Goal: Task Accomplishment & Management: Manage account settings

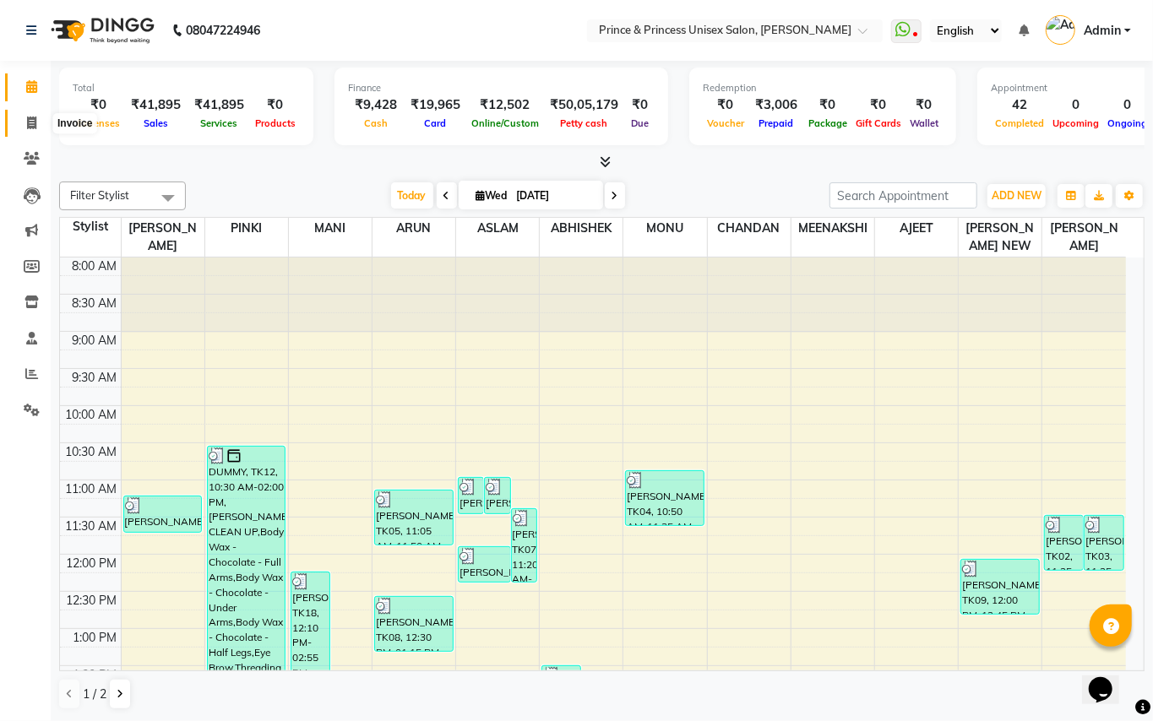
click at [35, 122] on icon at bounding box center [31, 123] width 9 height 13
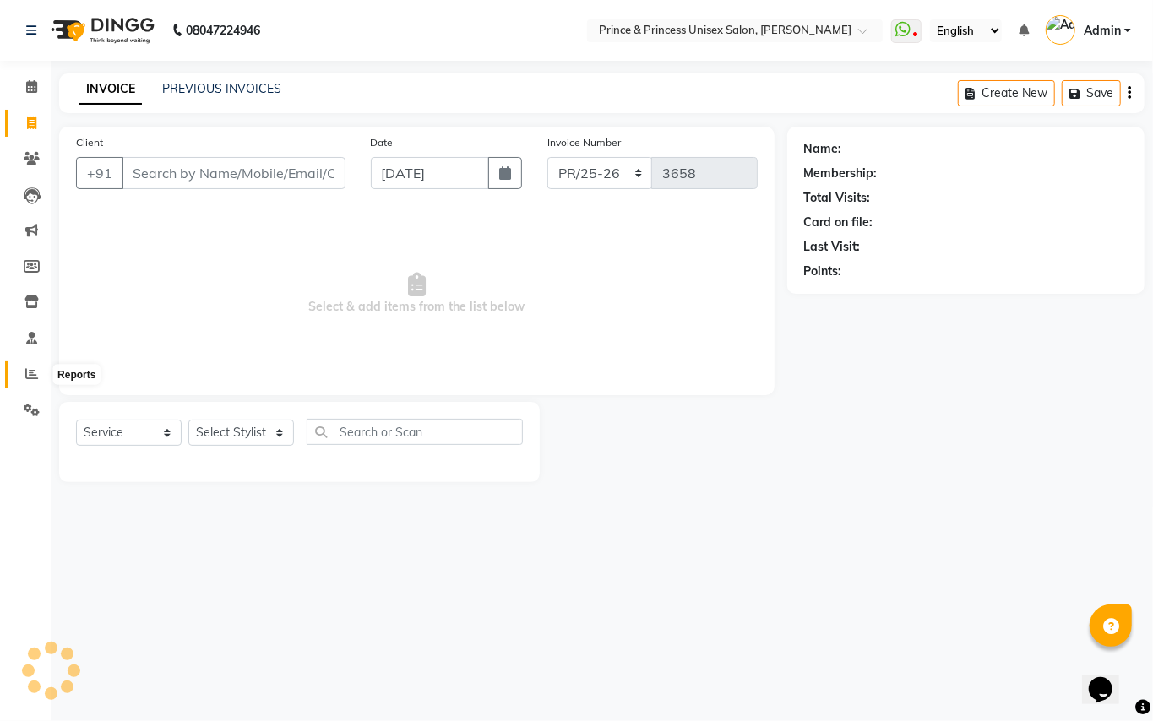
click at [27, 369] on icon at bounding box center [31, 373] width 13 height 13
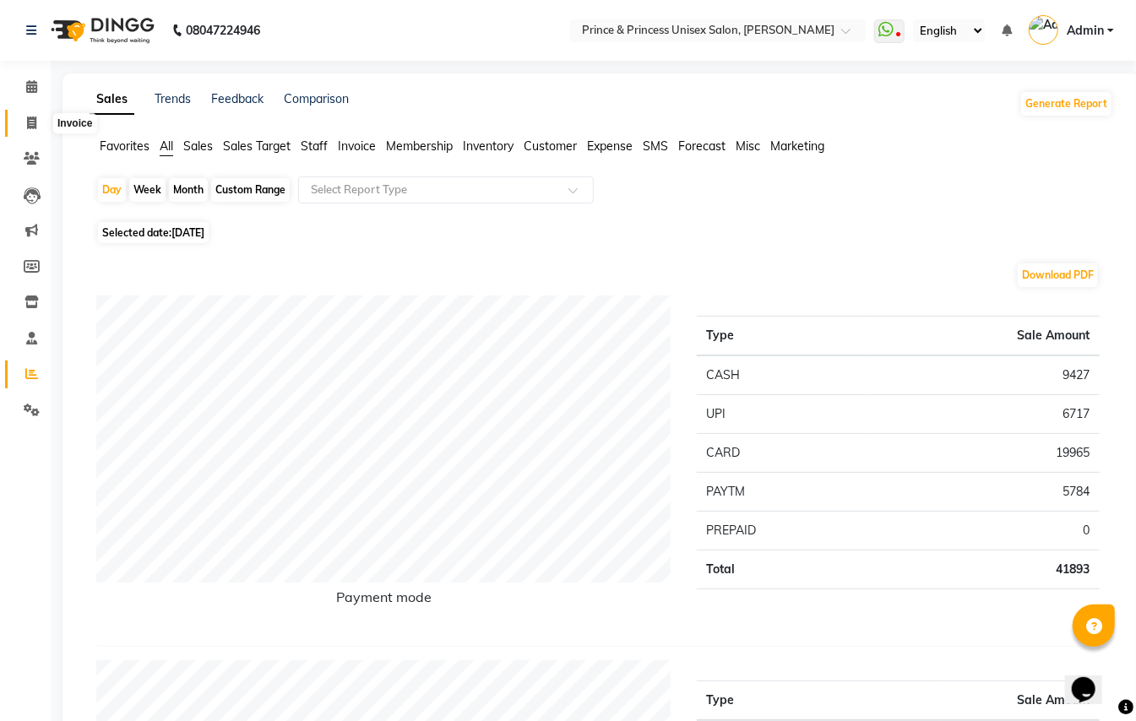
click at [34, 126] on icon at bounding box center [31, 123] width 9 height 13
select select "service"
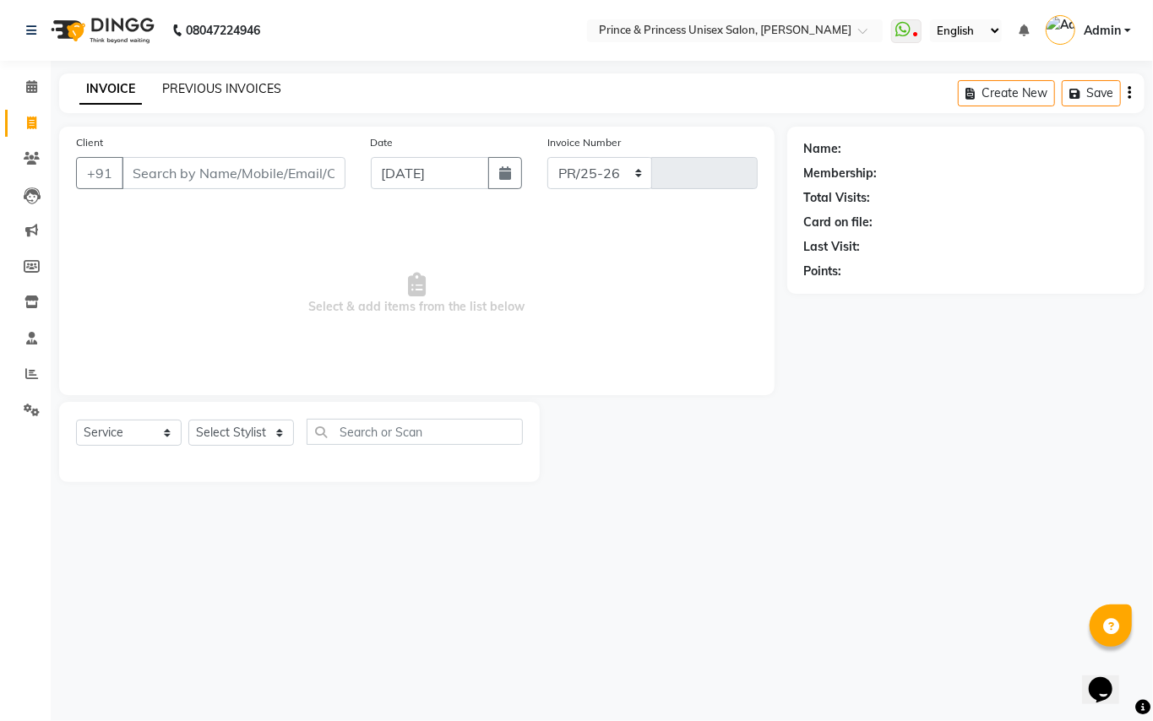
select select "3760"
type input "3658"
click at [245, 95] on link "PREVIOUS INVOICES" at bounding box center [221, 88] width 119 height 15
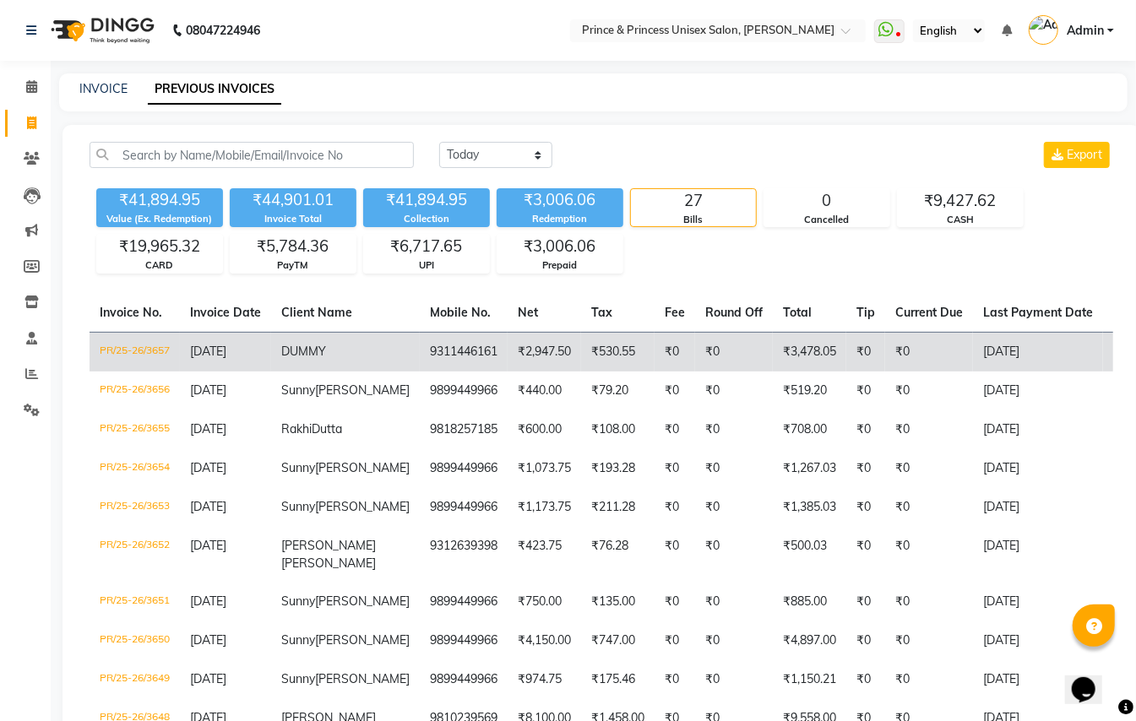
click at [700, 352] on td "₹0" at bounding box center [734, 352] width 78 height 40
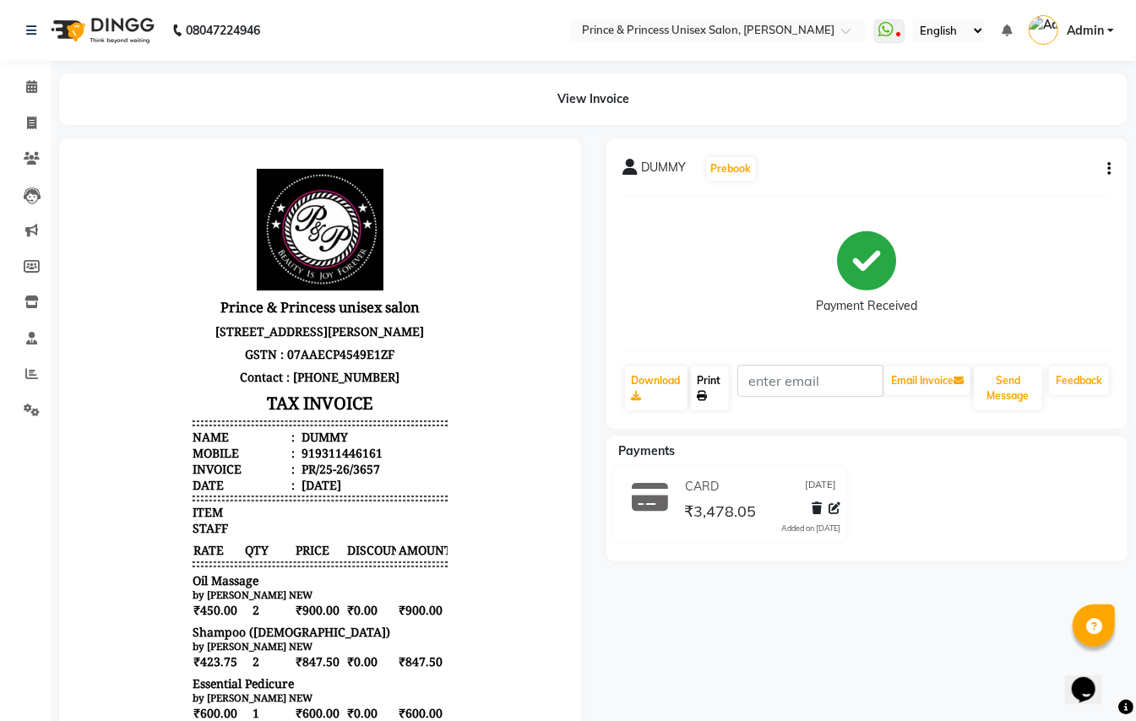
click at [699, 382] on link "Print" at bounding box center [710, 389] width 39 height 44
click at [31, 122] on icon at bounding box center [31, 123] width 9 height 13
select select "service"
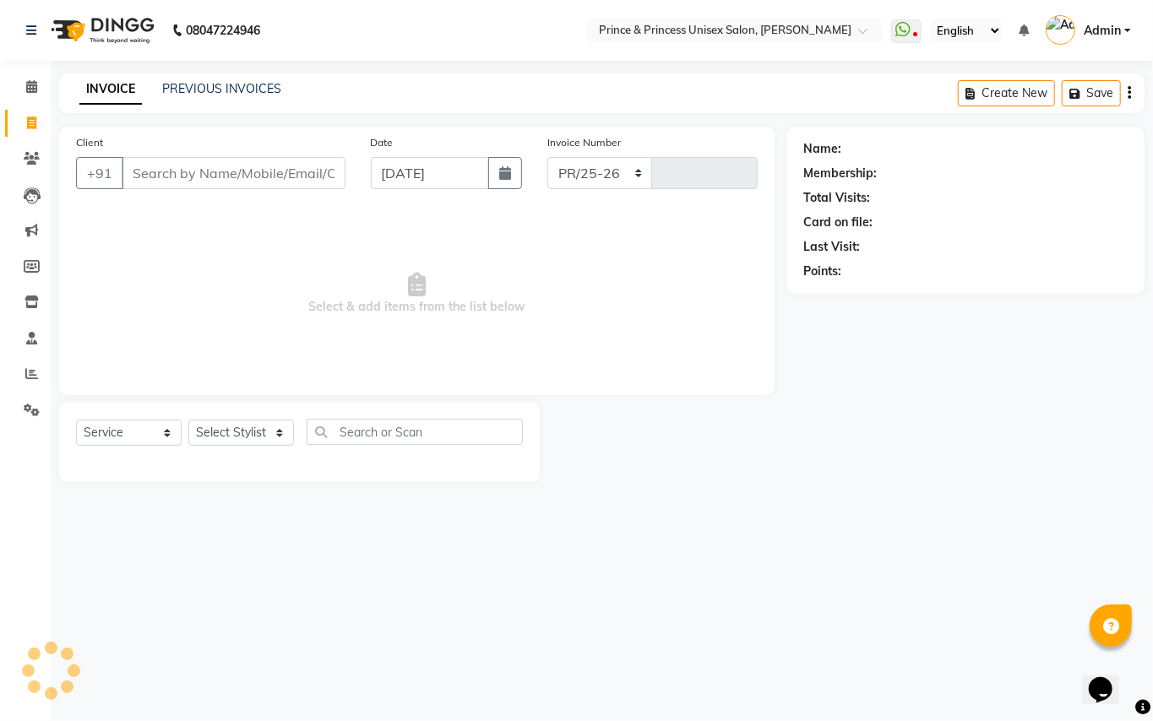
select select "3760"
type input "3658"
click at [221, 86] on link "PREVIOUS INVOICES" at bounding box center [221, 88] width 119 height 15
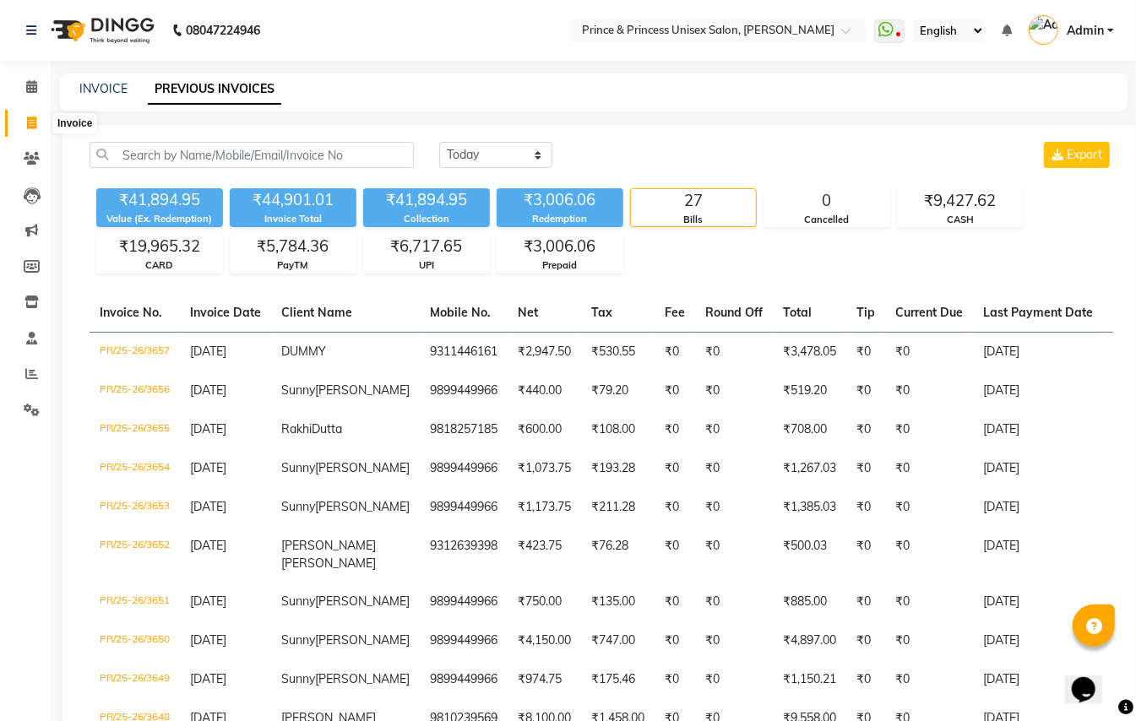
click at [29, 122] on icon at bounding box center [31, 123] width 9 height 13
select select "service"
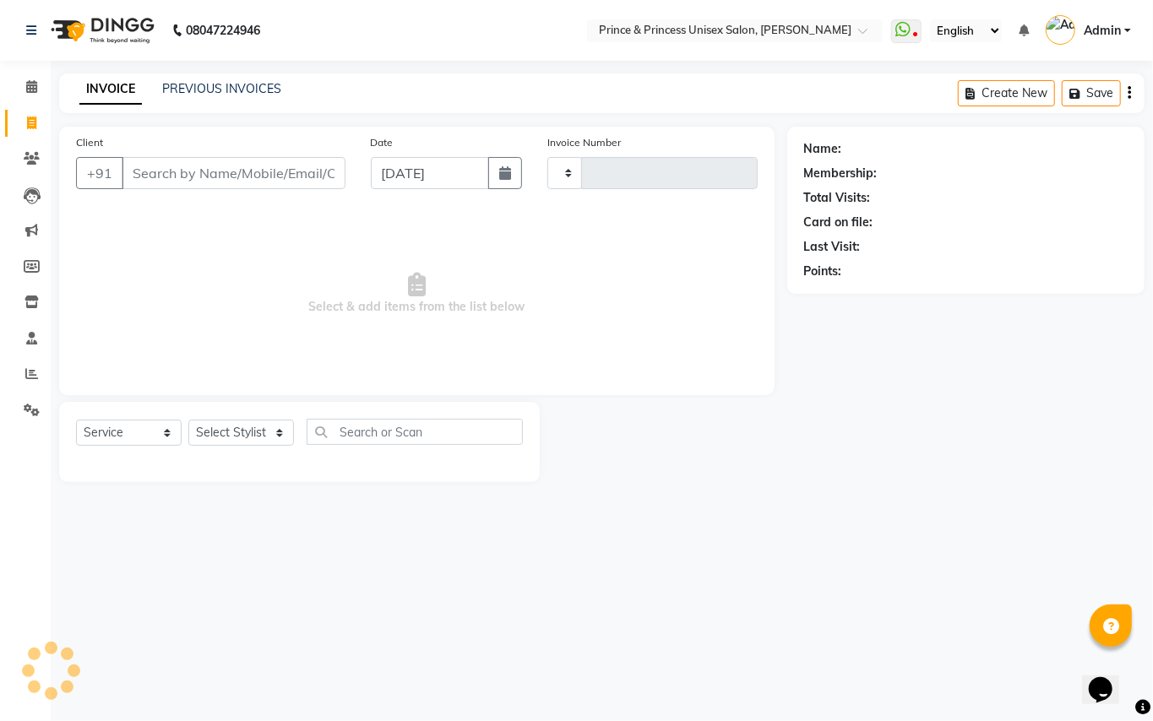
click at [210, 174] on input "Client" at bounding box center [234, 173] width 224 height 32
type input "3658"
select select "3760"
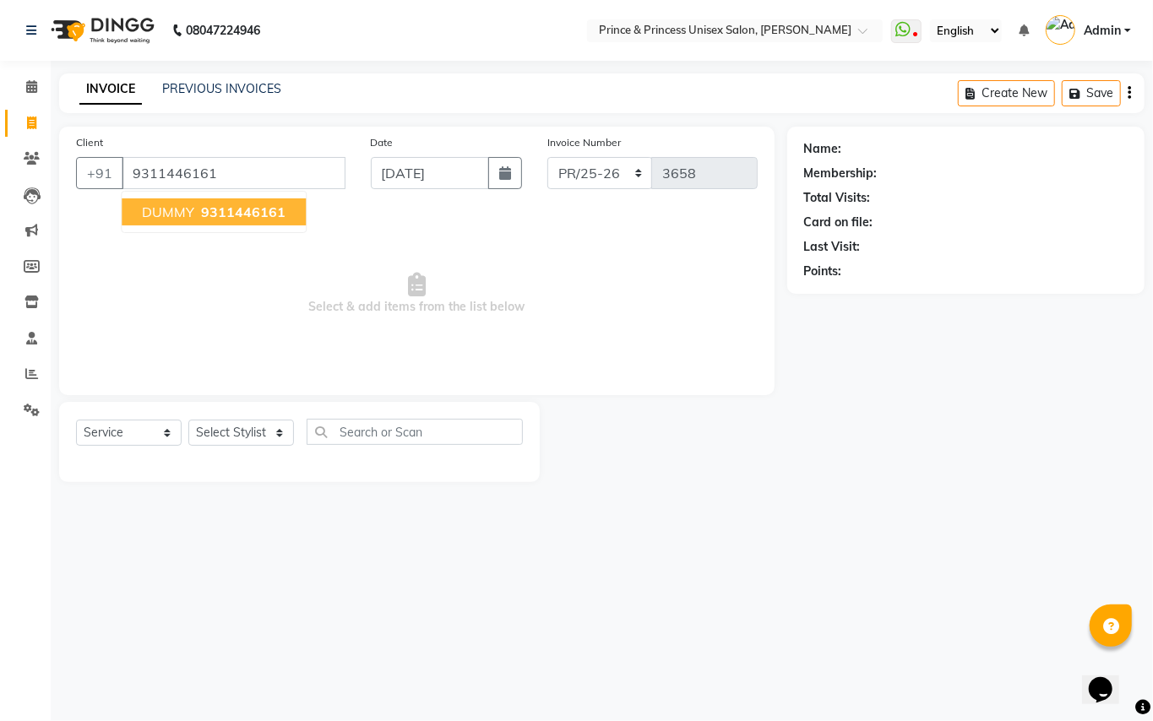
type input "9311446161"
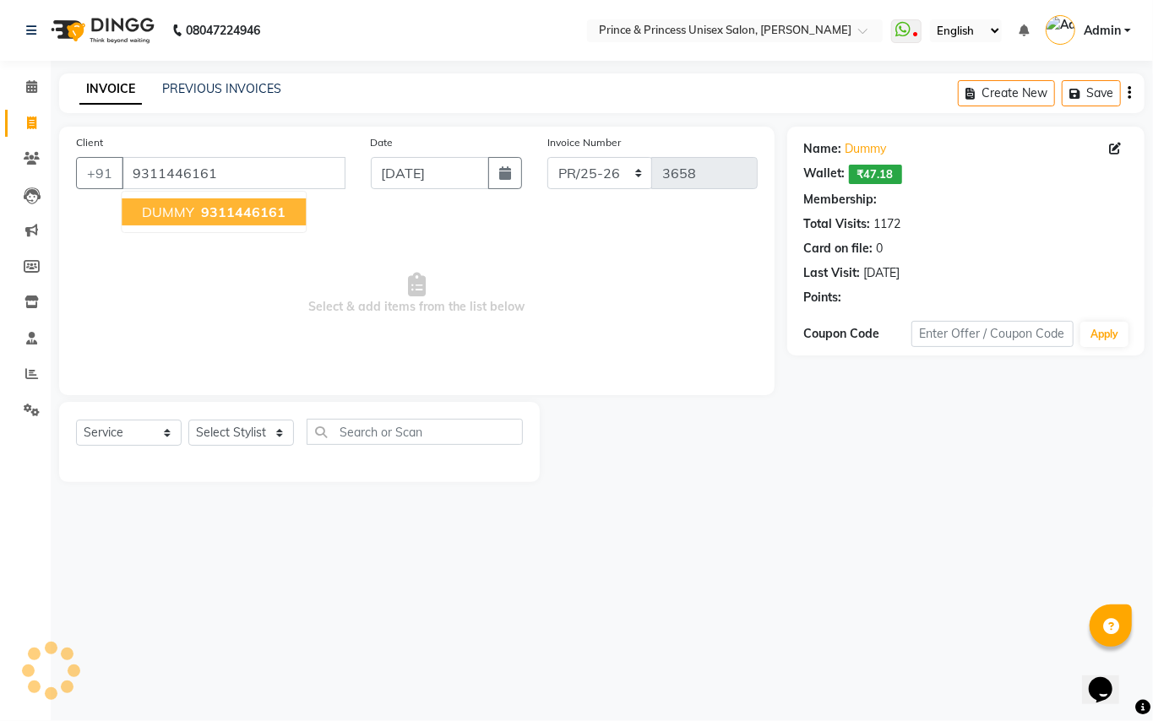
click at [198, 213] on ngb-highlight "9311446161" at bounding box center [242, 212] width 88 height 17
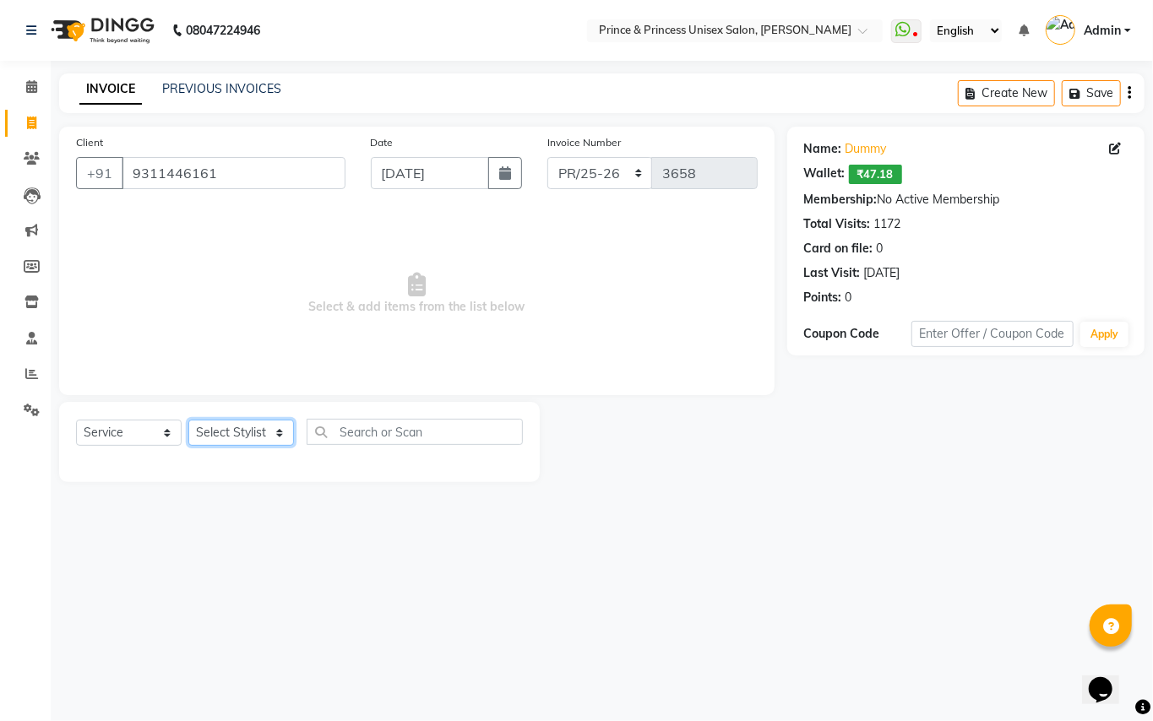
click at [227, 437] on select "Select Stylist ABHISHEK AJEET AJEET NEW ARUN ASLAM CHANDAN GUDDU MAHESH MANI ME…" at bounding box center [241, 433] width 106 height 26
select select "62875"
drag, startPoint x: 227, startPoint y: 437, endPoint x: 403, endPoint y: 436, distance: 175.7
click at [227, 437] on select "Select Stylist ABHISHEK AJEET AJEET NEW ARUN ASLAM CHANDAN GUDDU MAHESH MANI ME…" at bounding box center [241, 433] width 106 height 26
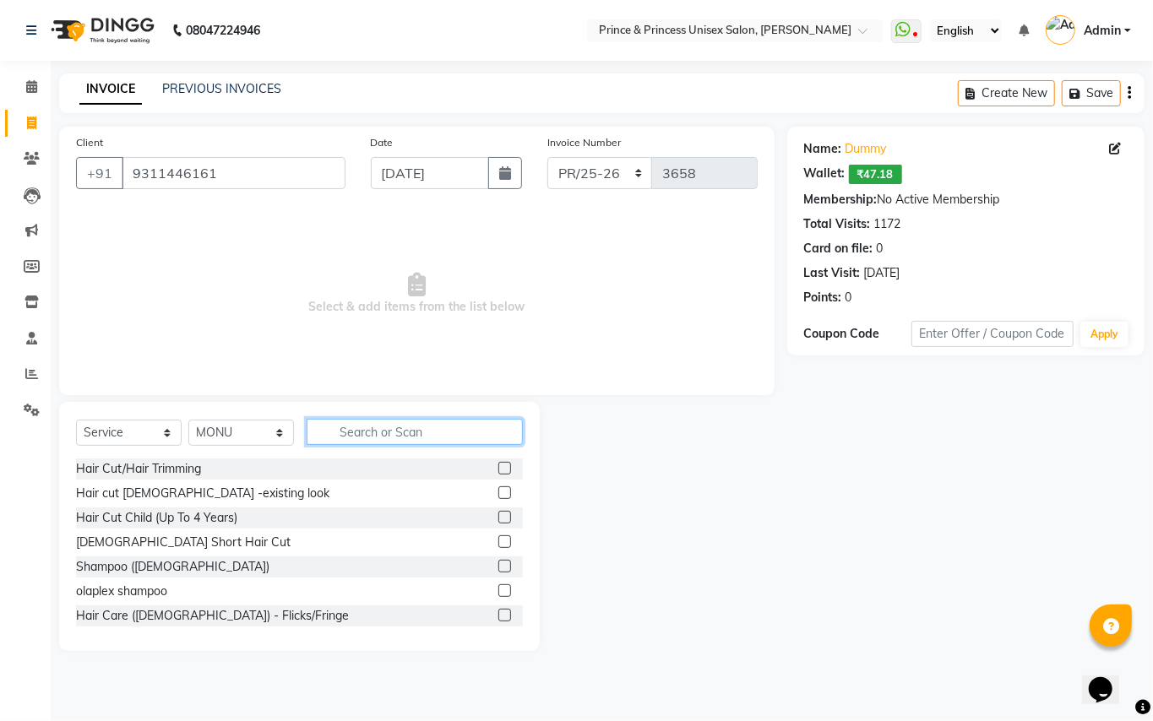
click at [403, 436] on input "text" at bounding box center [415, 432] width 216 height 26
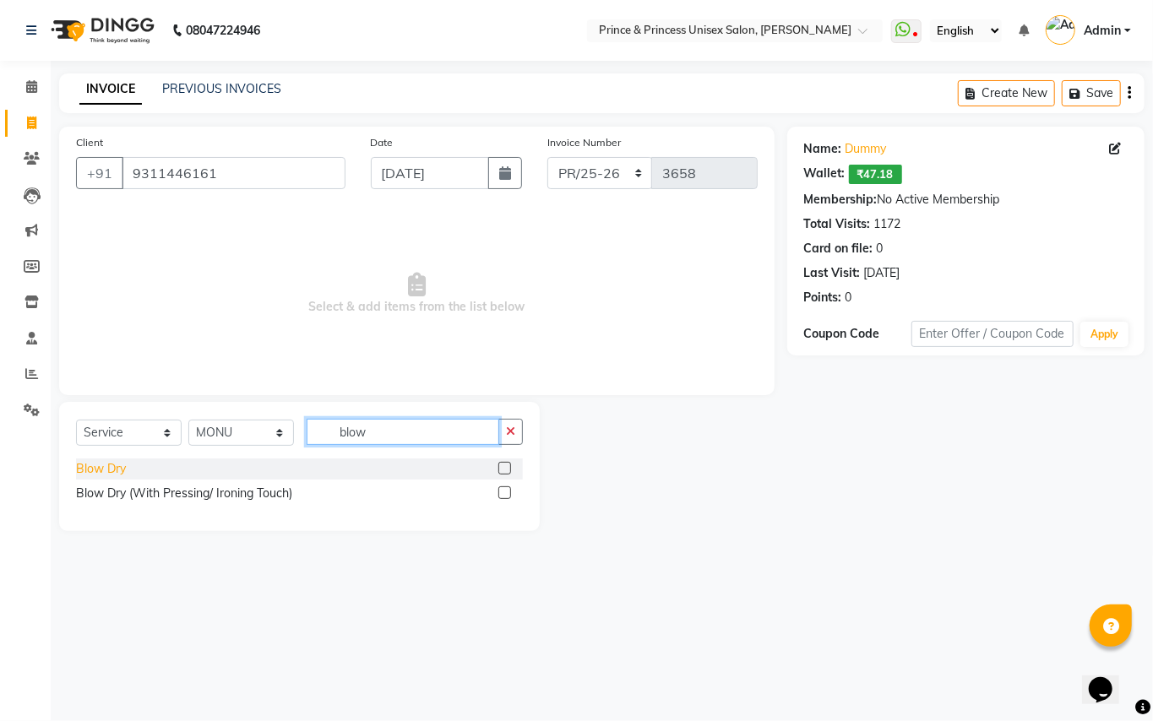
type input "blow"
click at [84, 467] on div "Blow Dry" at bounding box center [101, 469] width 50 height 18
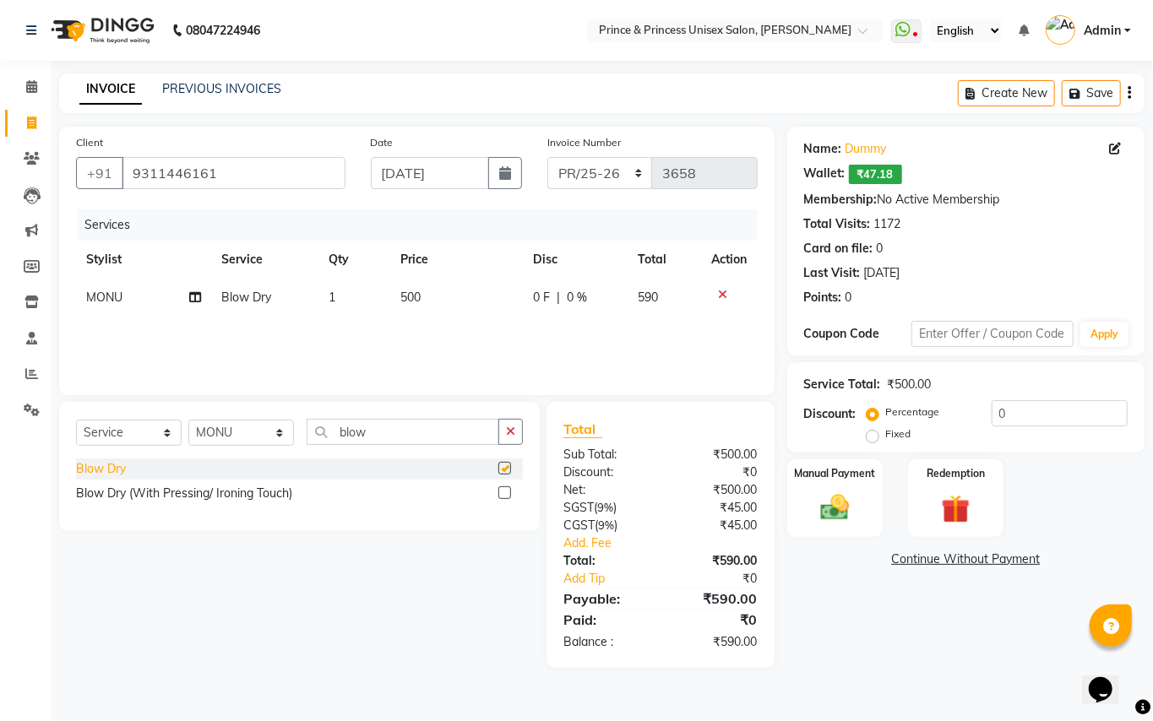
checkbox input "false"
click at [836, 497] on img at bounding box center [835, 508] width 48 height 35
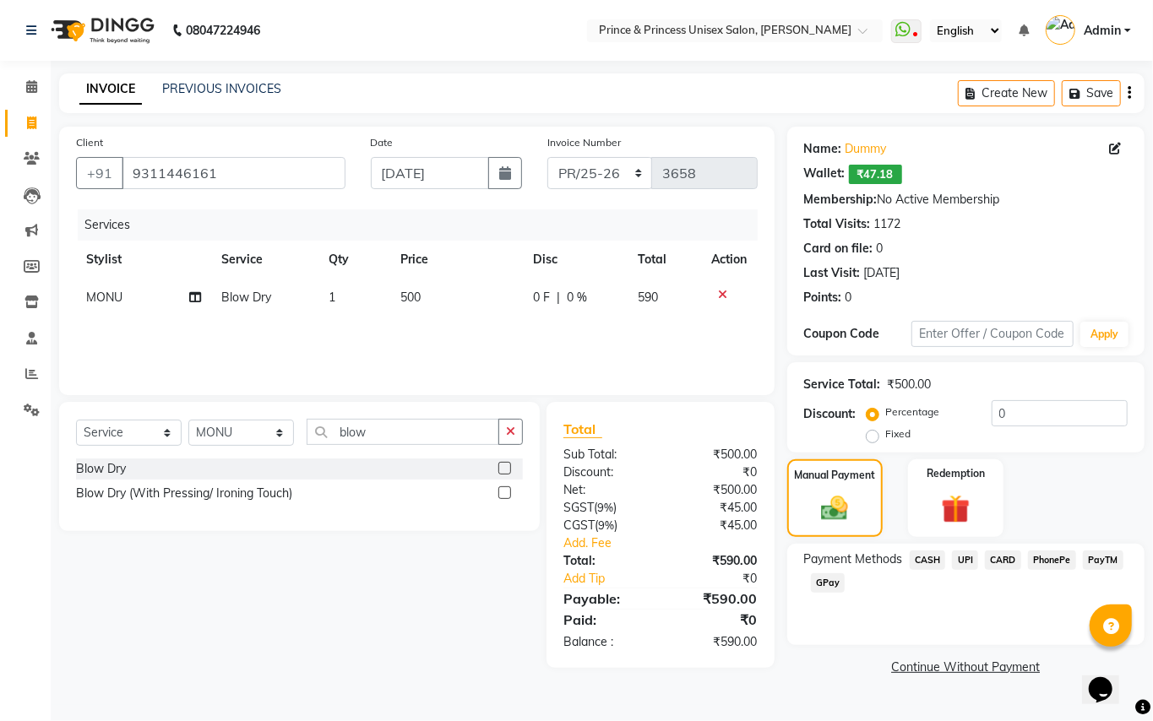
click at [1112, 562] on span "PayTM" at bounding box center [1103, 560] width 41 height 19
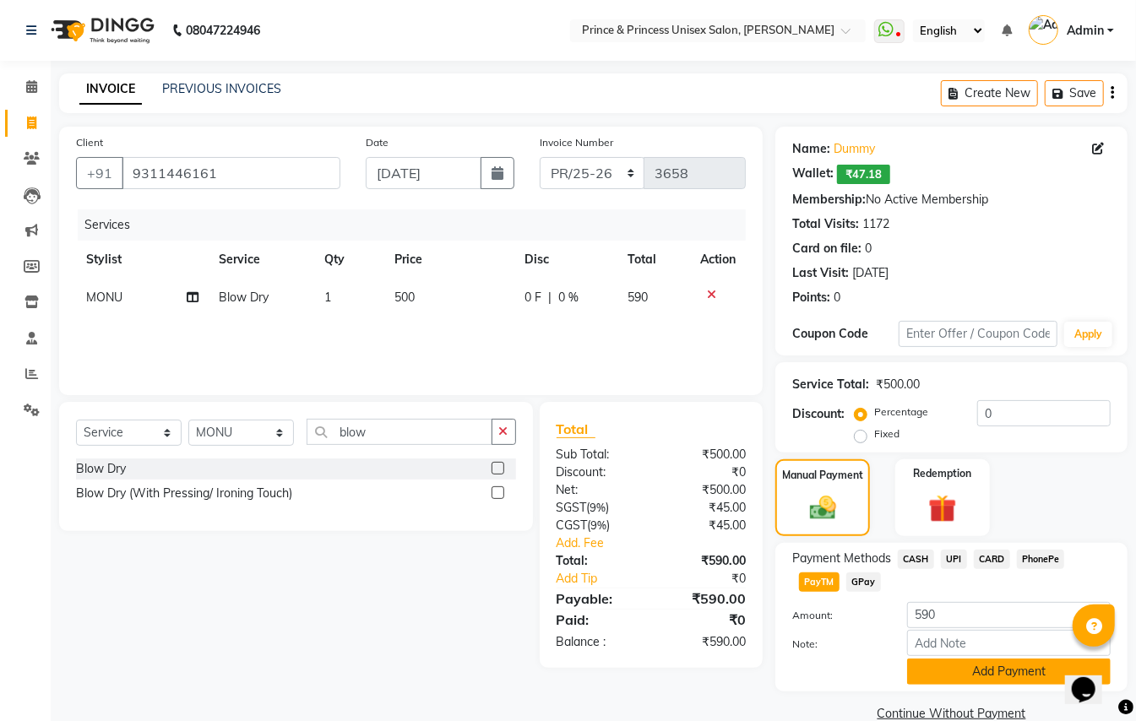
click at [998, 666] on button "Add Payment" at bounding box center [1009, 672] width 204 height 26
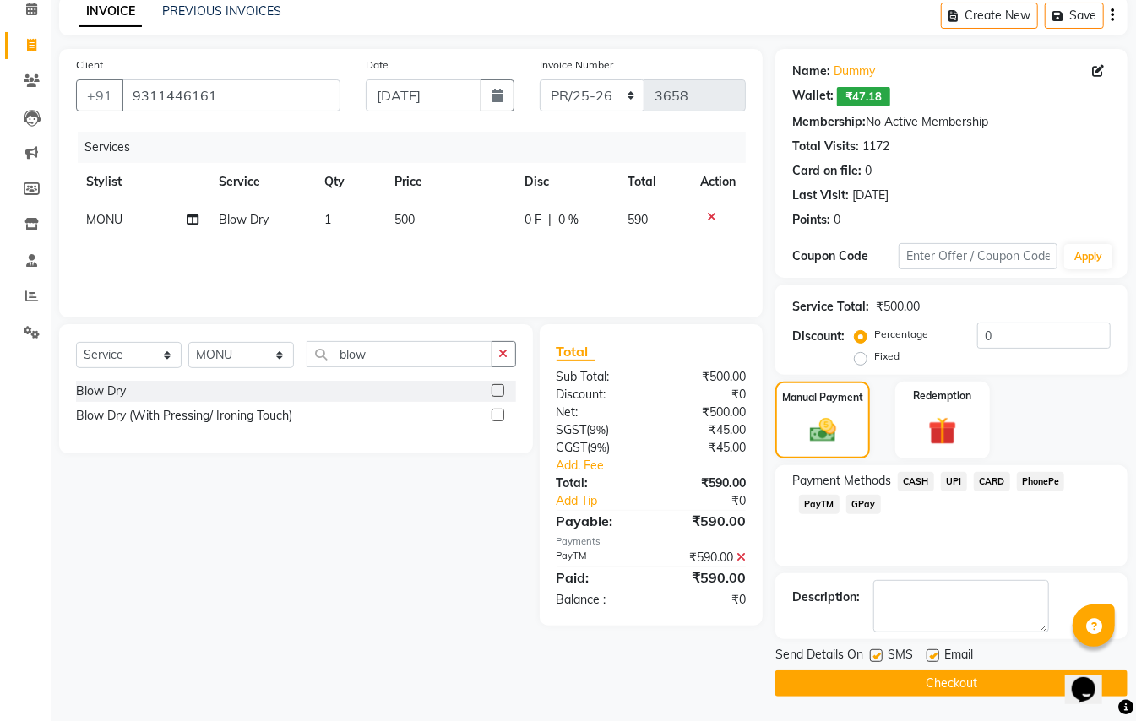
scroll to position [79, 0]
click at [907, 676] on button "Checkout" at bounding box center [951, 683] width 352 height 26
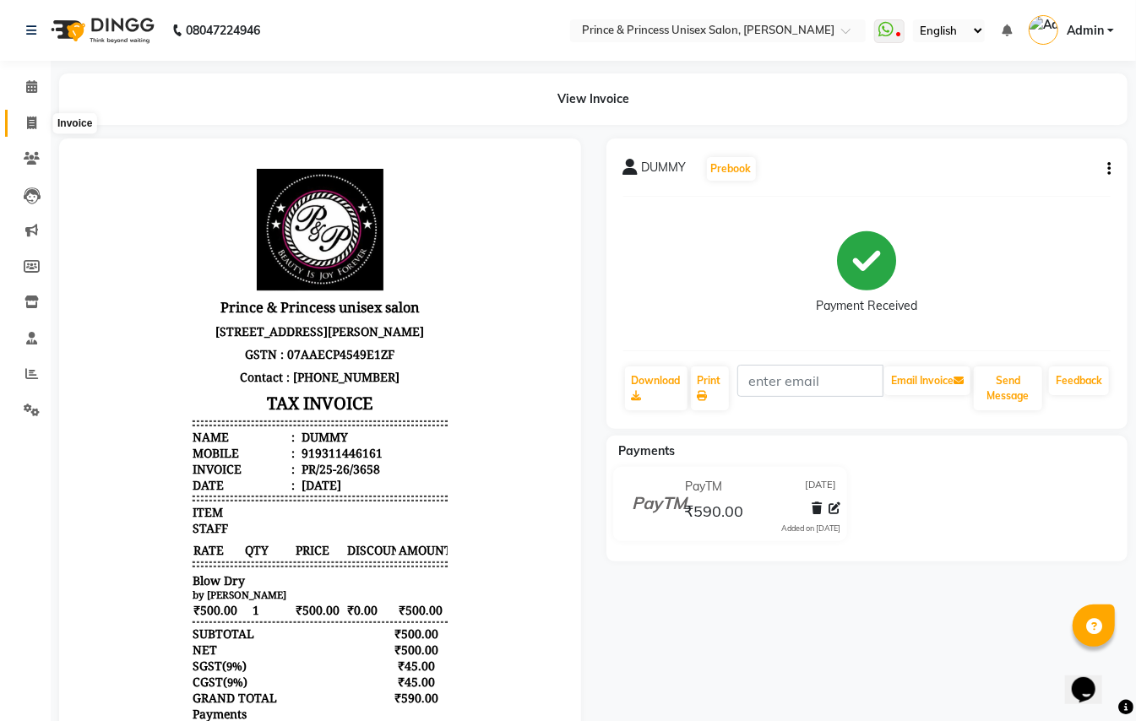
click at [32, 117] on icon at bounding box center [31, 123] width 9 height 13
select select "service"
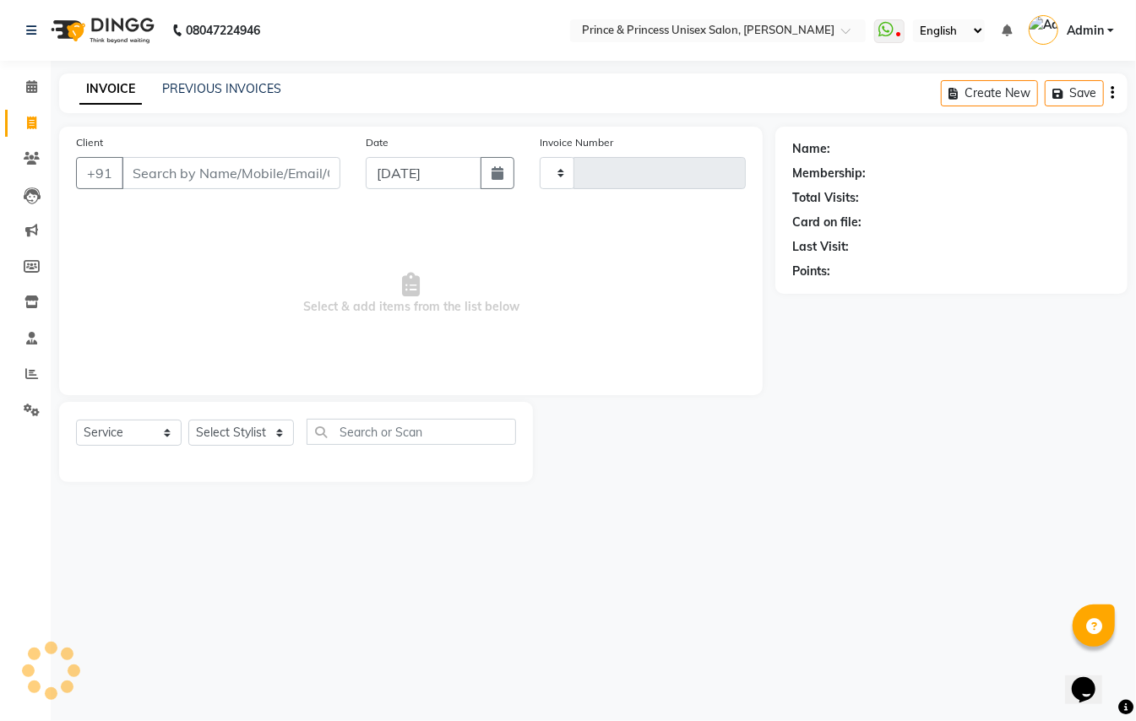
type input "3659"
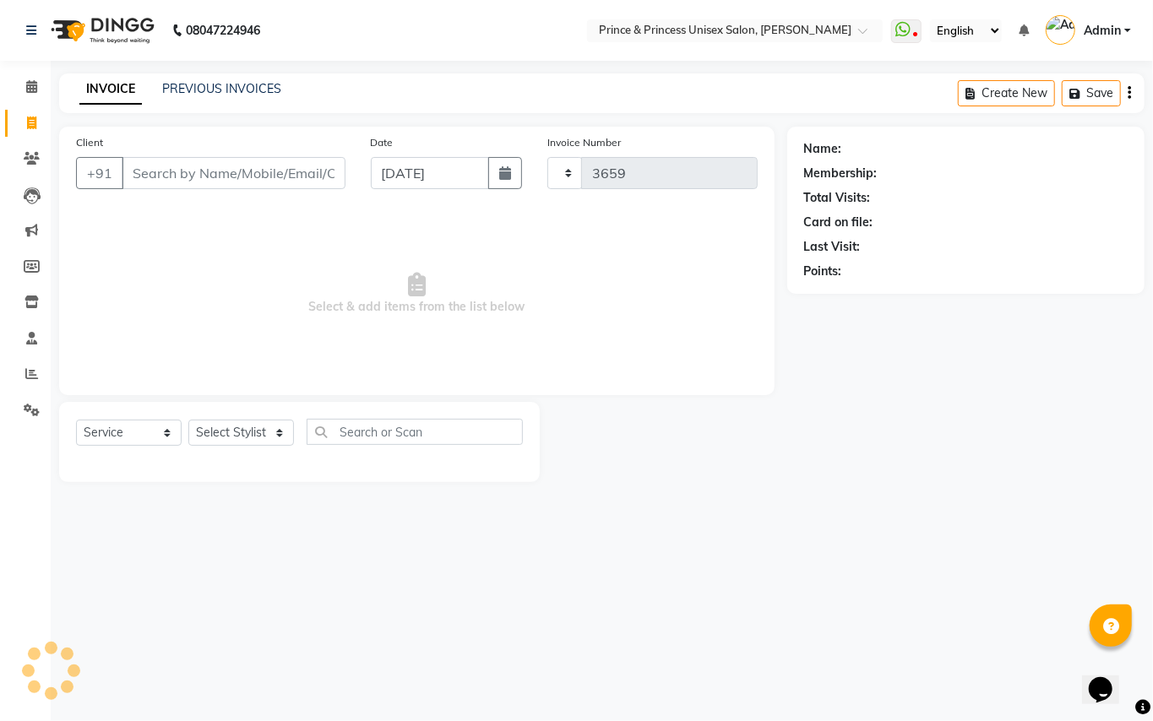
select select "3760"
click at [314, 172] on input "Client" at bounding box center [234, 173] width 224 height 32
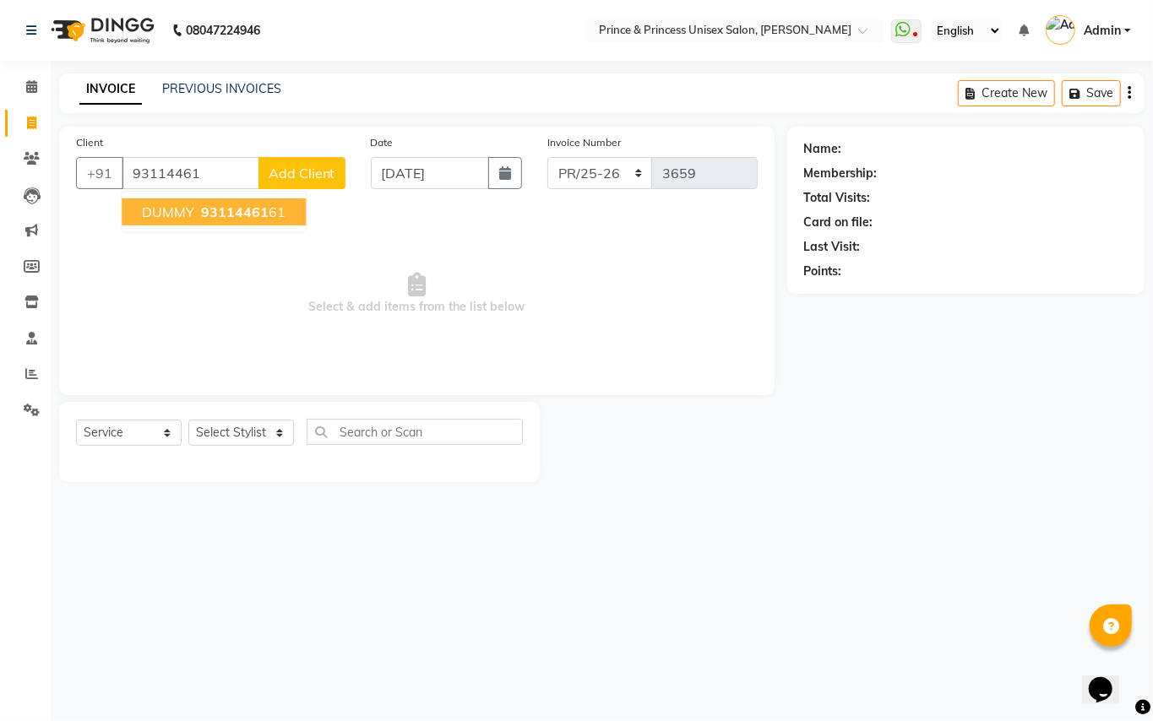
click at [217, 213] on span "93114461" at bounding box center [235, 212] width 68 height 17
type input "9311446161"
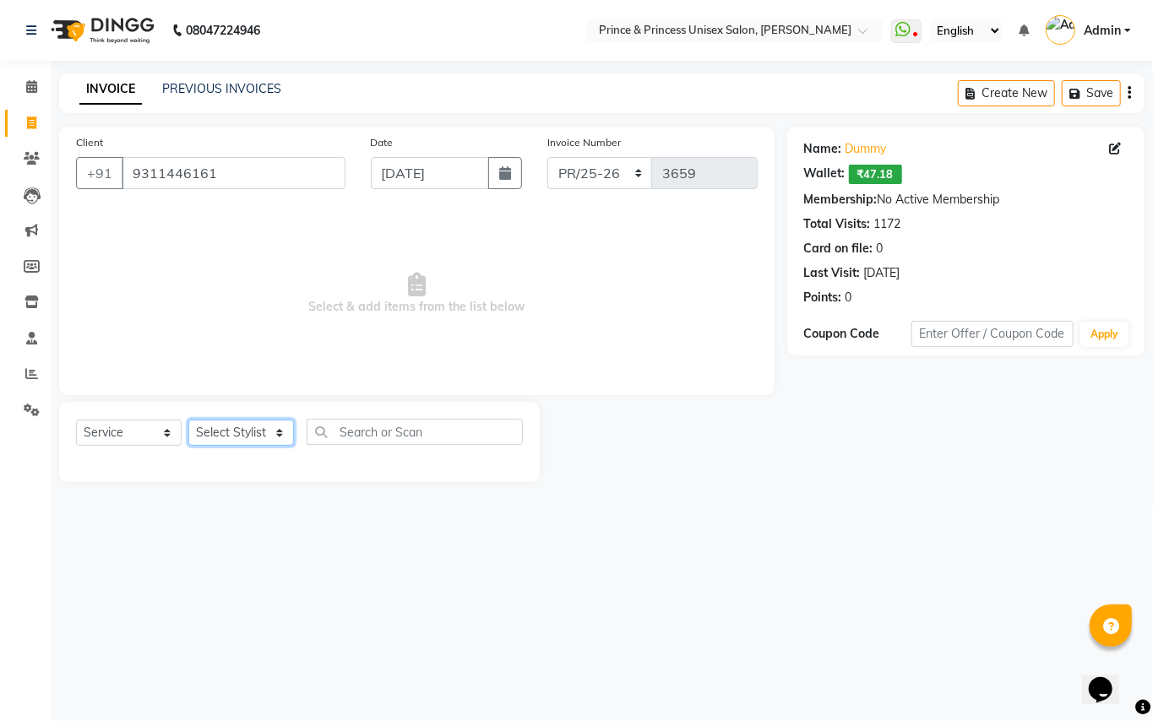
click at [230, 437] on select "Select Stylist ABHISHEK AJEET AJEET NEW ARUN ASLAM CHANDAN GUDDU MAHESH MANI ME…" at bounding box center [241, 433] width 106 height 26
select select "17871"
drag, startPoint x: 230, startPoint y: 437, endPoint x: 361, endPoint y: 429, distance: 132.0
click at [230, 437] on select "Select Stylist ABHISHEK AJEET AJEET NEW ARUN ASLAM CHANDAN GUDDU MAHESH MANI ME…" at bounding box center [241, 433] width 106 height 26
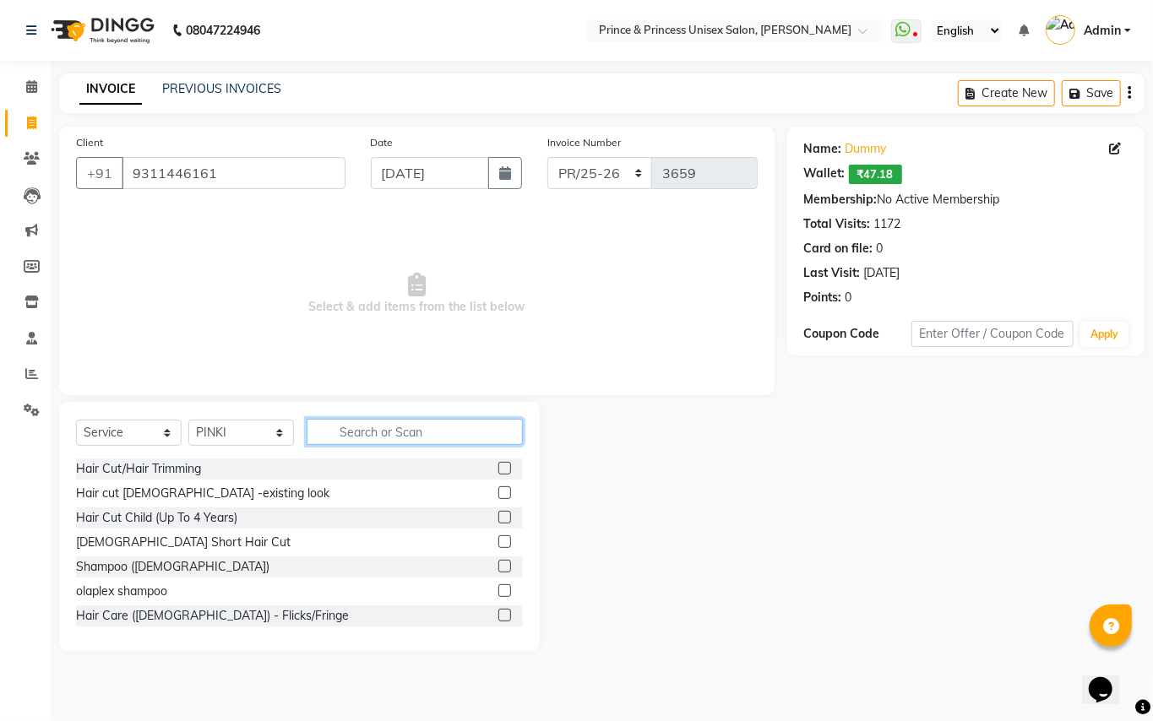
click at [385, 433] on input "text" at bounding box center [415, 432] width 216 height 26
click at [383, 431] on input "text" at bounding box center [415, 432] width 216 height 26
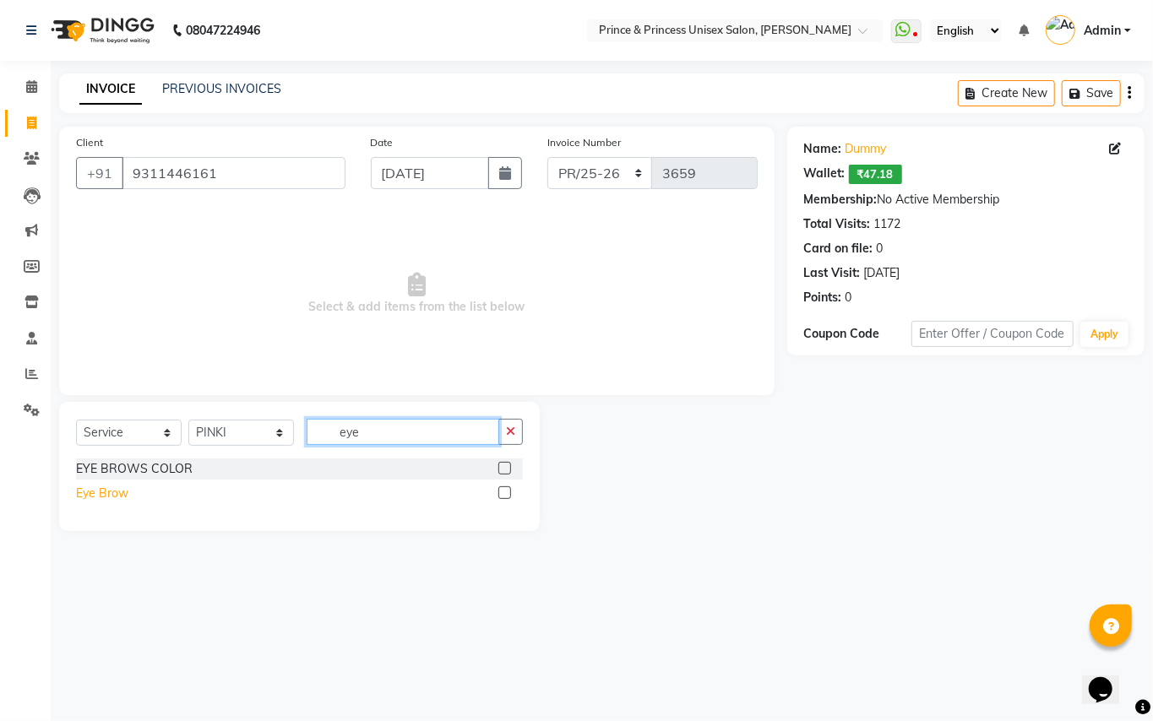
type input "eye"
click at [106, 495] on div "Eye Brow" at bounding box center [102, 494] width 52 height 18
checkbox input "false"
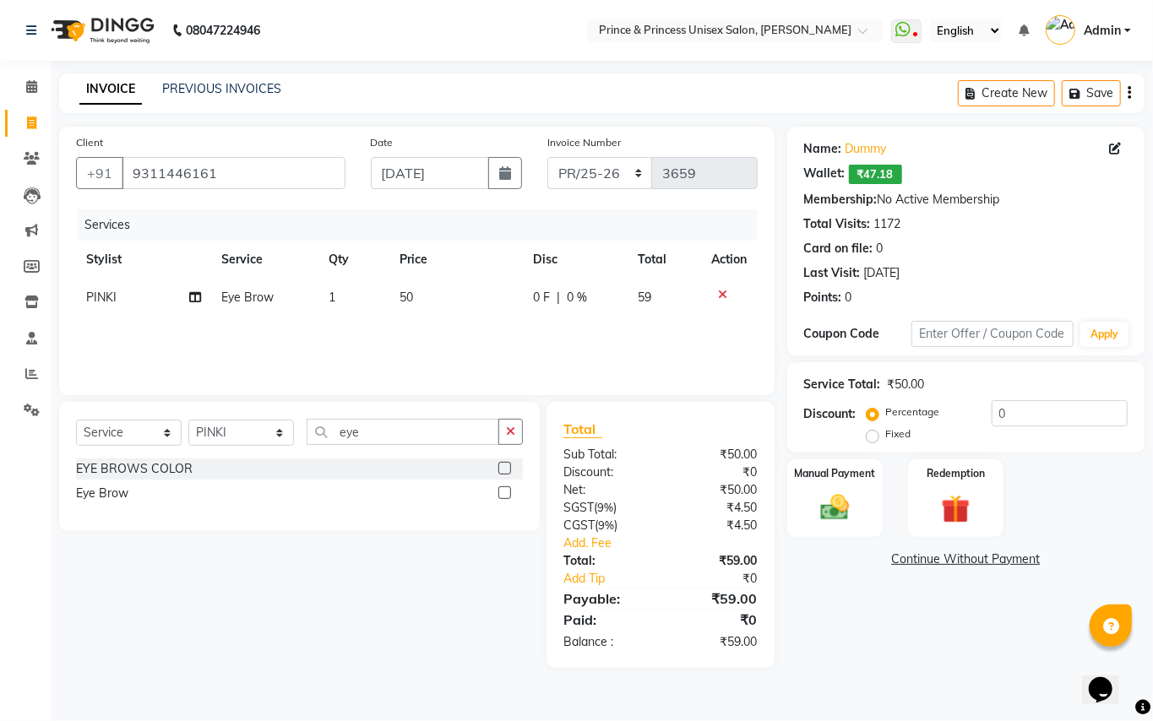
drag, startPoint x: 291, startPoint y: 410, endPoint x: 271, endPoint y: 389, distance: 28.7
click at [274, 397] on div "Client +91 9311446161 Date 03-09-2025 Invoice Number PR/25-26 V/2025 V/2025-26 …" at bounding box center [416, 397] width 741 height 541
drag, startPoint x: 433, startPoint y: 444, endPoint x: 399, endPoint y: 443, distance: 33.8
click at [406, 443] on input "eye" at bounding box center [403, 432] width 193 height 26
click at [389, 427] on input "eye" at bounding box center [403, 432] width 193 height 26
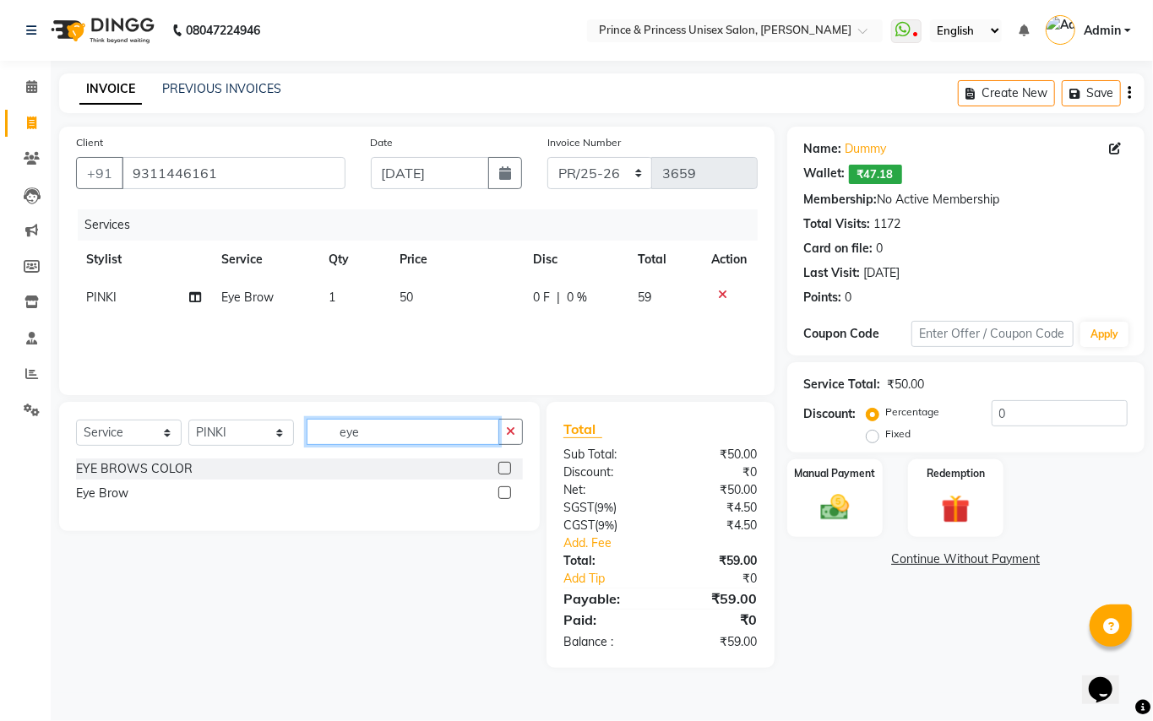
click at [389, 427] on input "eye" at bounding box center [403, 432] width 193 height 26
type input "upper"
click at [172, 465] on div "Threading - Upper-Lip" at bounding box center [136, 469] width 120 height 18
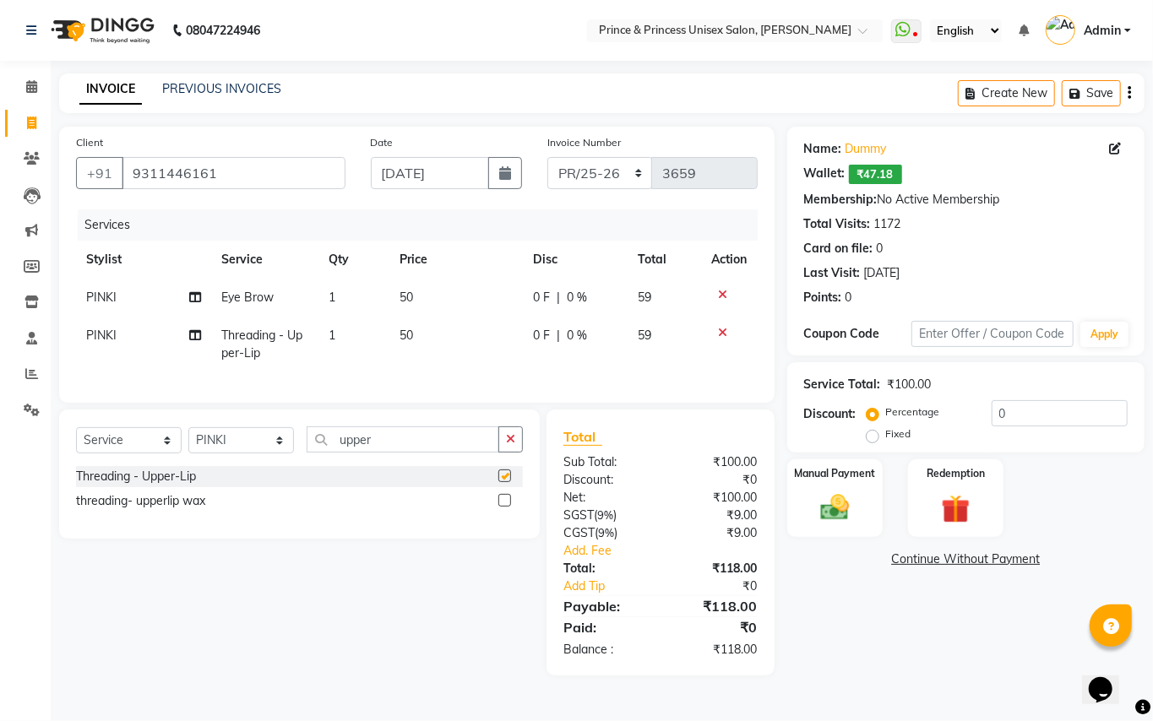
checkbox input "false"
click at [1039, 416] on input "0" at bounding box center [1060, 413] width 136 height 26
click at [334, 290] on span "1" at bounding box center [332, 297] width 7 height 15
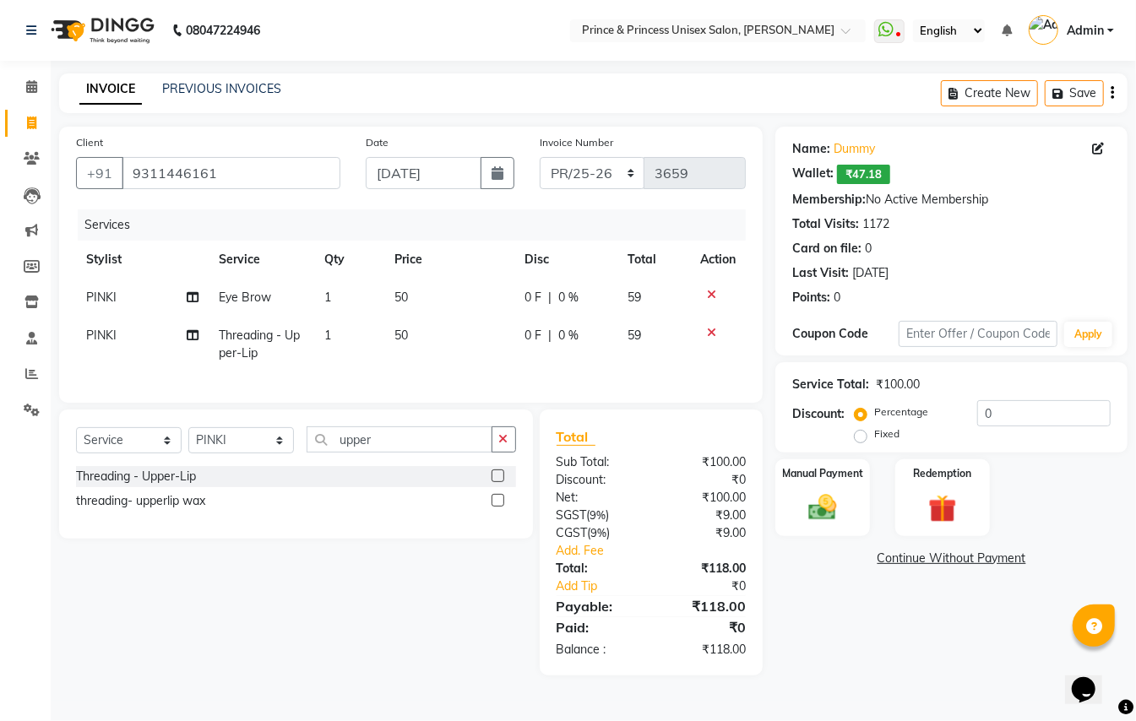
select select "17871"
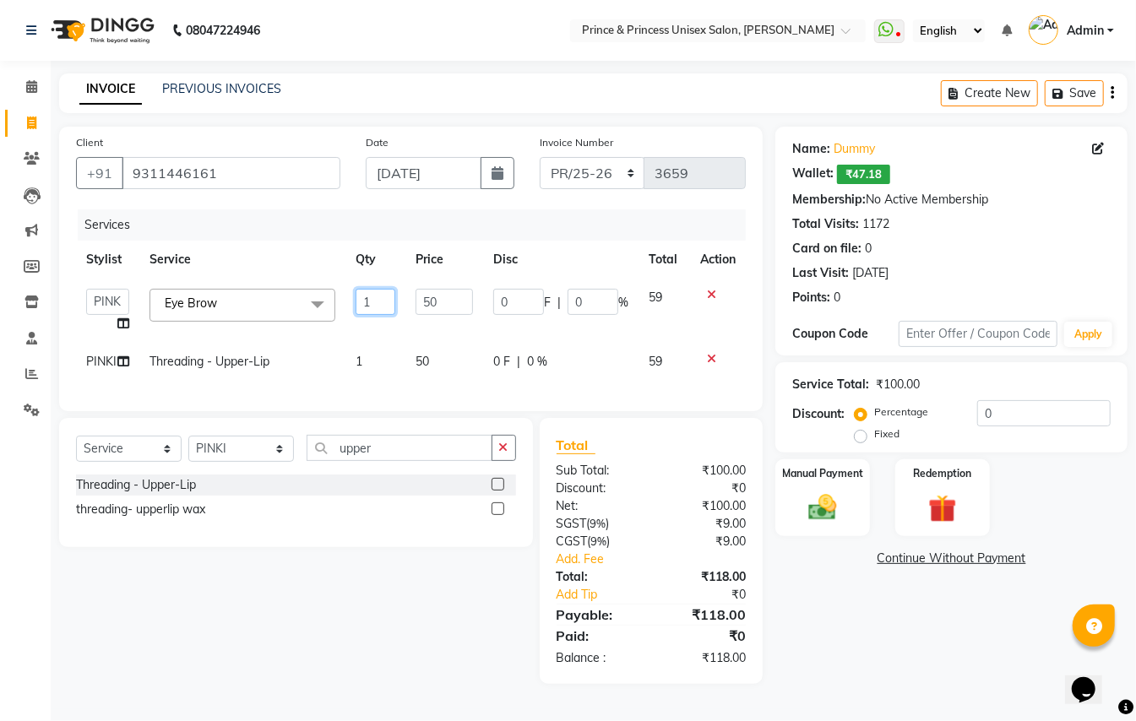
drag, startPoint x: 376, startPoint y: 297, endPoint x: 341, endPoint y: 207, distance: 96.8
click at [341, 265] on table "Stylist Service Qty Price Disc Total Action ABHISHEK AJEET AJEET NEW ARUN ASLAM…" at bounding box center [411, 311] width 670 height 140
type input "2"
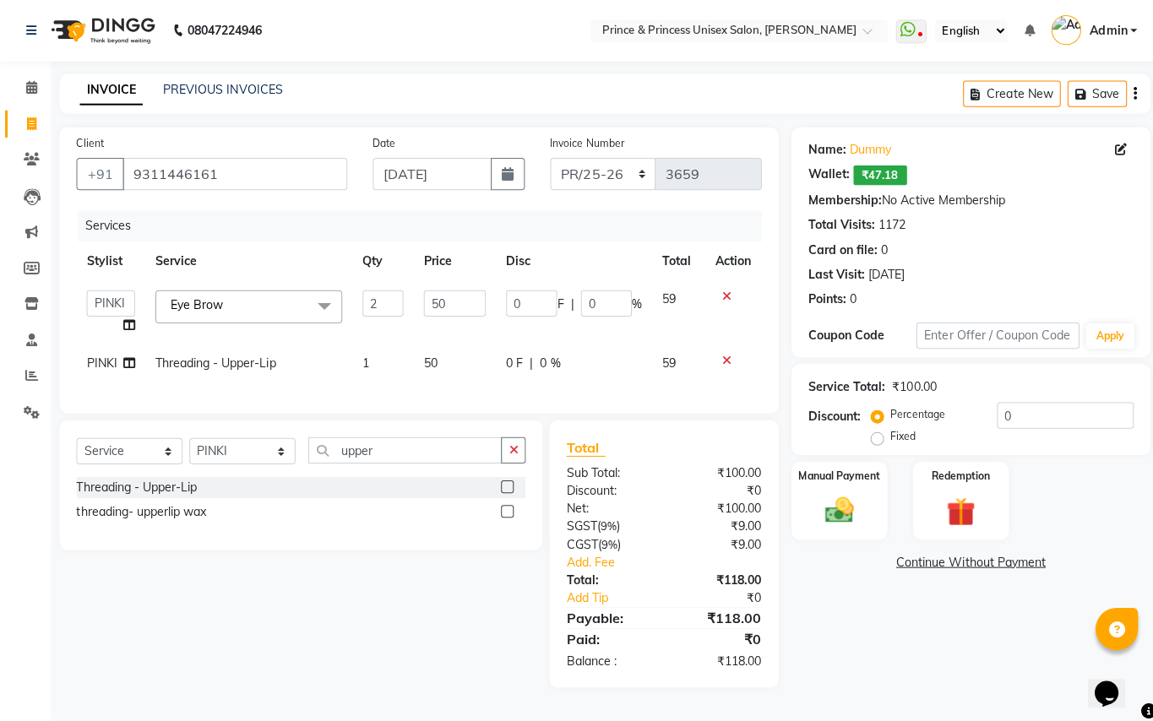
click at [359, 362] on td "1" at bounding box center [380, 362] width 61 height 38
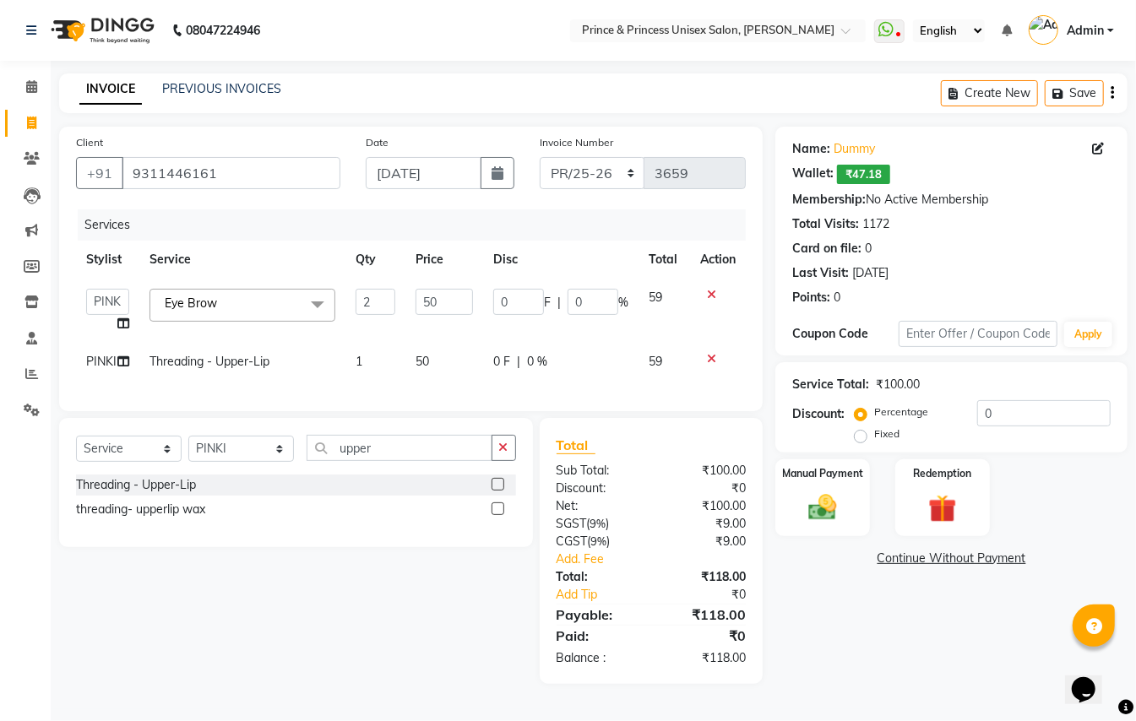
select select "17871"
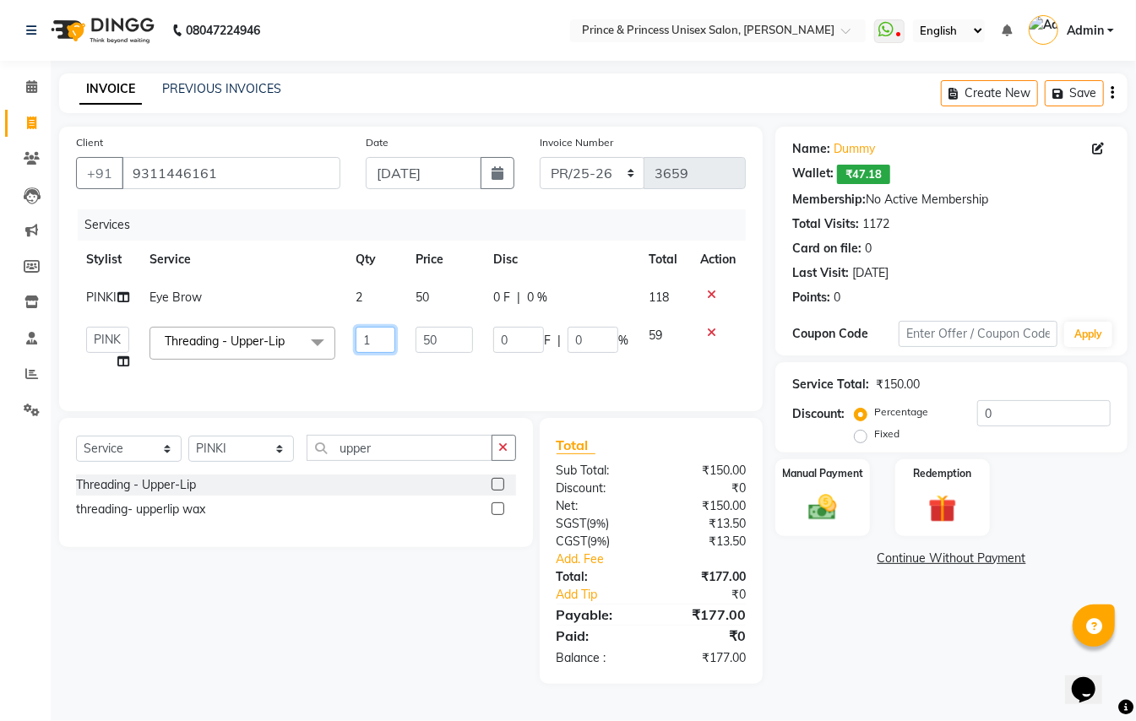
drag, startPoint x: 377, startPoint y: 340, endPoint x: 302, endPoint y: 279, distance: 96.0
click at [308, 307] on tbody "PINKI Eye Brow 2 50 0 F | 0 % 118 ABHISHEK AJEET AJEET NEW ARUN ASLAM CHANDAN G…" at bounding box center [411, 330] width 670 height 102
type input "2"
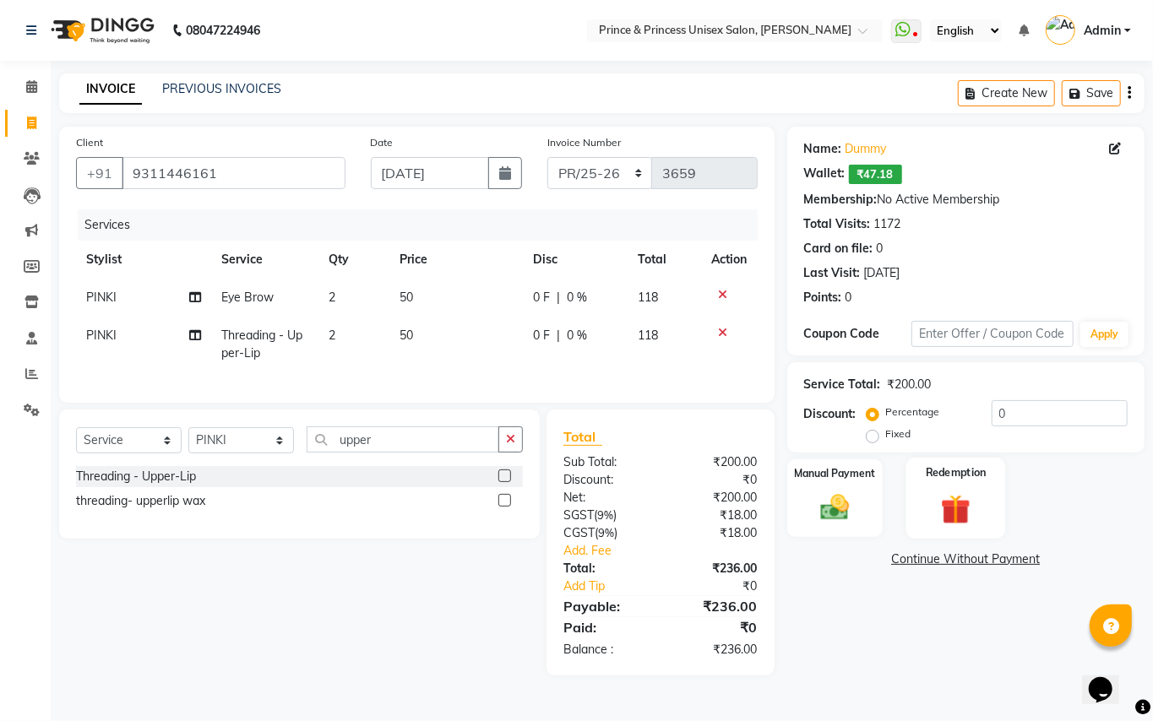
click at [950, 505] on img at bounding box center [956, 509] width 48 height 37
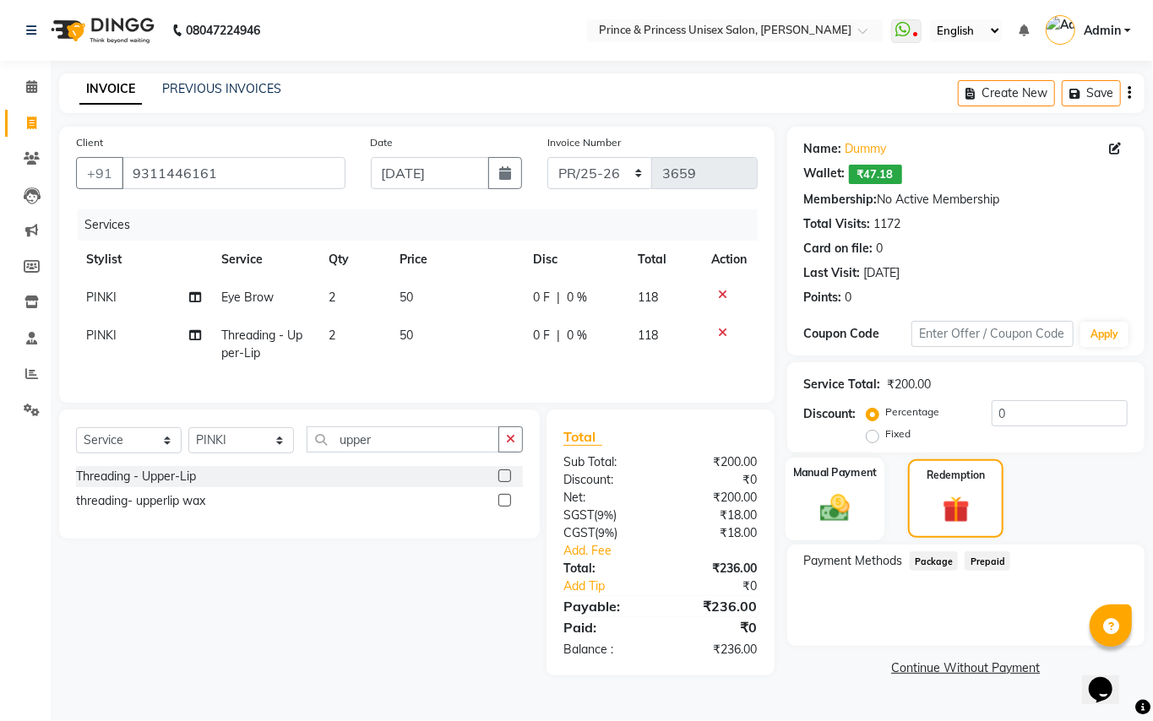
click at [833, 507] on img at bounding box center [835, 508] width 48 height 35
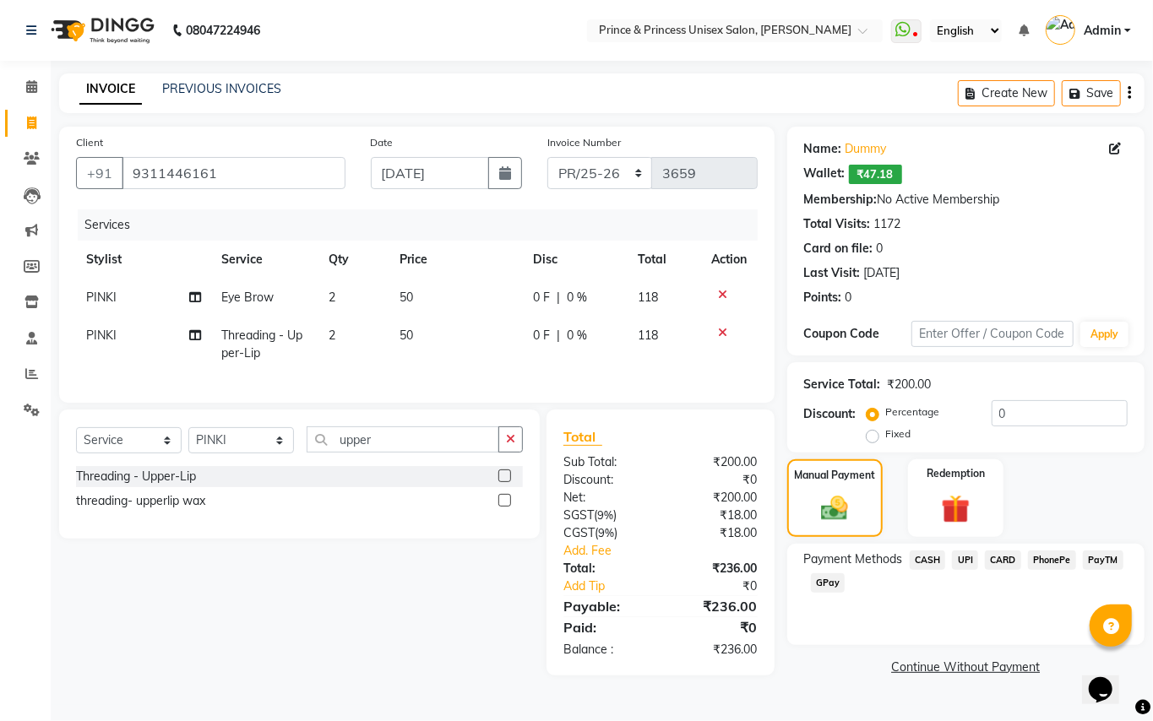
click at [914, 559] on span "CASH" at bounding box center [928, 560] width 36 height 19
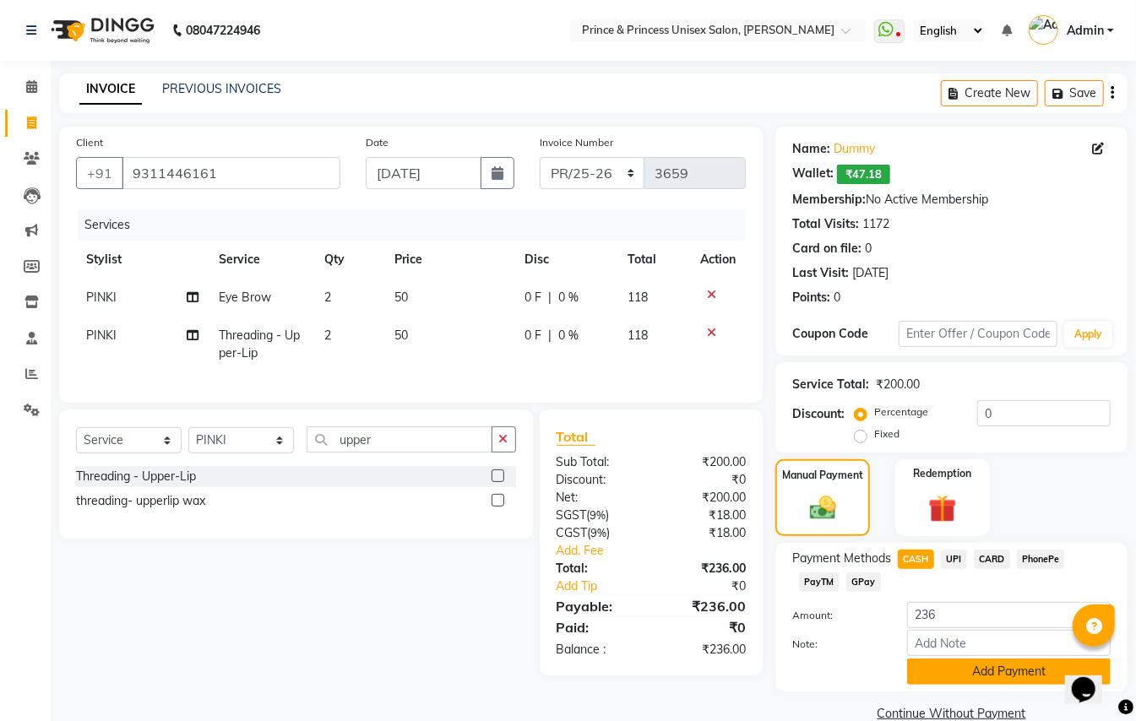
click at [947, 677] on button "Add Payment" at bounding box center [1009, 672] width 204 height 26
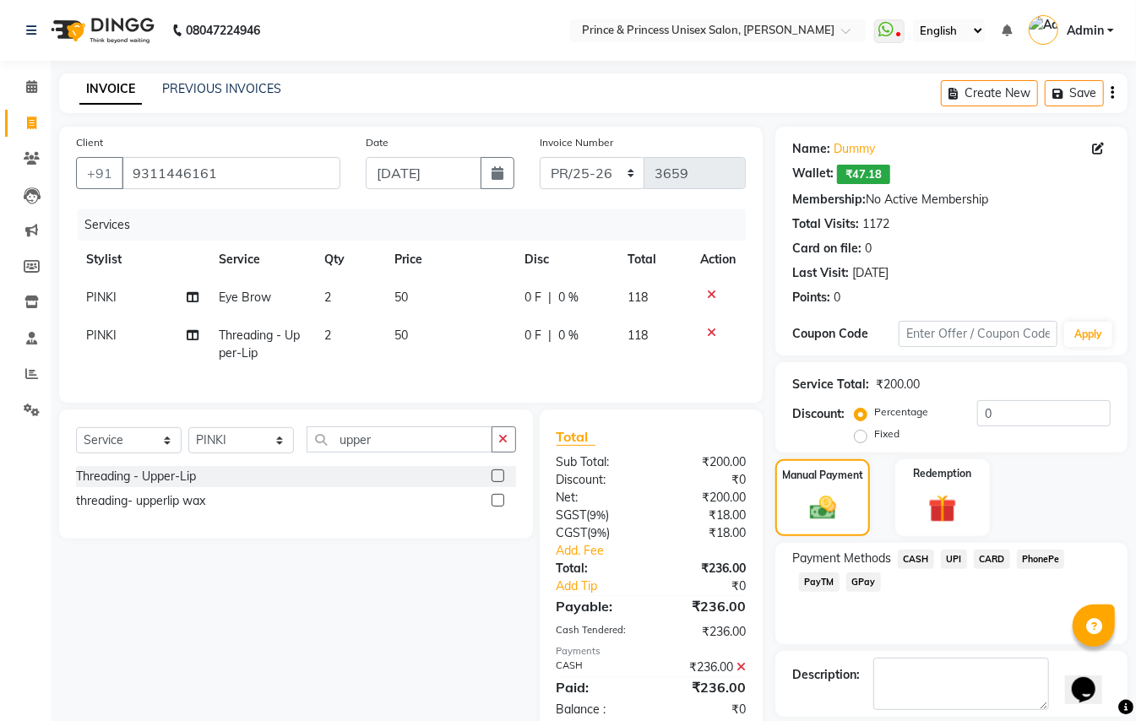
scroll to position [79, 0]
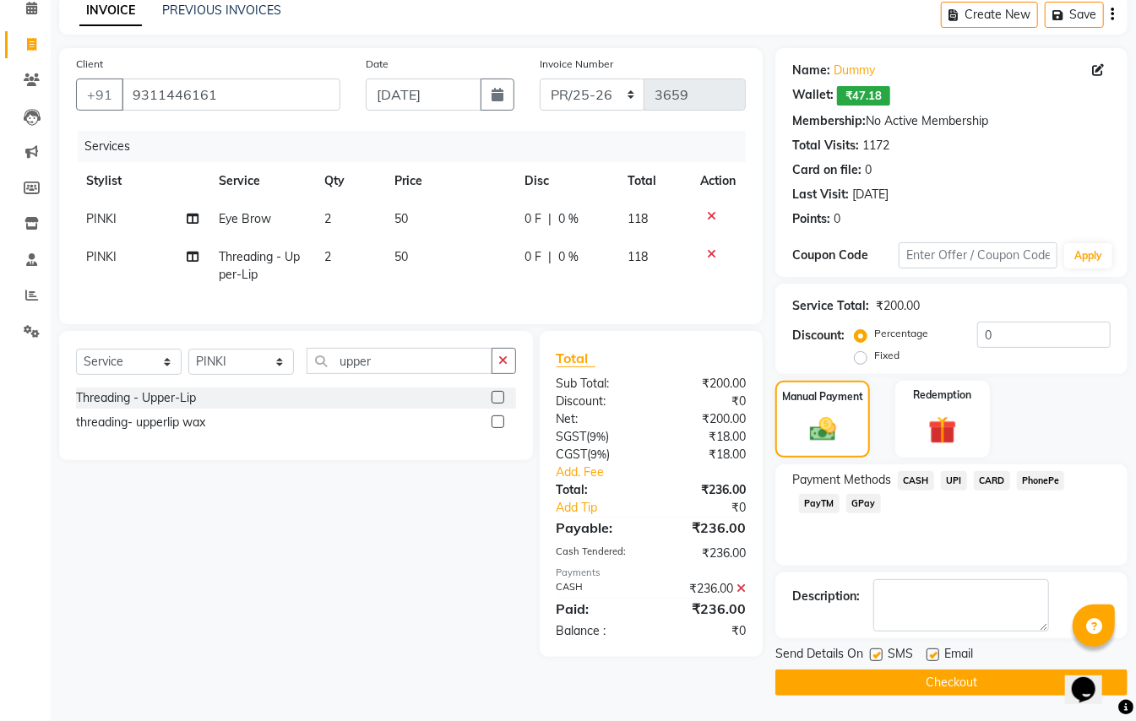
click at [985, 687] on button "Checkout" at bounding box center [951, 683] width 352 height 26
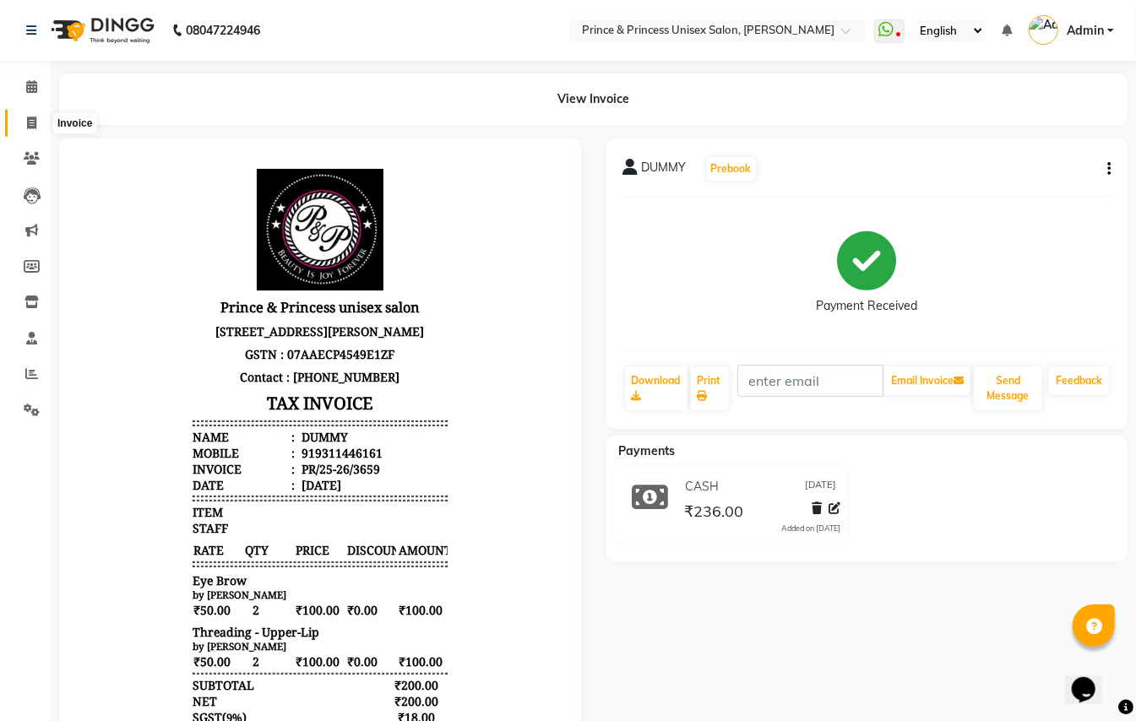
click at [27, 120] on icon at bounding box center [31, 123] width 9 height 13
select select "service"
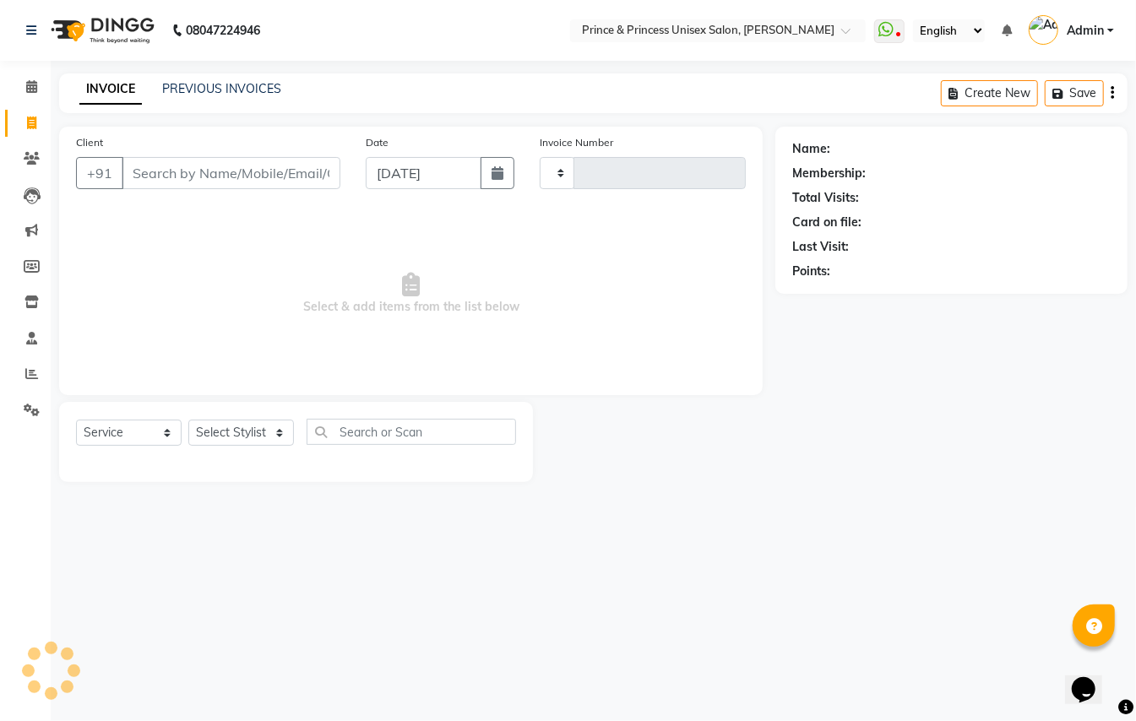
type input "3660"
select select "3760"
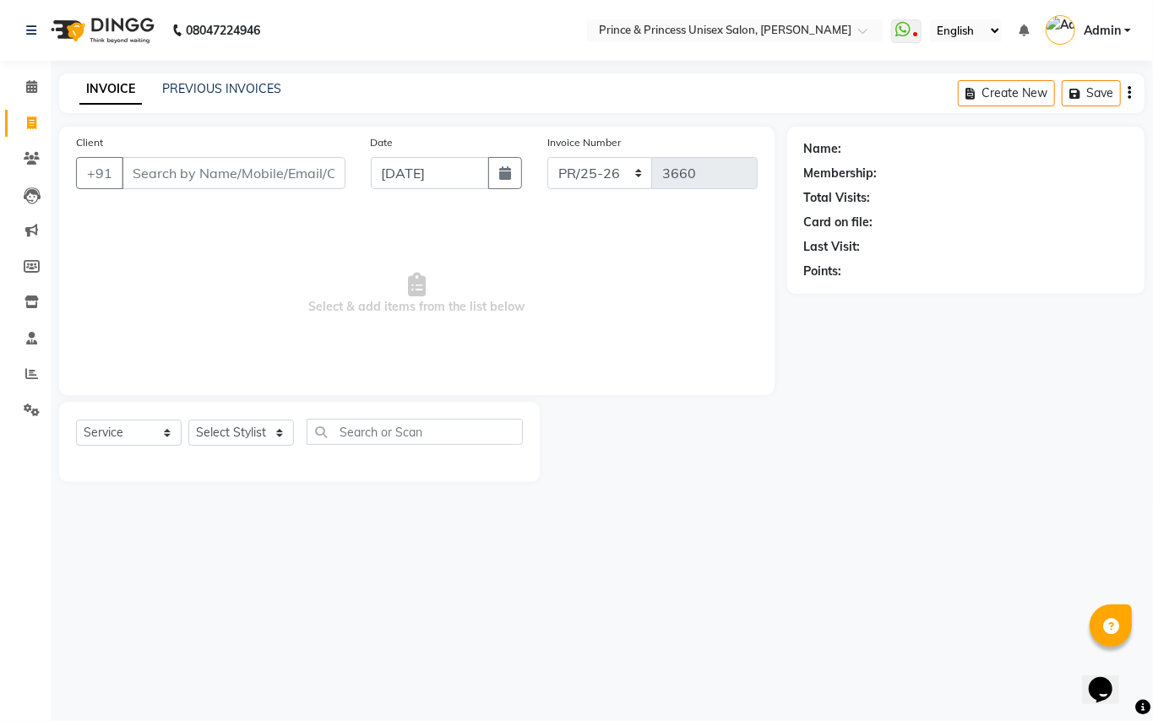
click at [233, 176] on input "Client" at bounding box center [234, 173] width 224 height 32
click at [238, 164] on input "Client" at bounding box center [234, 173] width 224 height 32
type input "9311446161"
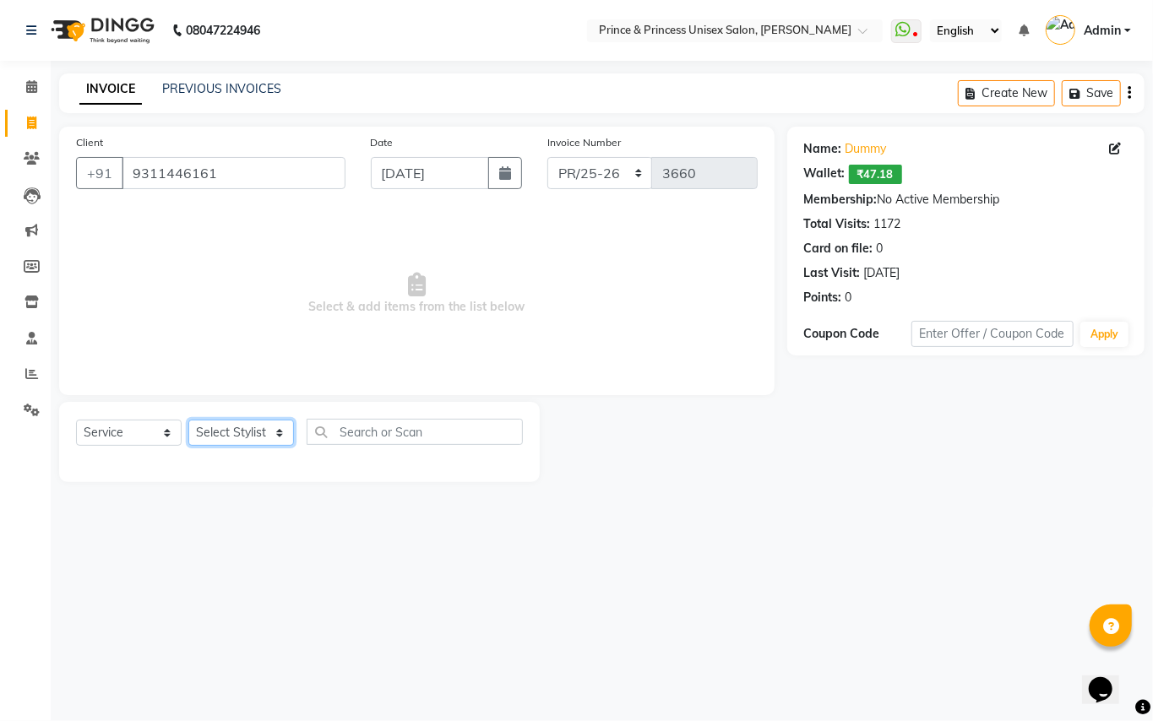
click at [224, 422] on select "Select Stylist ABHISHEK AJEET AJEET NEW ARUN ASLAM CHANDAN GUDDU MAHESH MANI ME…" at bounding box center [241, 433] width 106 height 26
select select "17871"
drag, startPoint x: 224, startPoint y: 422, endPoint x: 361, endPoint y: 434, distance: 138.2
click at [224, 423] on select "Select Stylist ABHISHEK AJEET AJEET NEW ARUN ASLAM CHANDAN GUDDU MAHESH MANI ME…" at bounding box center [241, 433] width 106 height 26
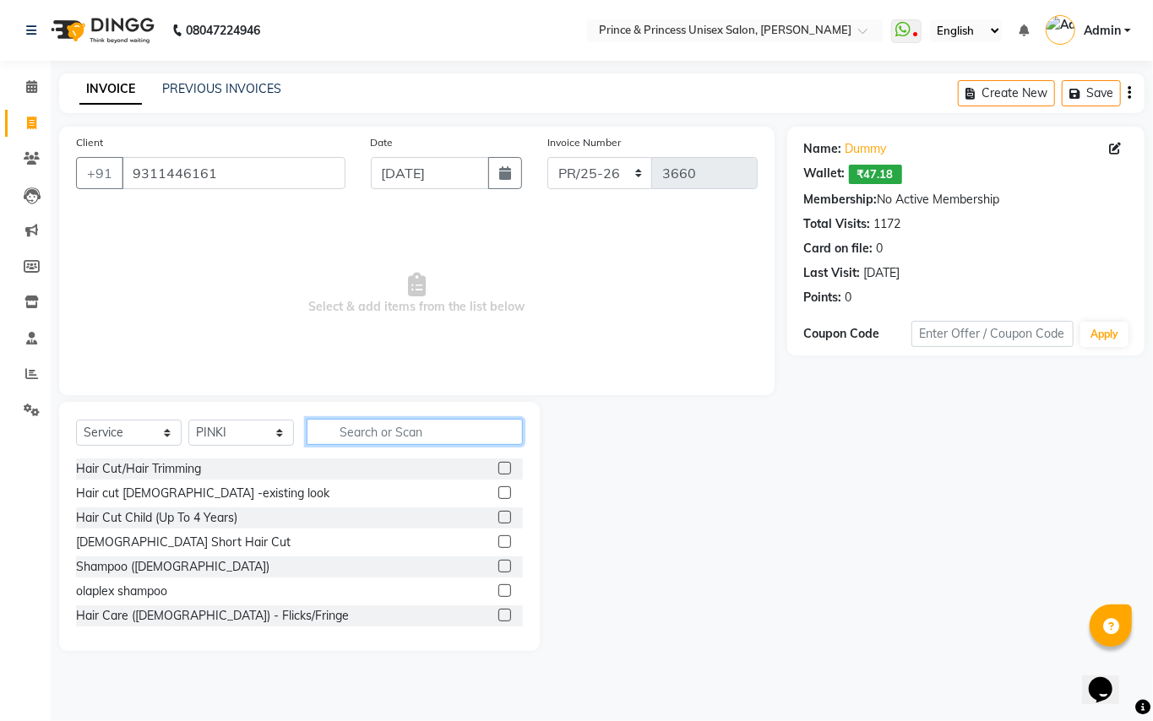
click at [404, 431] on input "text" at bounding box center [415, 432] width 216 height 26
drag, startPoint x: 405, startPoint y: 431, endPoint x: 505, endPoint y: 375, distance: 114.2
click at [504, 375] on div "Client +91 9311446161 Date 03-09-2025 Invoice Number PR/25-26 V/2025 V/2025-26 …" at bounding box center [416, 389] width 741 height 524
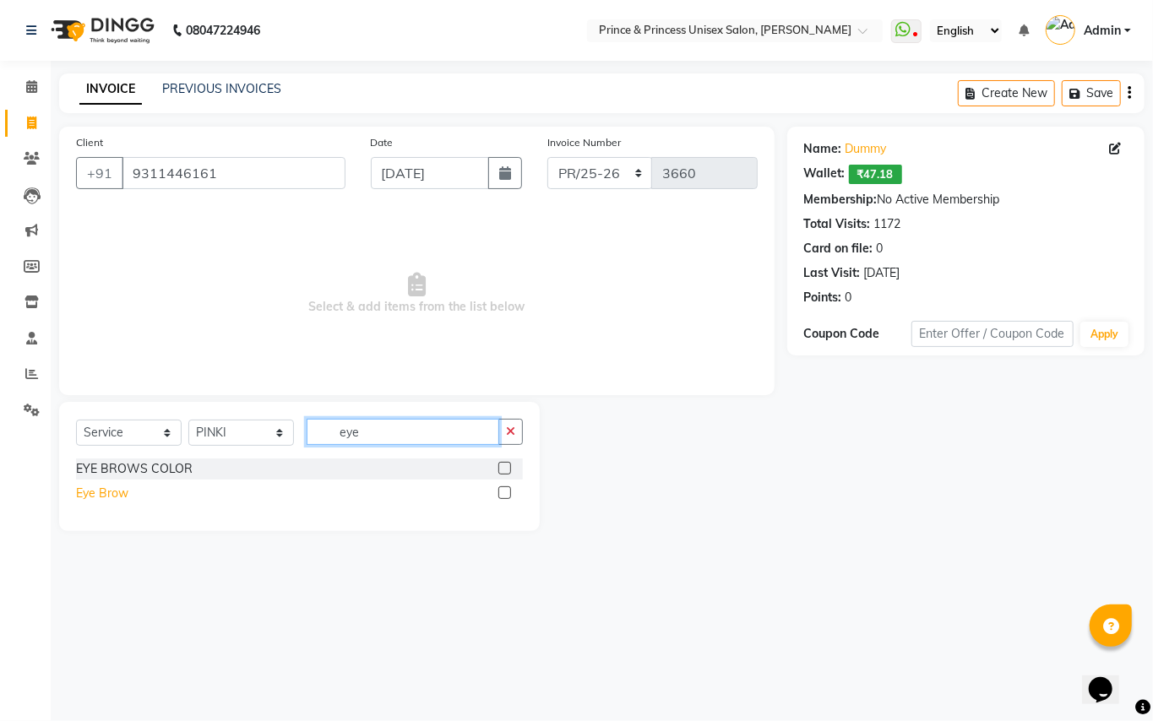
type input "eye"
click at [99, 488] on div "Eye Brow" at bounding box center [102, 494] width 52 height 18
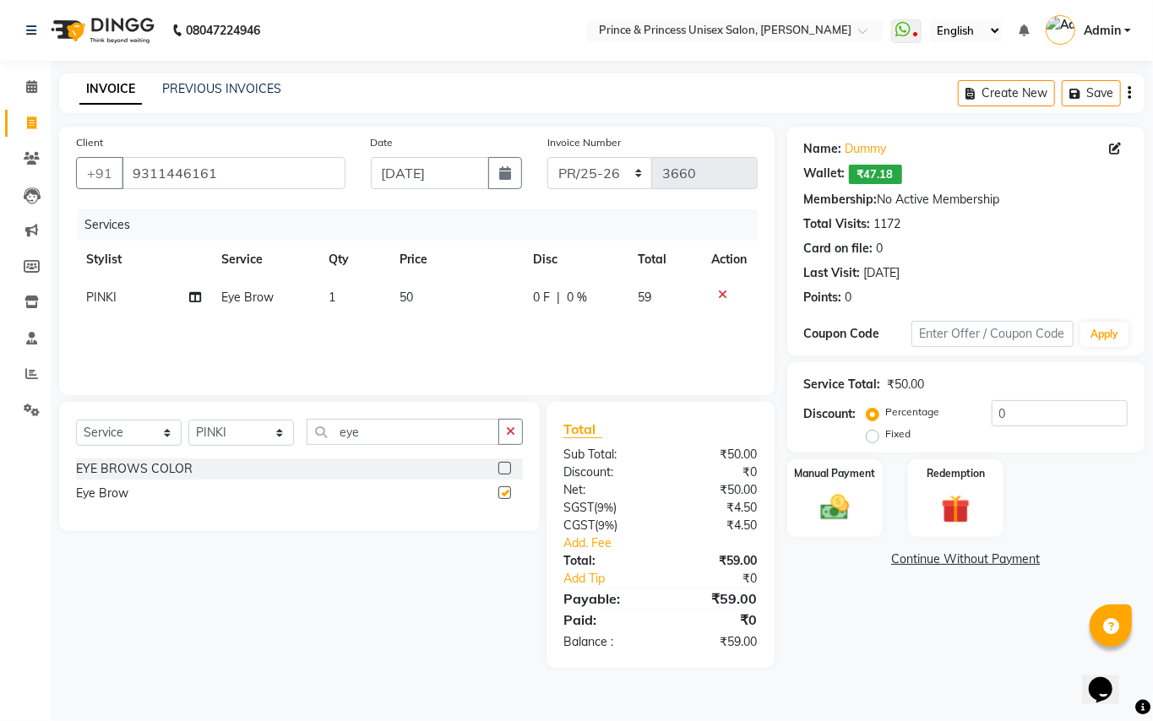
checkbox input "false"
click at [334, 294] on span "1" at bounding box center [332, 297] width 7 height 15
select select "17871"
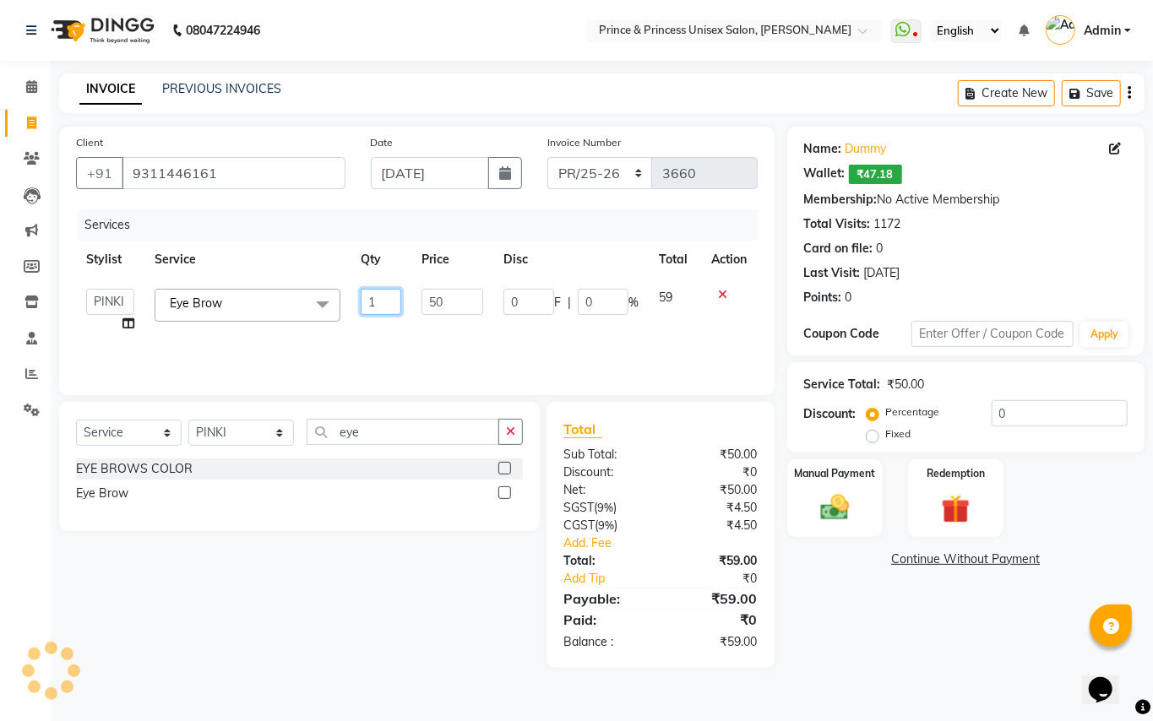
click at [387, 301] on input "1" at bounding box center [381, 302] width 41 height 26
type input "2"
click at [407, 338] on div "Services Stylist Service Qty Price Disc Total Action ABHISHEK AJEET AJEET NEW A…" at bounding box center [417, 293] width 682 height 169
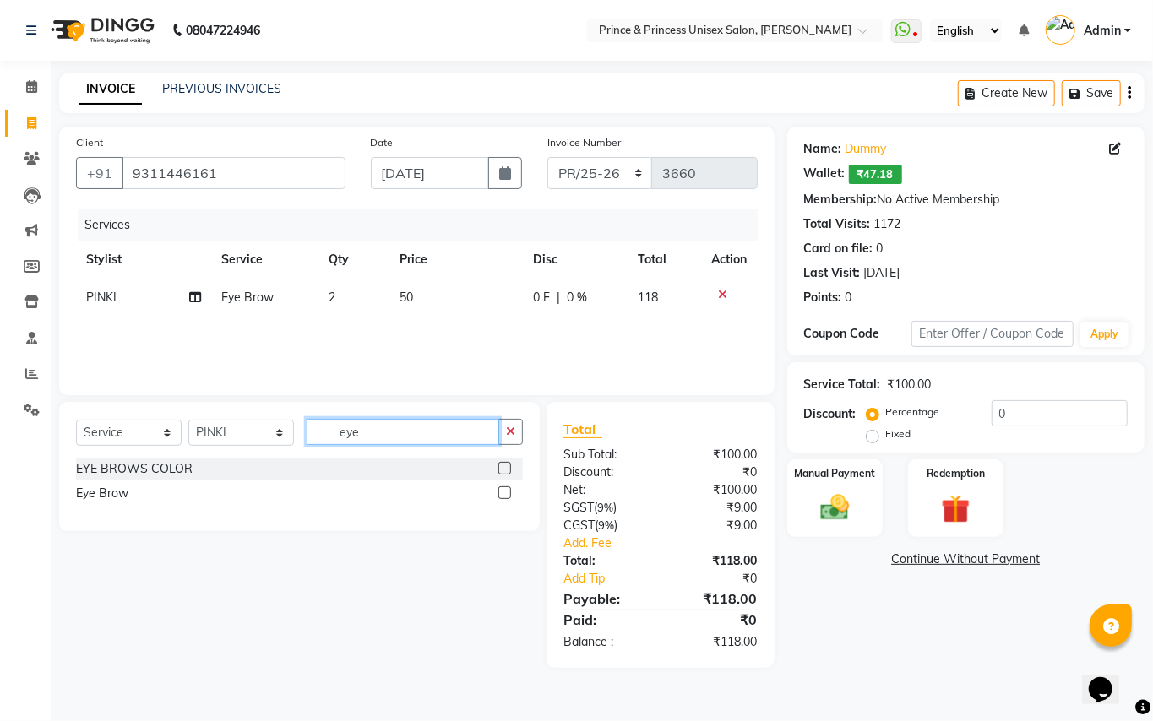
click at [270, 382] on div "Client +91 9311446161 Date 03-09-2025 Invoice Number PR/25-26 V/2025 V/2025-26 …" at bounding box center [416, 397] width 741 height 541
type input "upper"
click at [149, 467] on div "Threading - Upper-Lip" at bounding box center [136, 469] width 120 height 18
checkbox input "false"
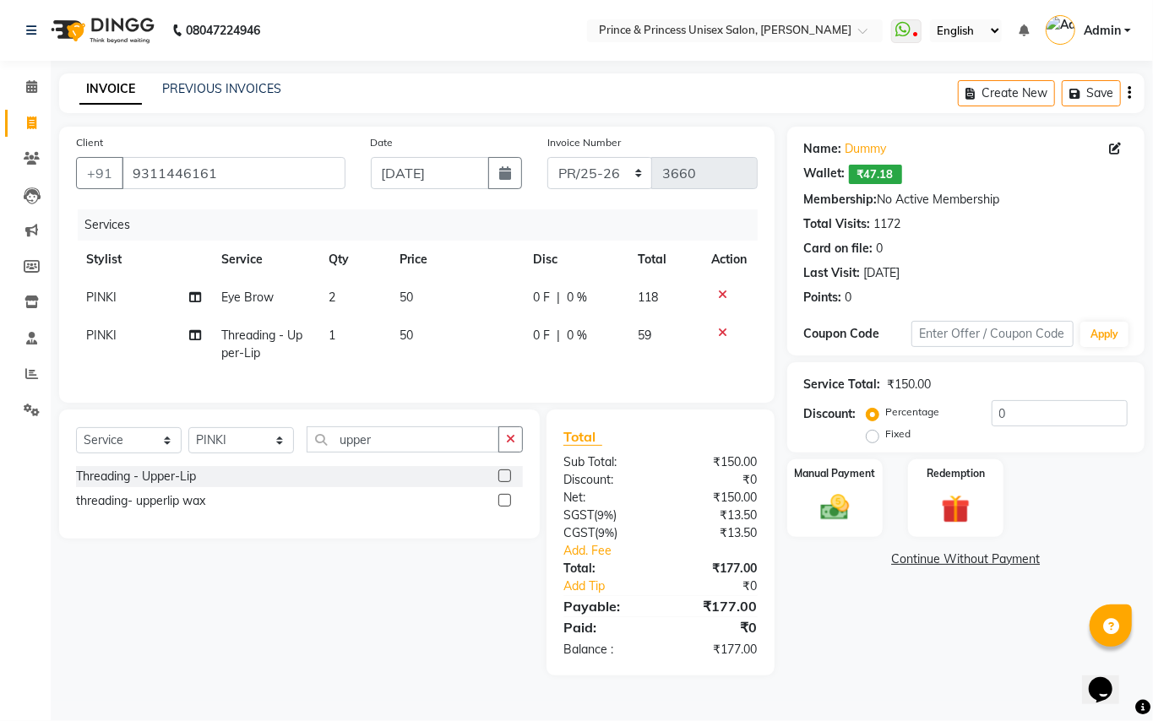
drag, startPoint x: 329, startPoint y: 328, endPoint x: 338, endPoint y: 338, distance: 13.7
click at [329, 329] on span "1" at bounding box center [332, 335] width 7 height 15
select select "17871"
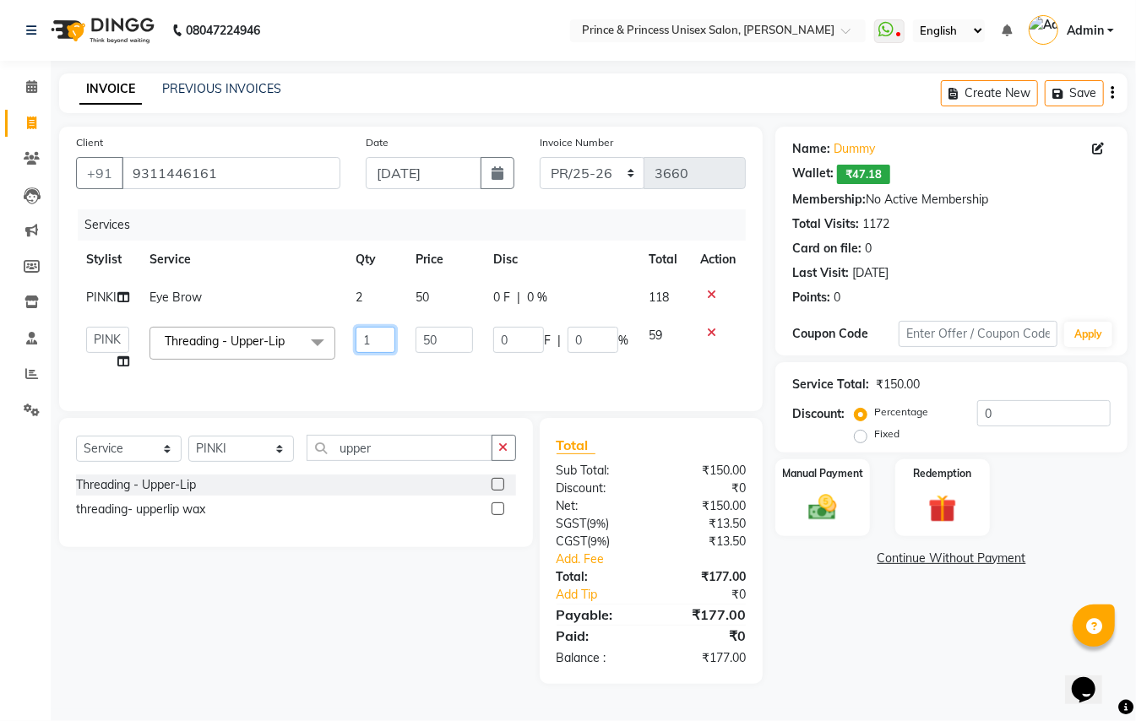
click at [377, 339] on input "1" at bounding box center [376, 340] width 40 height 26
type input "2"
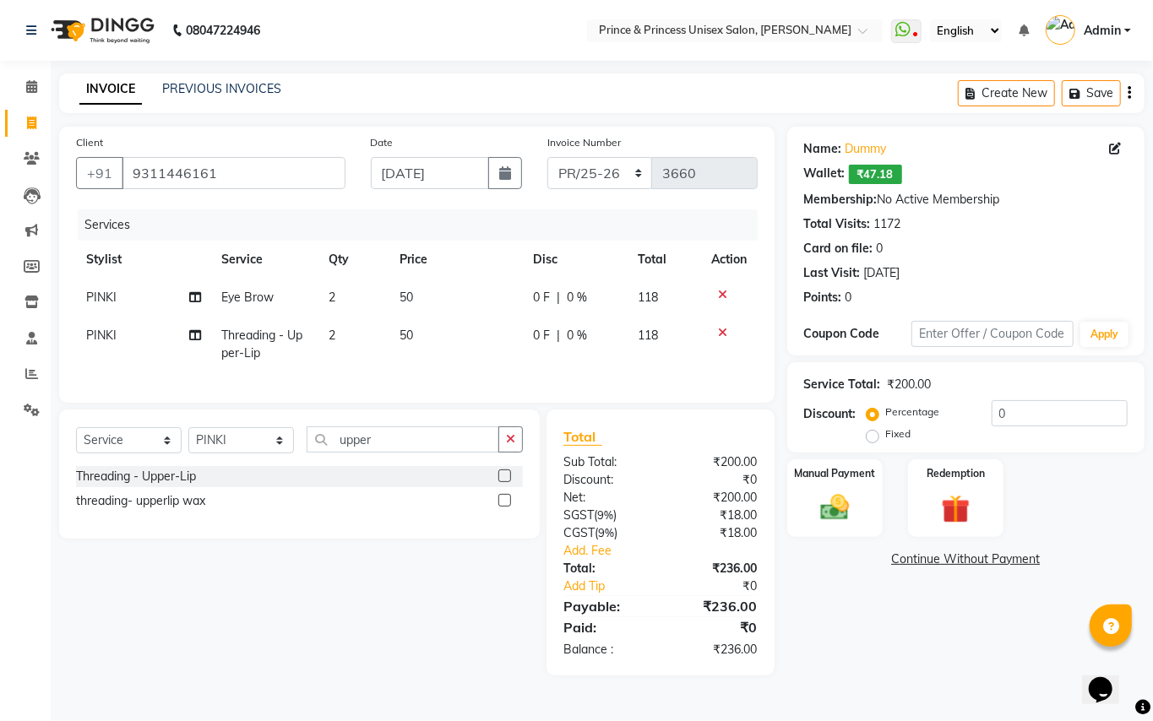
click at [397, 367] on tr "PINKI Threading - Upper-Lip 2 50 0 F | 0 % 118" at bounding box center [417, 345] width 682 height 56
click at [831, 515] on img at bounding box center [835, 508] width 48 height 35
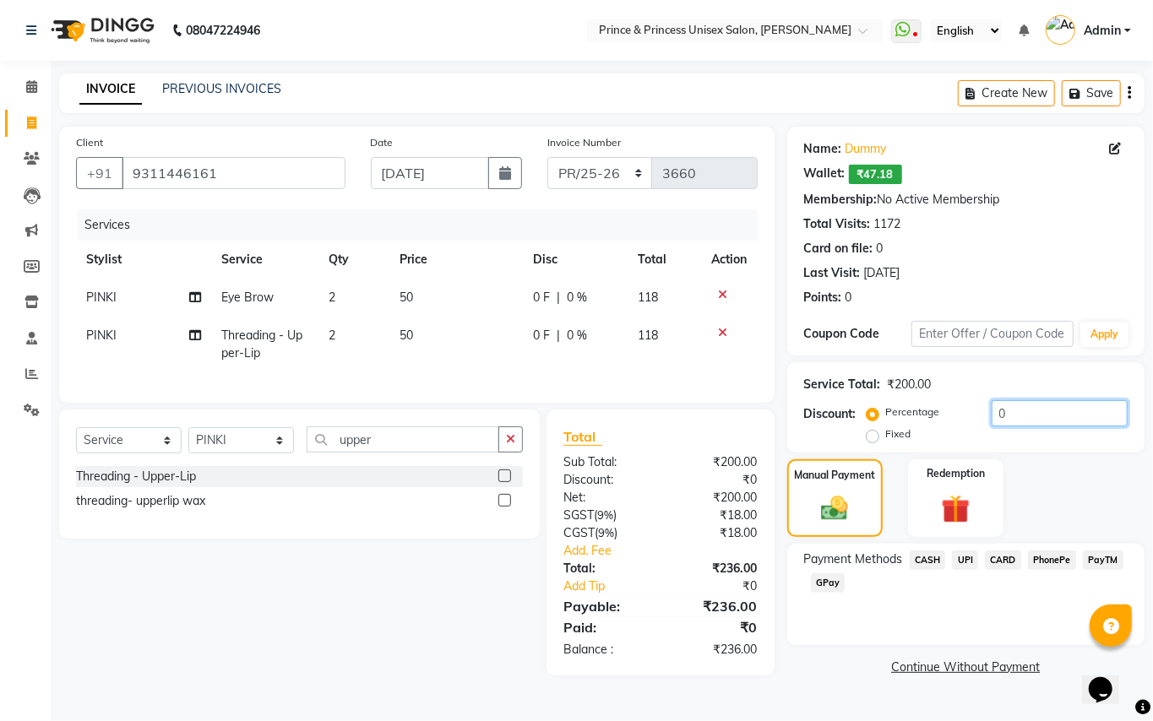
click at [1019, 413] on input "0" at bounding box center [1060, 413] width 136 height 26
type input "0.42"
click at [1095, 559] on span "PayTM" at bounding box center [1103, 560] width 41 height 19
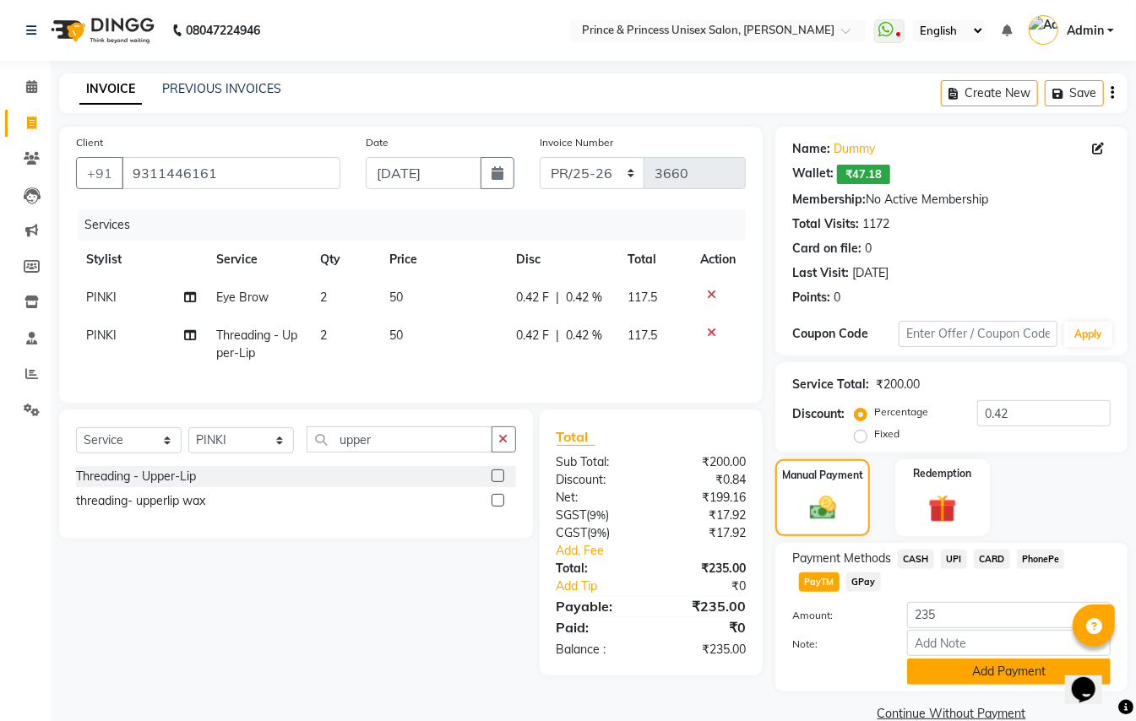
click at [966, 673] on button "Add Payment" at bounding box center [1009, 672] width 204 height 26
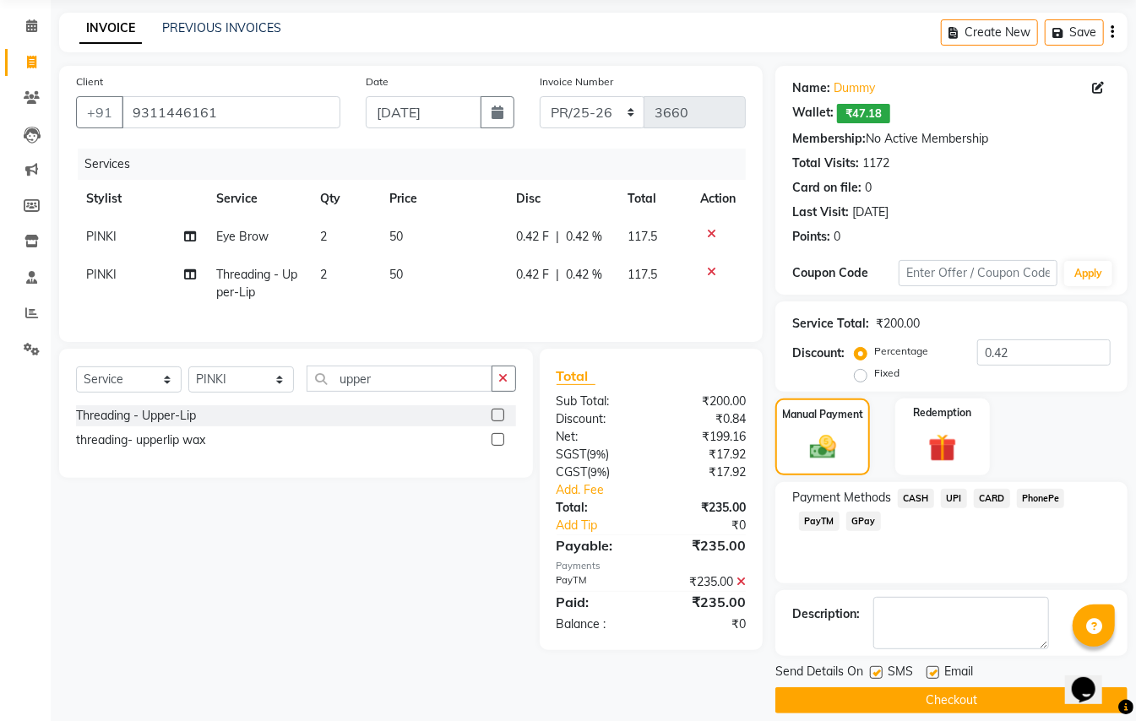
scroll to position [79, 0]
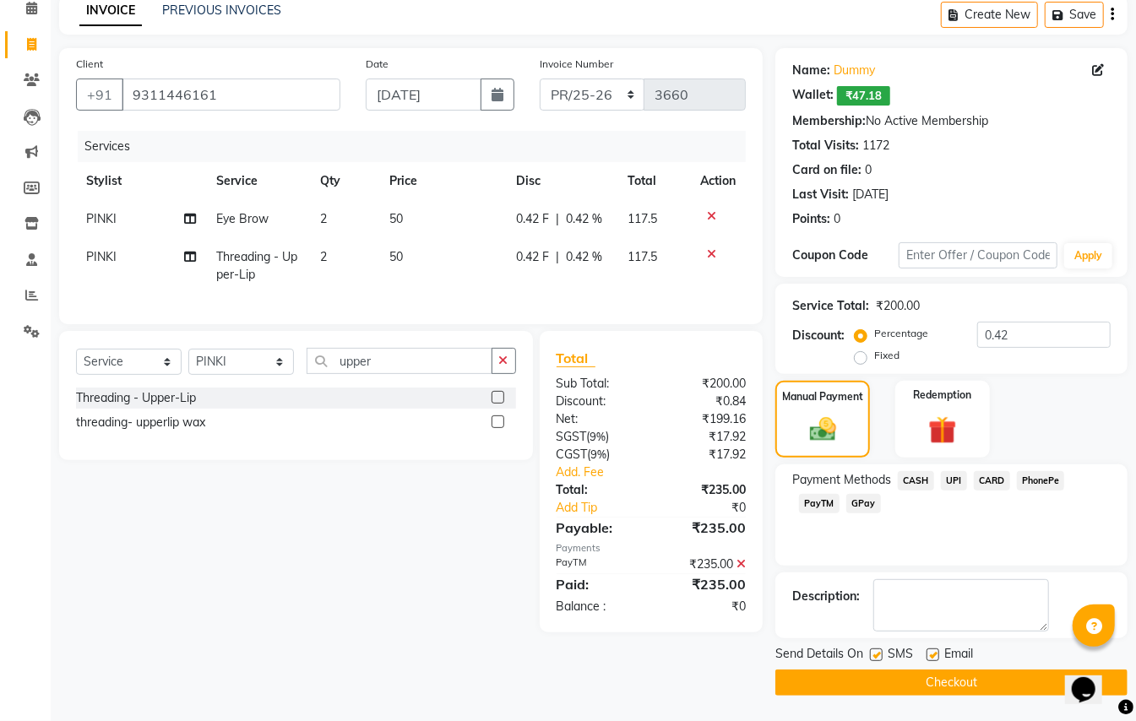
click at [980, 684] on button "Checkout" at bounding box center [951, 683] width 352 height 26
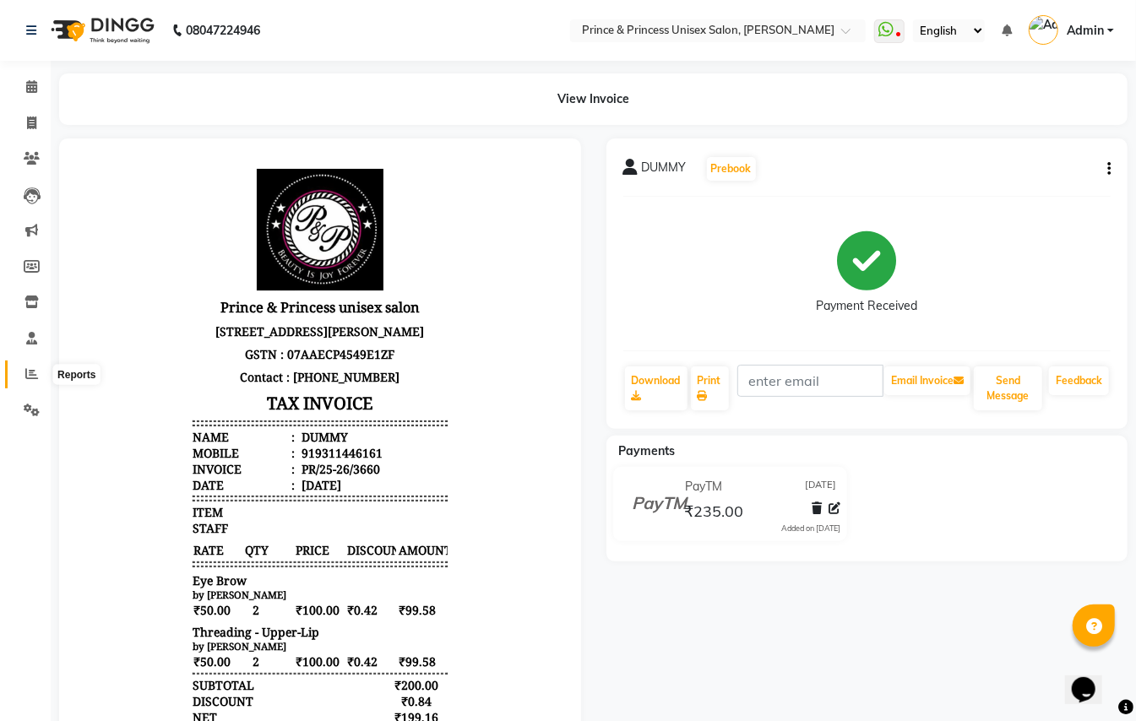
click at [34, 372] on icon at bounding box center [31, 373] width 13 height 13
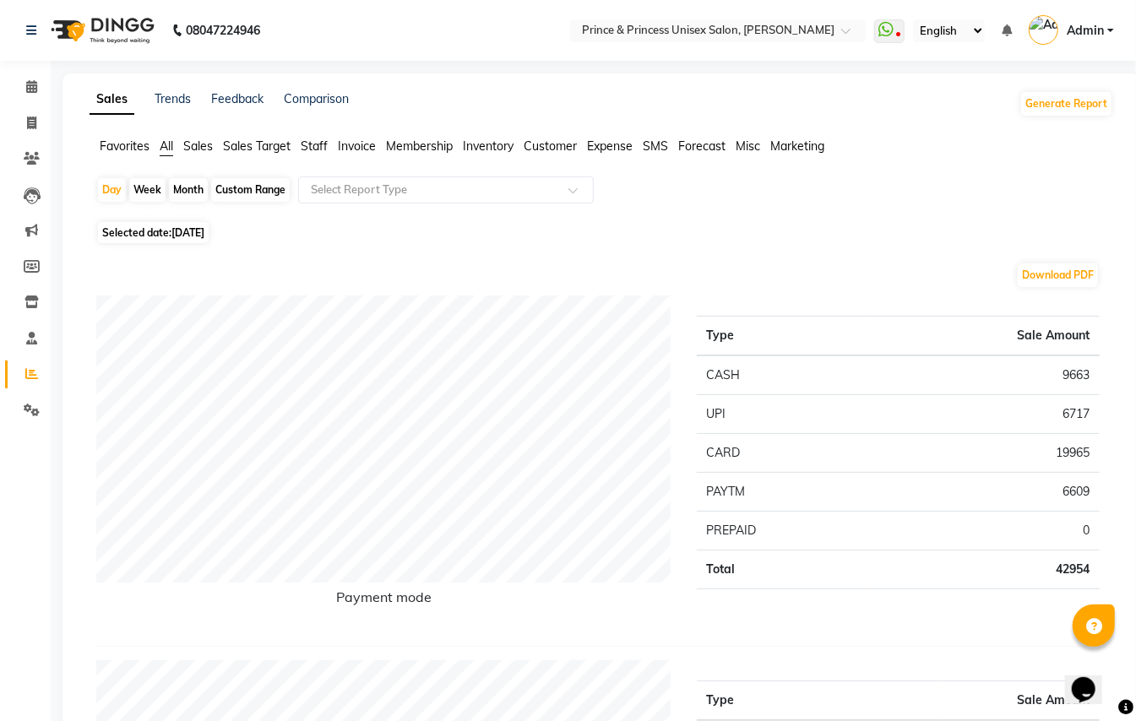
click at [318, 143] on span "Staff" at bounding box center [314, 146] width 27 height 15
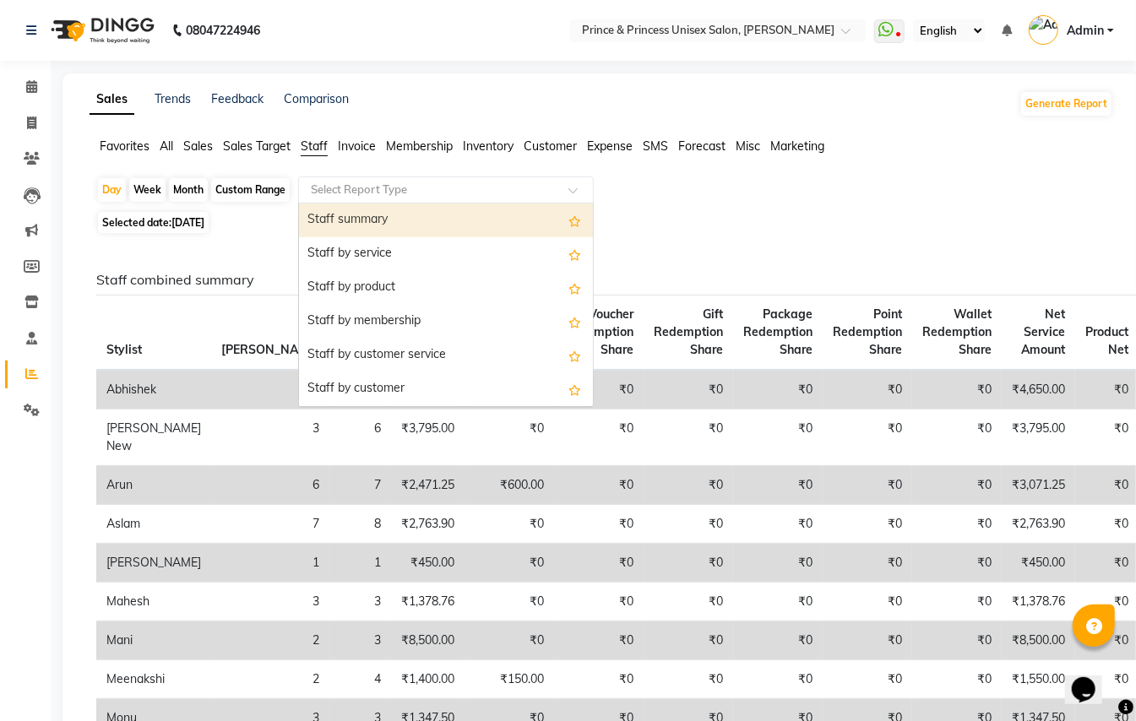
click at [420, 189] on input "text" at bounding box center [428, 190] width 243 height 17
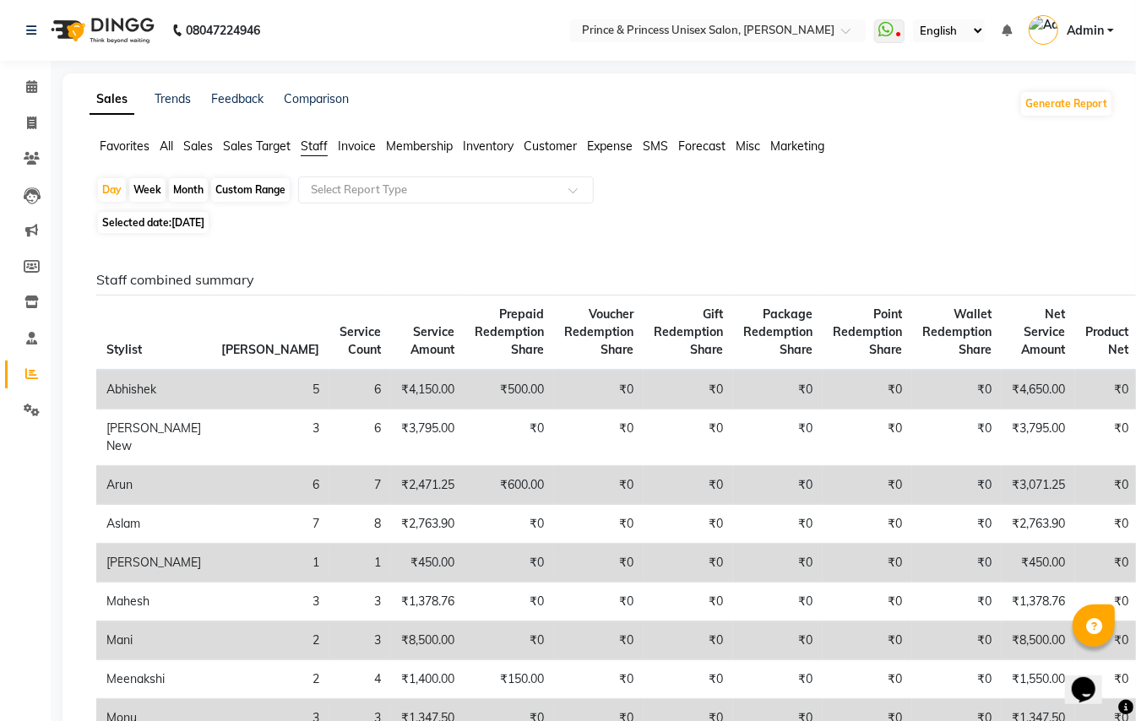
click at [264, 187] on div "Custom Range" at bounding box center [250, 190] width 79 height 24
select select "9"
select select "2025"
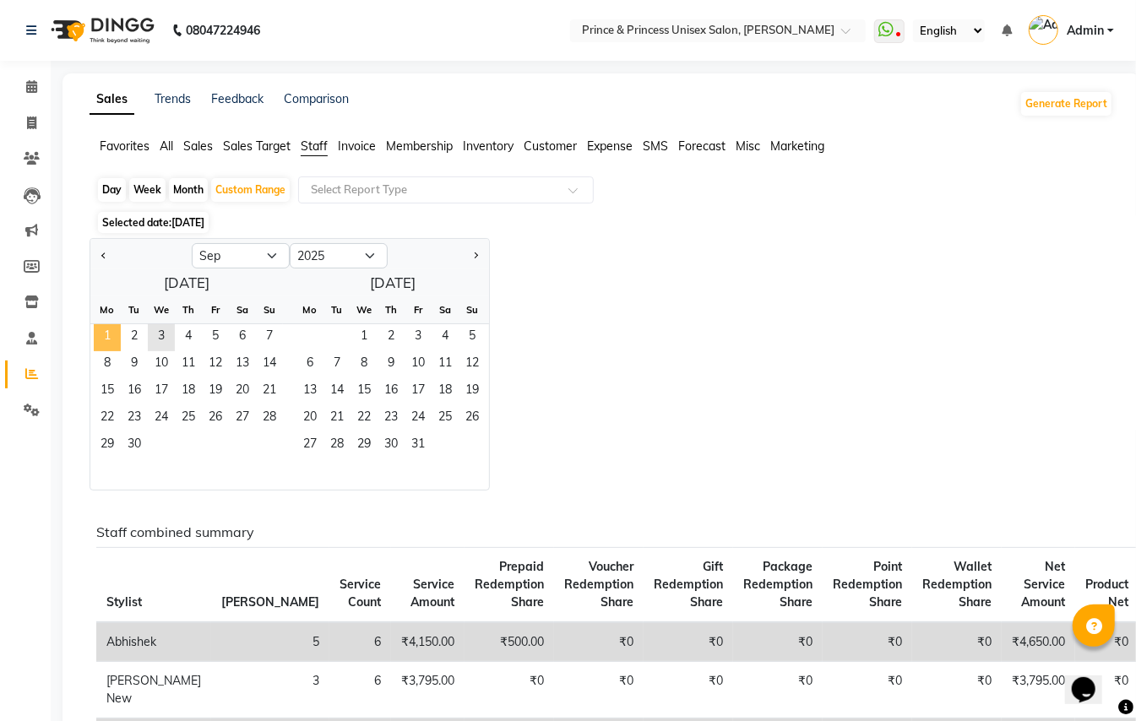
click at [109, 339] on span "1" at bounding box center [107, 337] width 27 height 27
click at [160, 340] on span "3" at bounding box center [161, 337] width 27 height 27
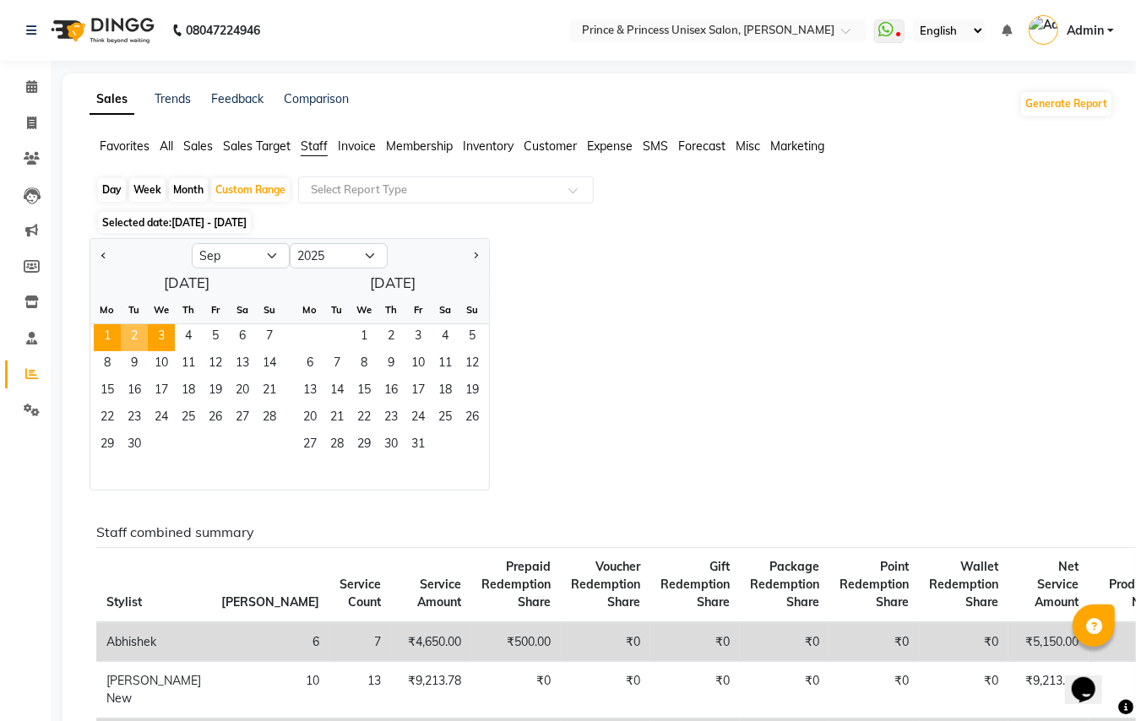
click at [943, 248] on div "Jan Feb Mar Apr May Jun Jul Aug Sep Oct Nov Dec 2015 2016 2017 2018 2019 2020 2…" at bounding box center [602, 364] width 1024 height 253
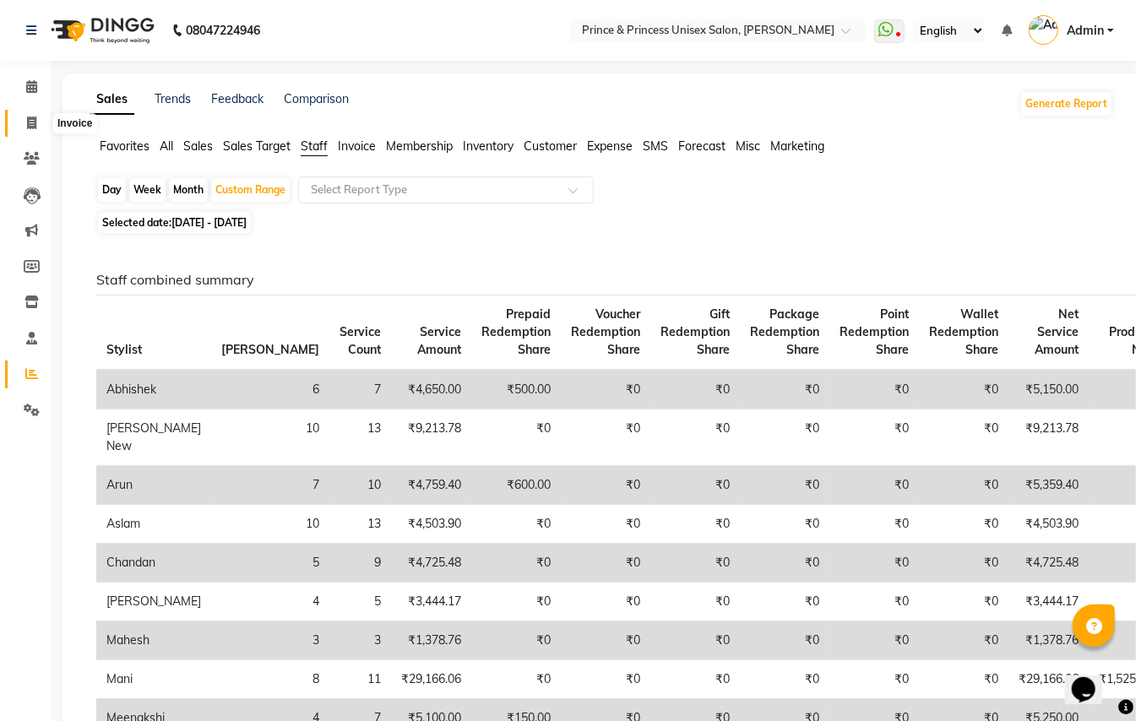
click at [30, 122] on icon at bounding box center [31, 123] width 9 height 13
select select "service"
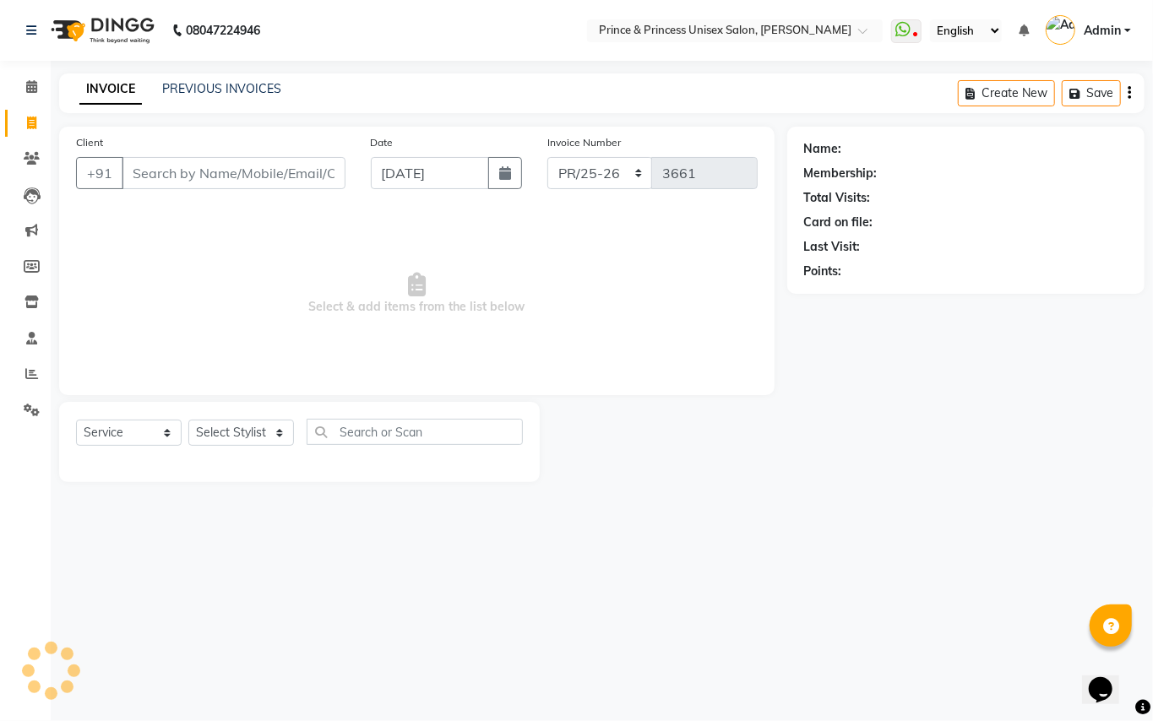
click at [279, 177] on input "Client" at bounding box center [234, 173] width 224 height 32
click at [279, 174] on input "Client" at bounding box center [234, 173] width 224 height 32
click at [285, 118] on main "INVOICE PREVIOUS INVOICES Create New Save Client +91 Date 03-09-2025 Invoice Nu…" at bounding box center [602, 290] width 1102 height 434
click at [268, 174] on input "Client" at bounding box center [234, 173] width 224 height 32
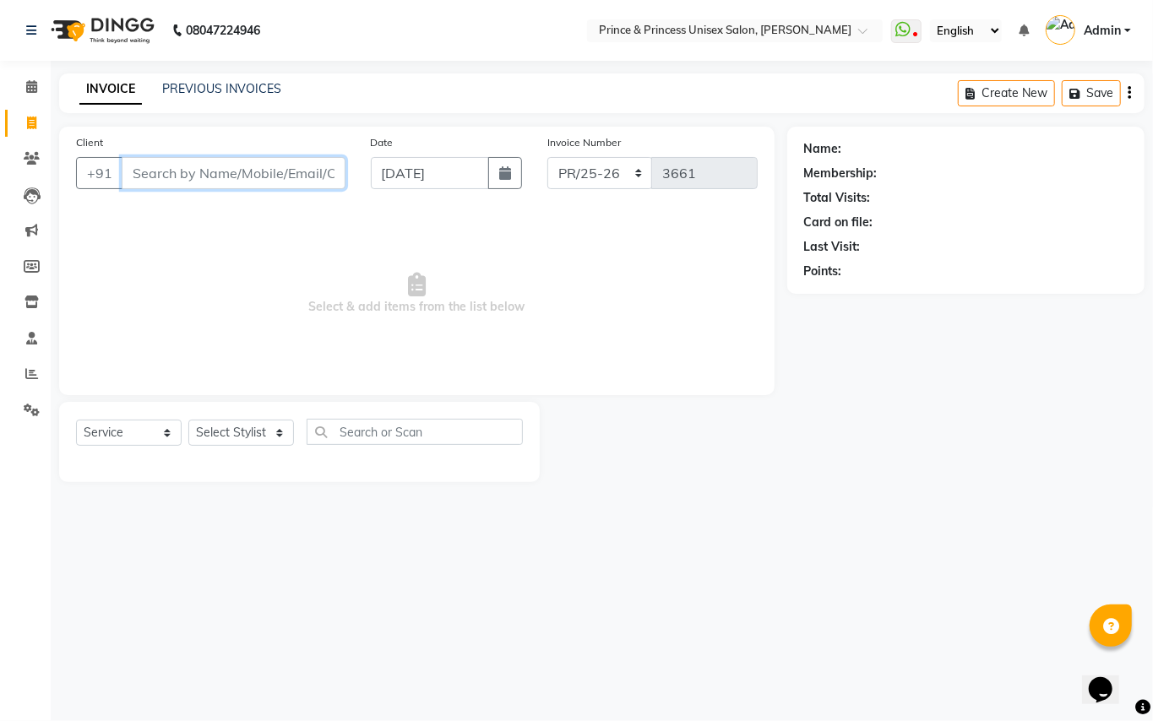
click at [268, 174] on input "Client" at bounding box center [234, 173] width 224 height 32
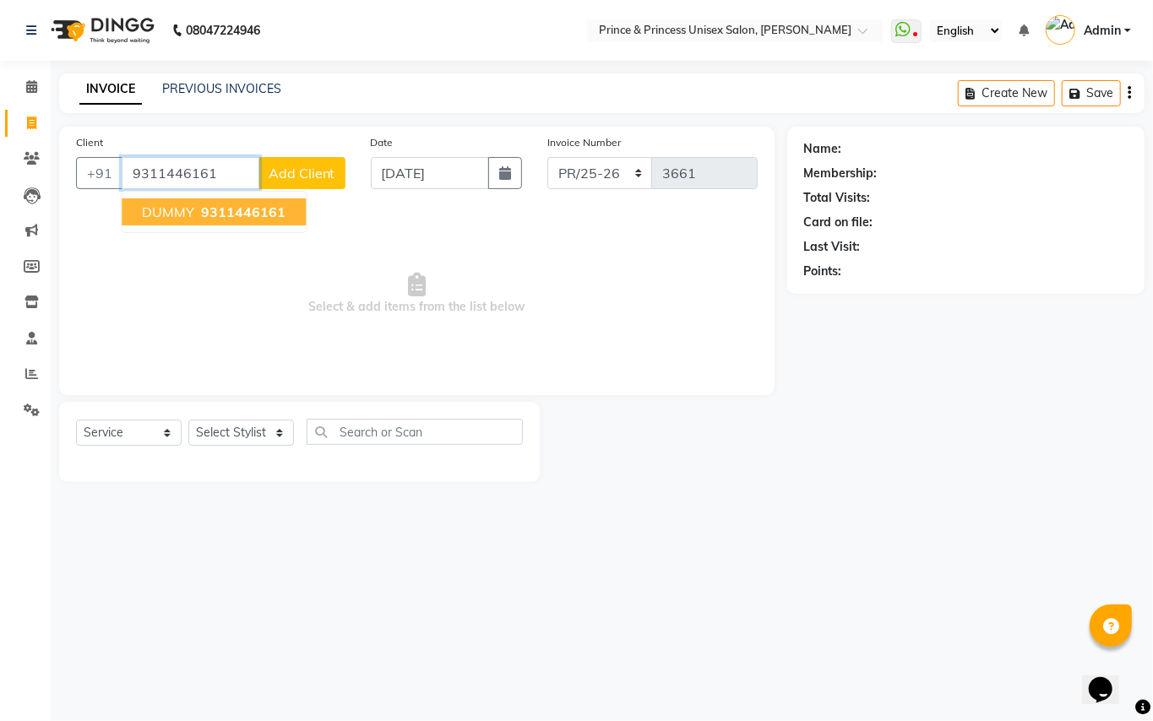
type input "9311446161"
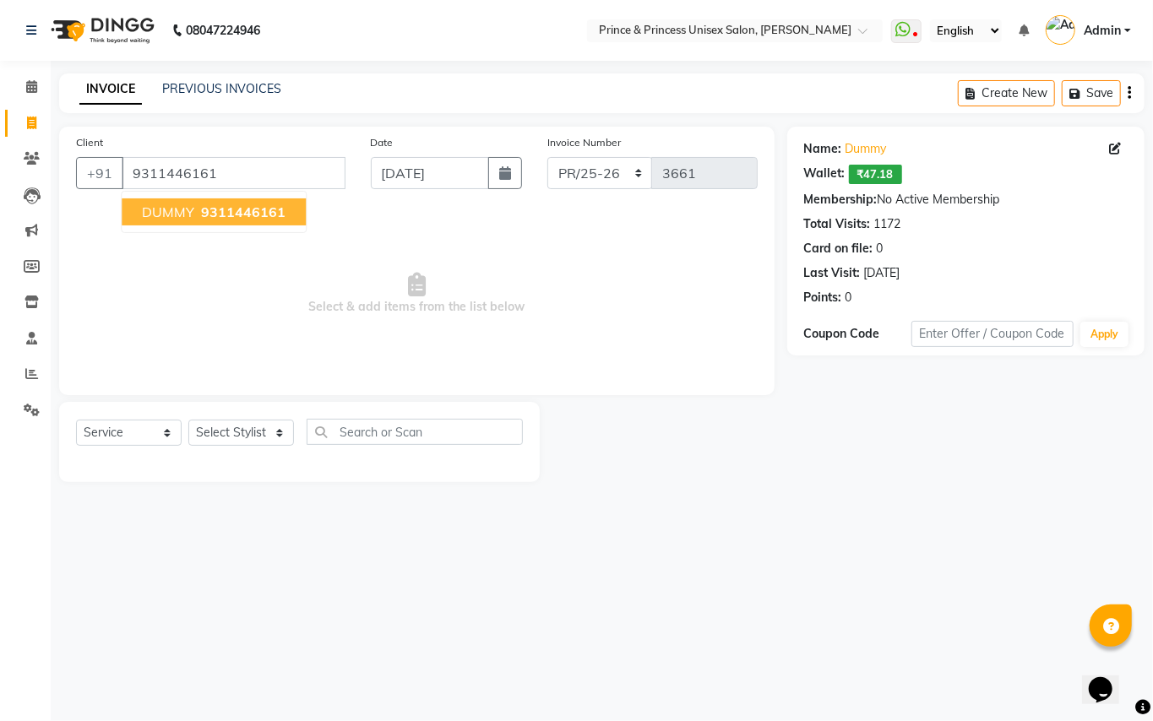
click at [221, 218] on span "9311446161" at bounding box center [243, 212] width 84 height 17
click at [227, 427] on select "Select Stylist ABHISHEK AJEET AJEET NEW ARUN ASLAM CHANDAN GUDDU MAHESH MANI ME…" at bounding box center [241, 433] width 106 height 26
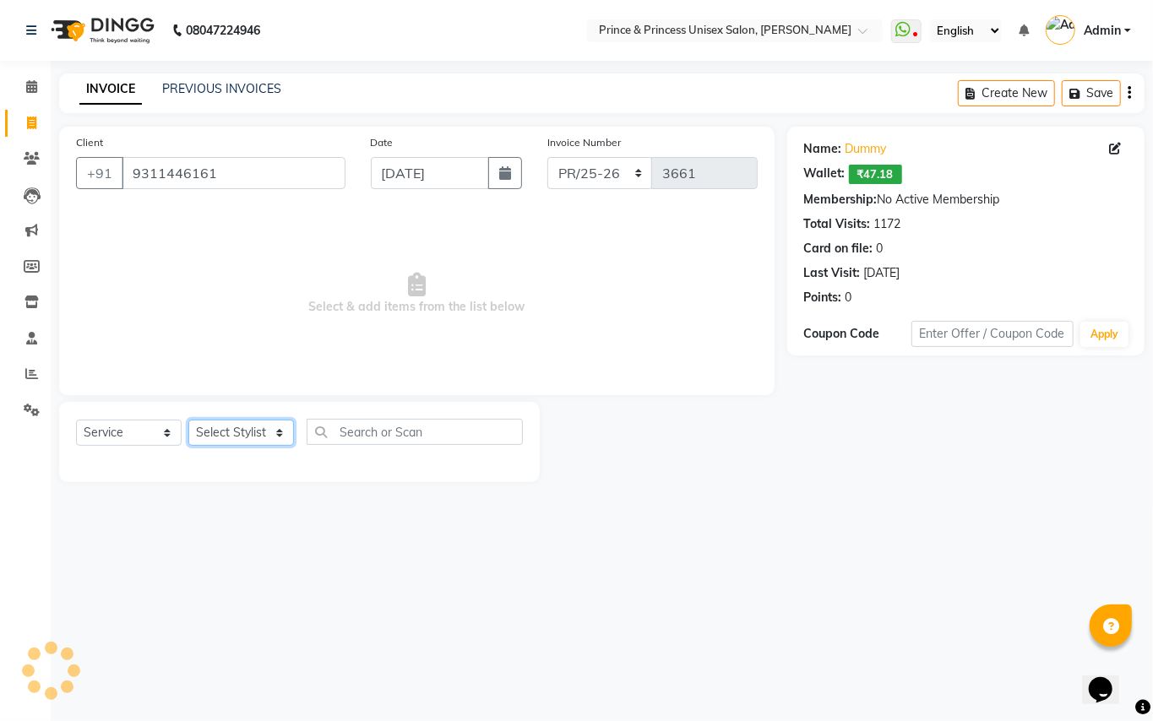
select select "87445"
drag, startPoint x: 227, startPoint y: 429, endPoint x: 376, endPoint y: 439, distance: 149.0
click at [227, 429] on select "Select Stylist ABHISHEK AJEET AJEET NEW ARUN ASLAM CHANDAN GUDDU MAHESH MANI ME…" at bounding box center [241, 433] width 106 height 26
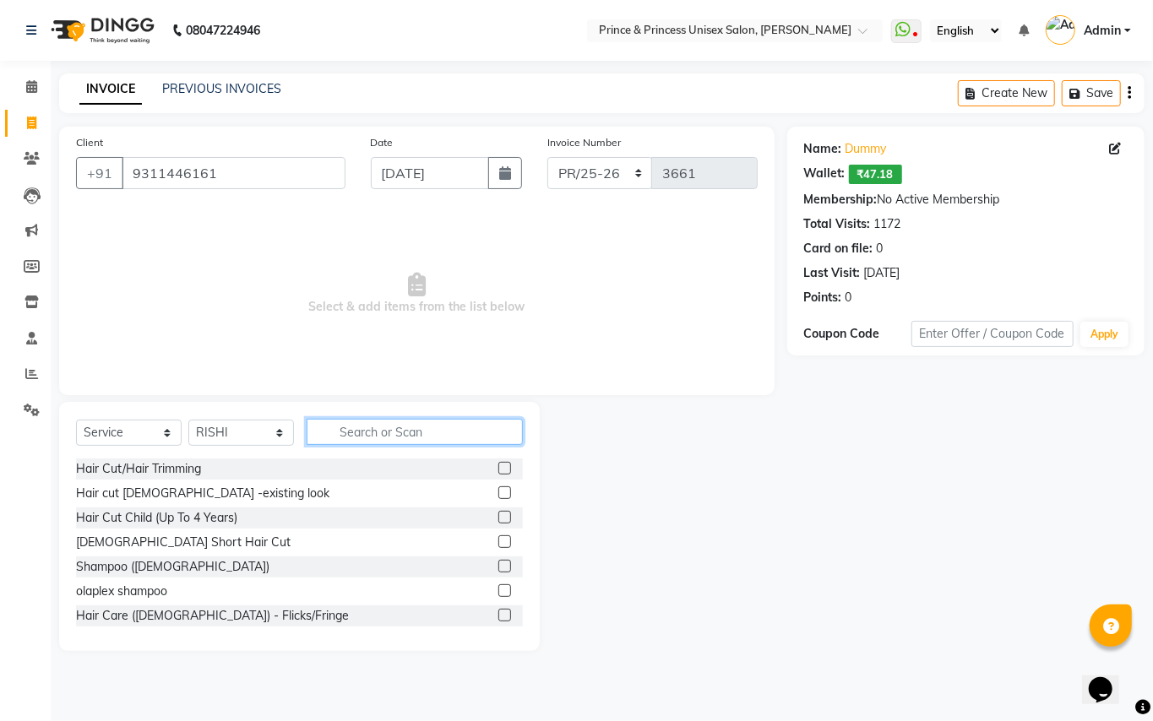
click at [394, 427] on input "text" at bounding box center [415, 432] width 216 height 26
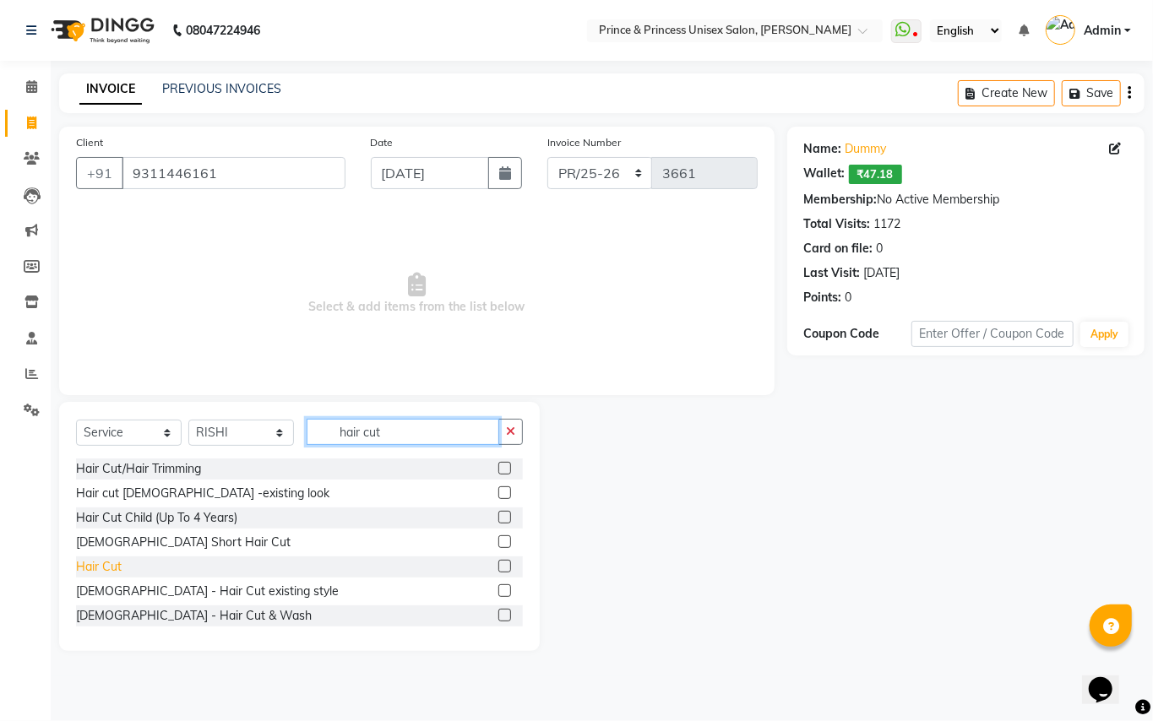
type input "hair cut"
click at [106, 564] on div "Hair Cut" at bounding box center [99, 567] width 46 height 18
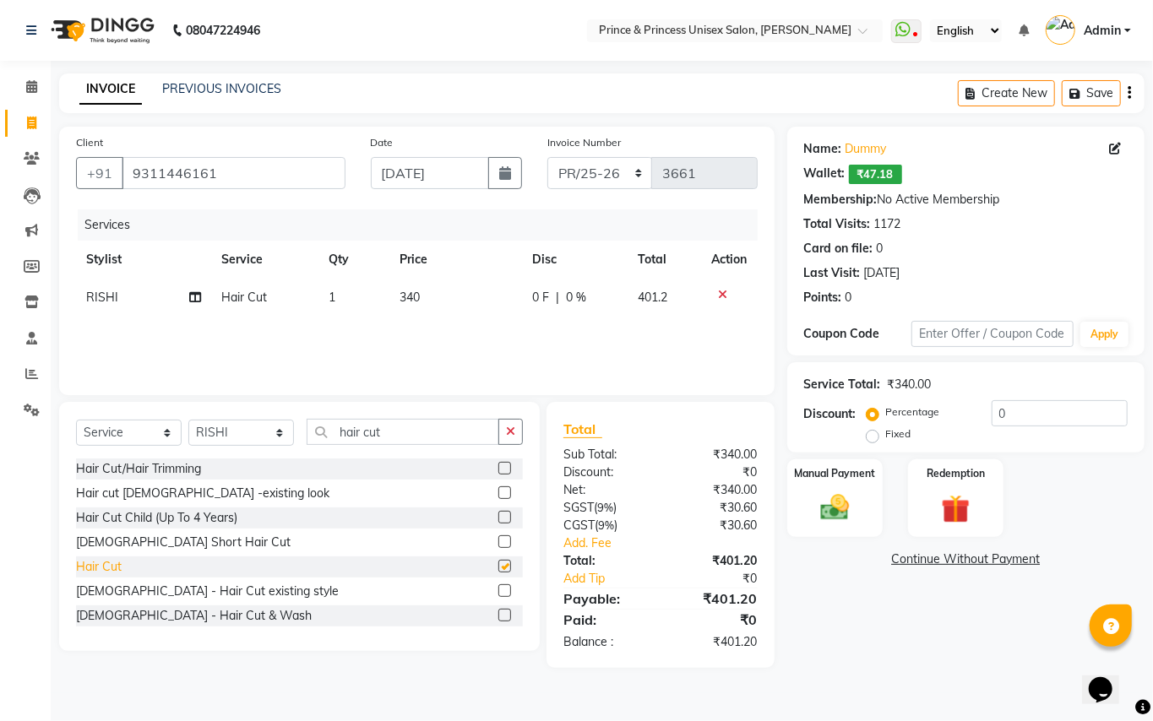
checkbox input "false"
click at [835, 515] on img at bounding box center [835, 508] width 48 height 35
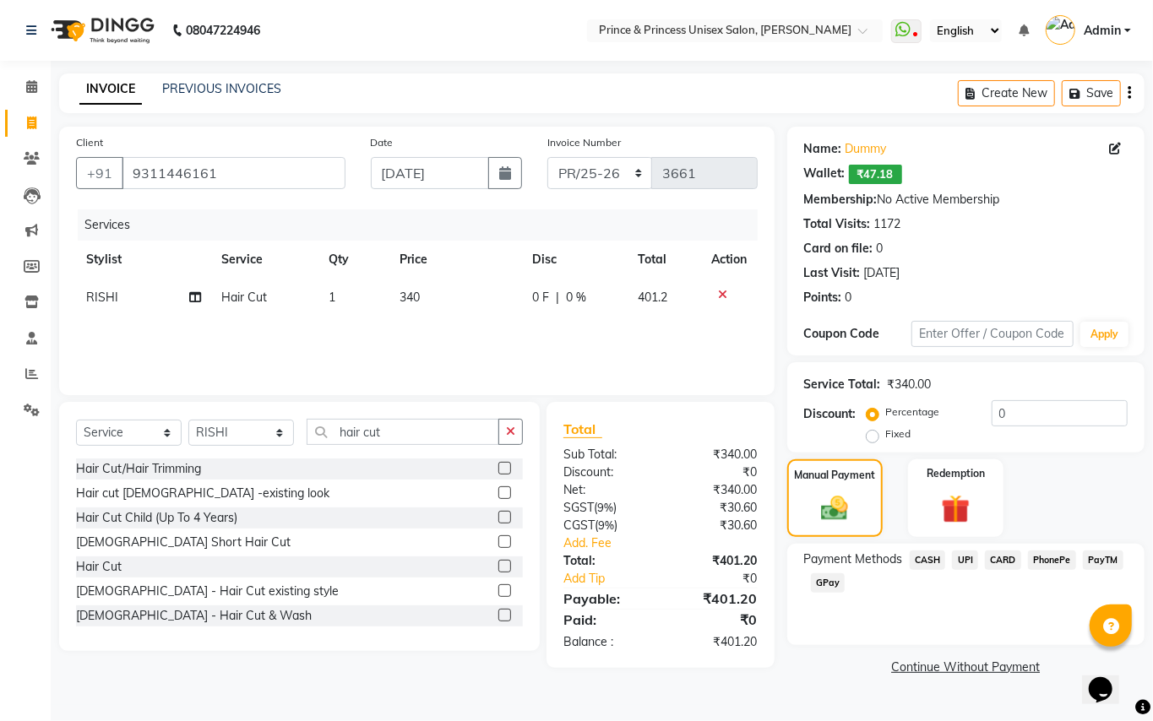
click at [923, 555] on span "CASH" at bounding box center [928, 560] width 36 height 19
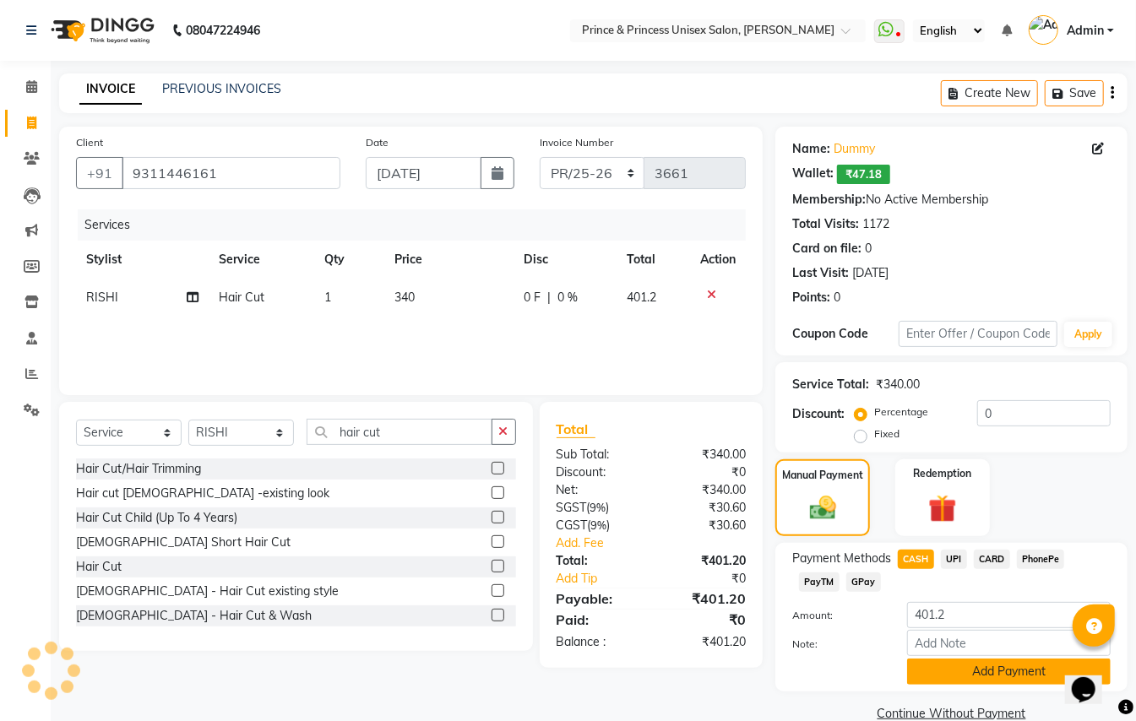
click at [957, 669] on button "Add Payment" at bounding box center [1009, 672] width 204 height 26
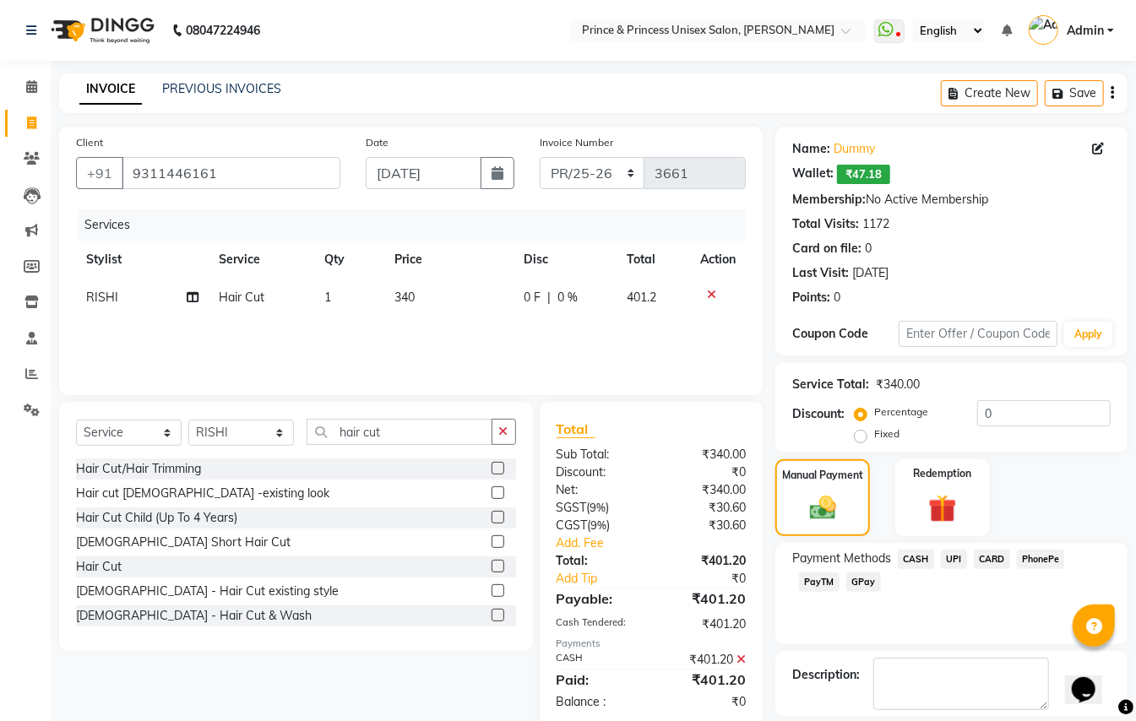
scroll to position [79, 0]
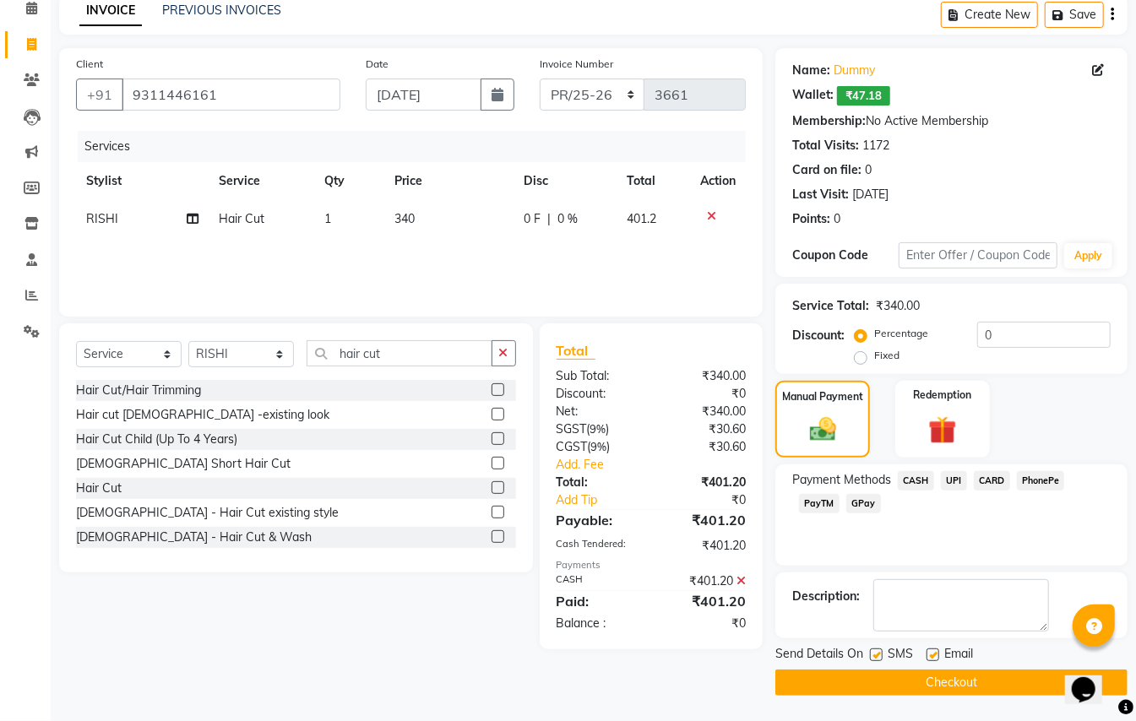
click at [1001, 676] on button "Checkout" at bounding box center [951, 683] width 352 height 26
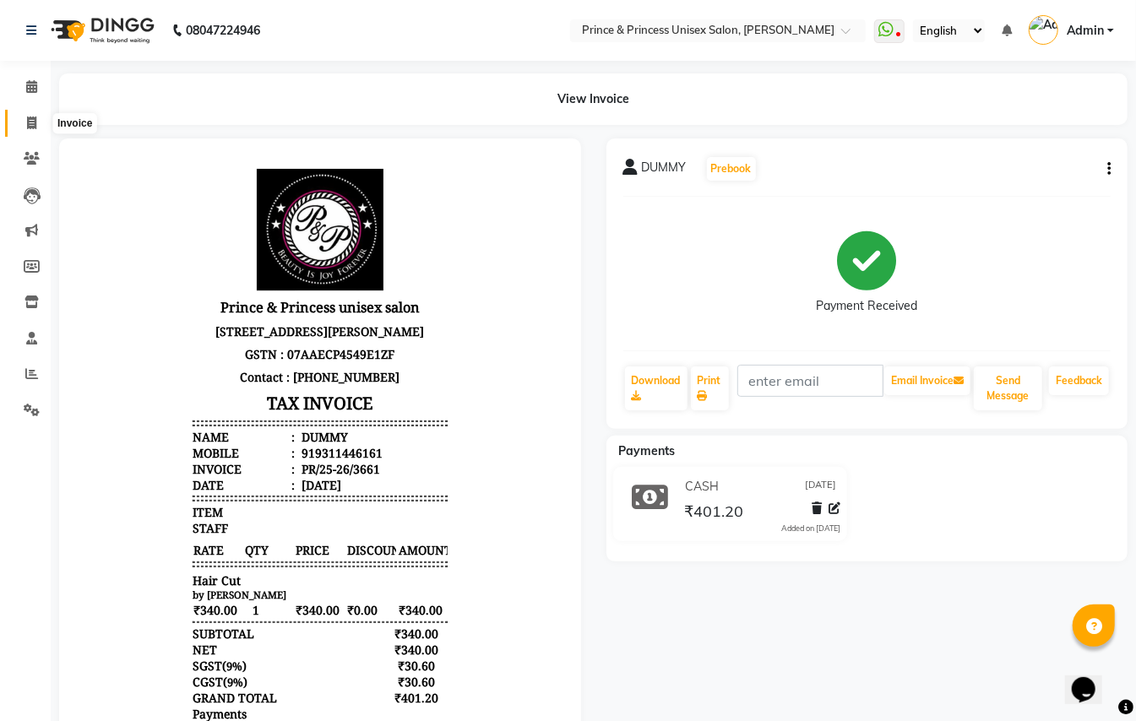
click at [28, 122] on icon at bounding box center [31, 123] width 9 height 13
select select "service"
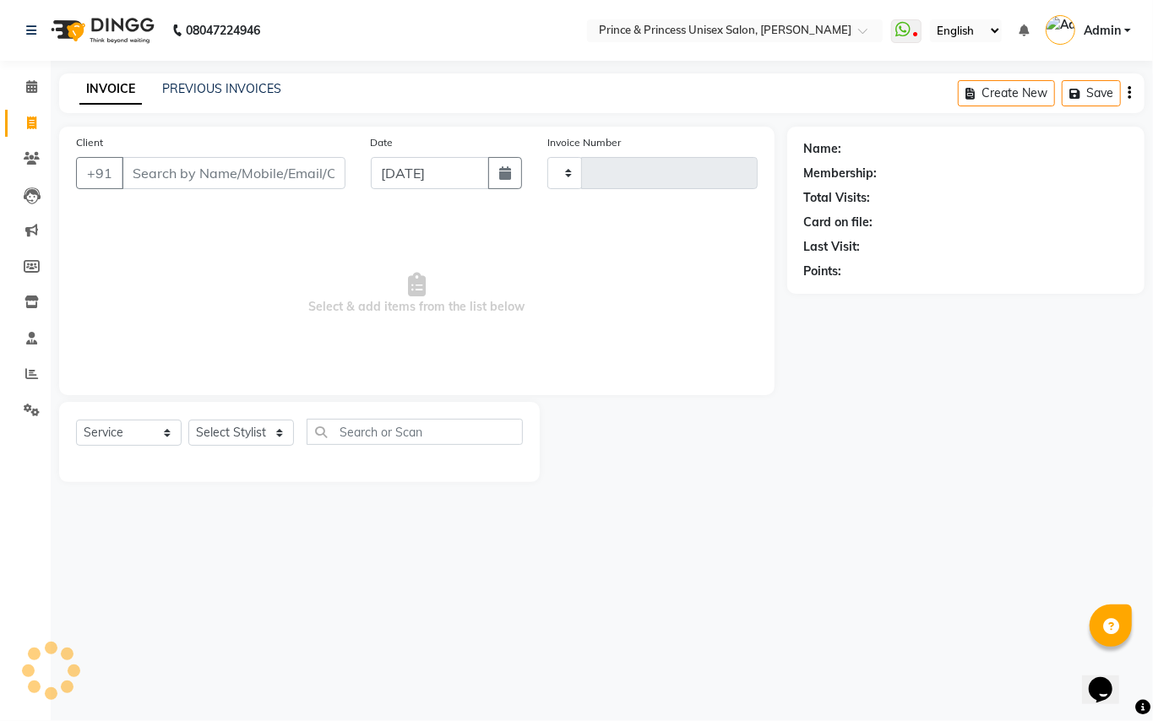
click at [221, 181] on input "Client" at bounding box center [234, 173] width 224 height 32
click at [224, 181] on input "Client" at bounding box center [234, 173] width 224 height 32
type input "3662"
select select "3760"
type input "93114461461"
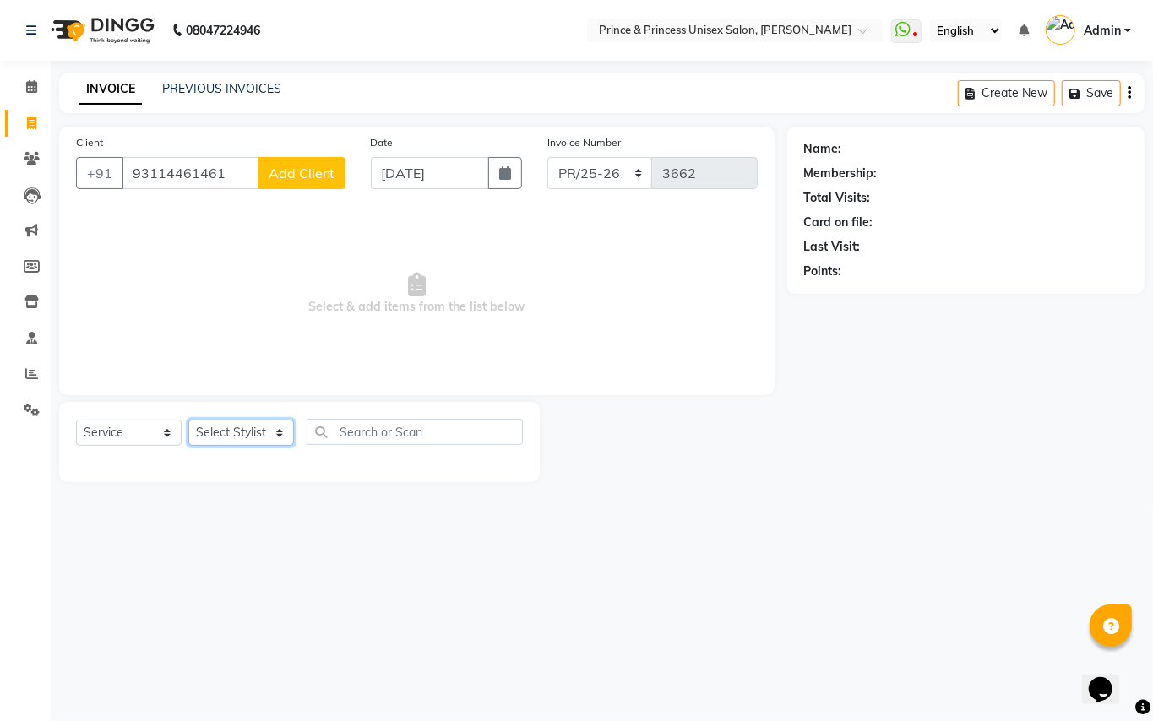
drag, startPoint x: 217, startPoint y: 432, endPoint x: 204, endPoint y: 443, distance: 17.4
click at [214, 434] on select "Select Stylist ABHISHEK AJEET AJEET NEW ARUN ASLAM CHANDAN GUDDU MAHESH MANI ME…" at bounding box center [241, 433] width 106 height 26
select select "17871"
drag, startPoint x: 204, startPoint y: 443, endPoint x: 395, endPoint y: 443, distance: 191.7
click at [204, 443] on select "Select Stylist ABHISHEK AJEET AJEET NEW ARUN ASLAM CHANDAN GUDDU MAHESH MANI ME…" at bounding box center [241, 433] width 106 height 26
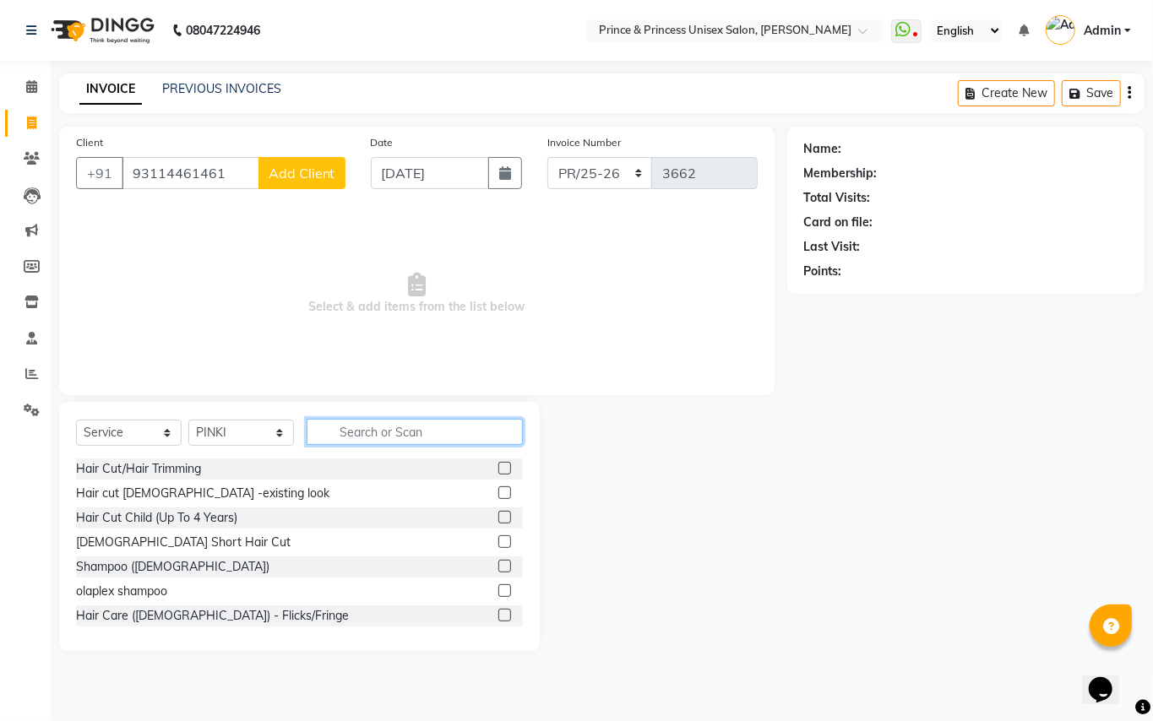
click at [414, 437] on input "text" at bounding box center [415, 432] width 216 height 26
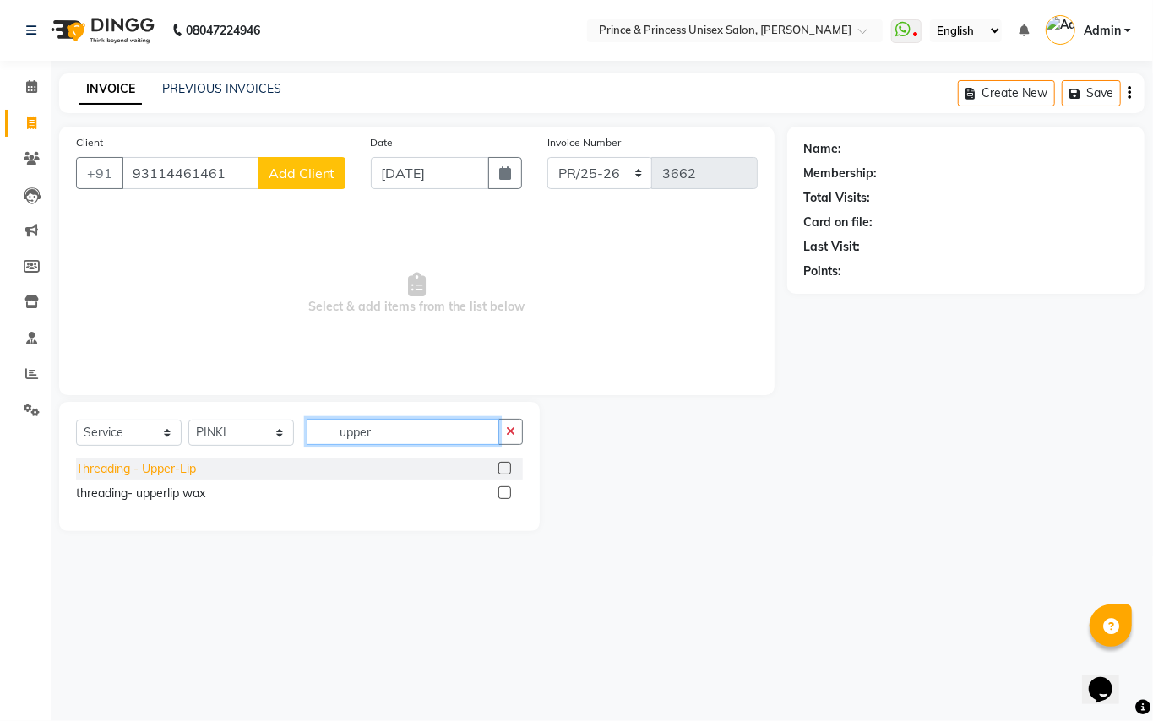
type input "upper"
click at [143, 471] on div "Threading - Upper-Lip" at bounding box center [136, 469] width 120 height 18
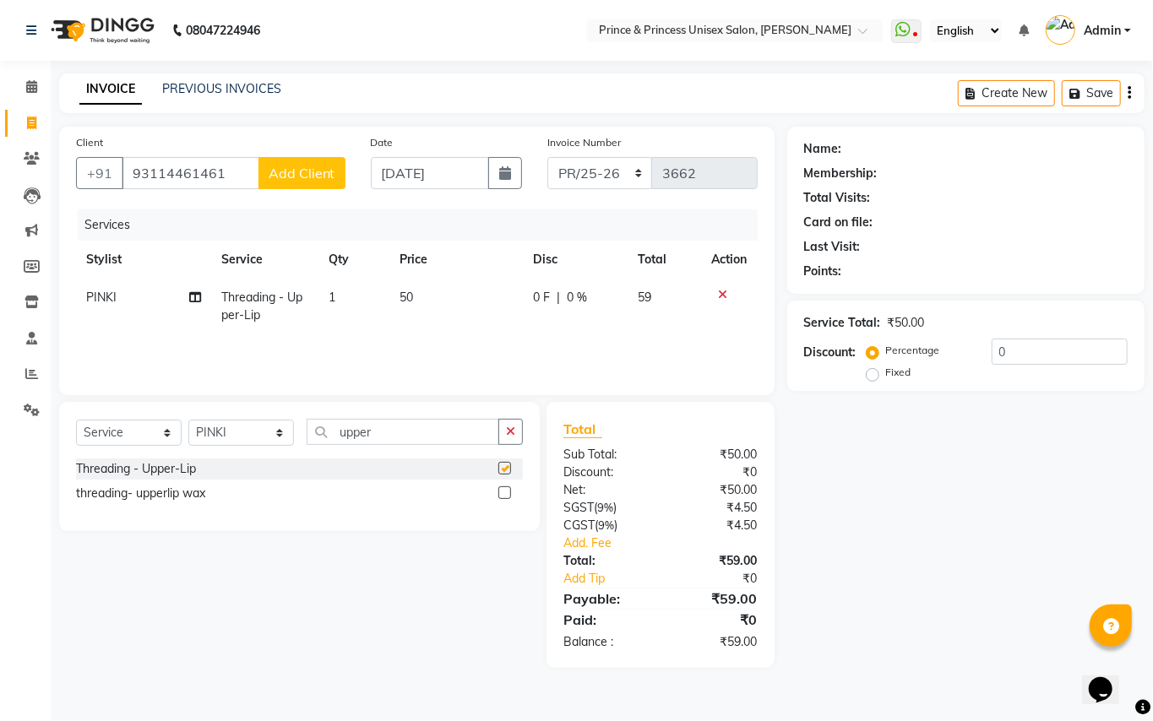
checkbox input "false"
drag, startPoint x: 387, startPoint y: 437, endPoint x: 228, endPoint y: 25, distance: 441.7
click at [234, 361] on div "Client +91 93114461461 Add Client Date 03-09-2025 Invoice Number PR/25-26 V/202…" at bounding box center [416, 397] width 741 height 541
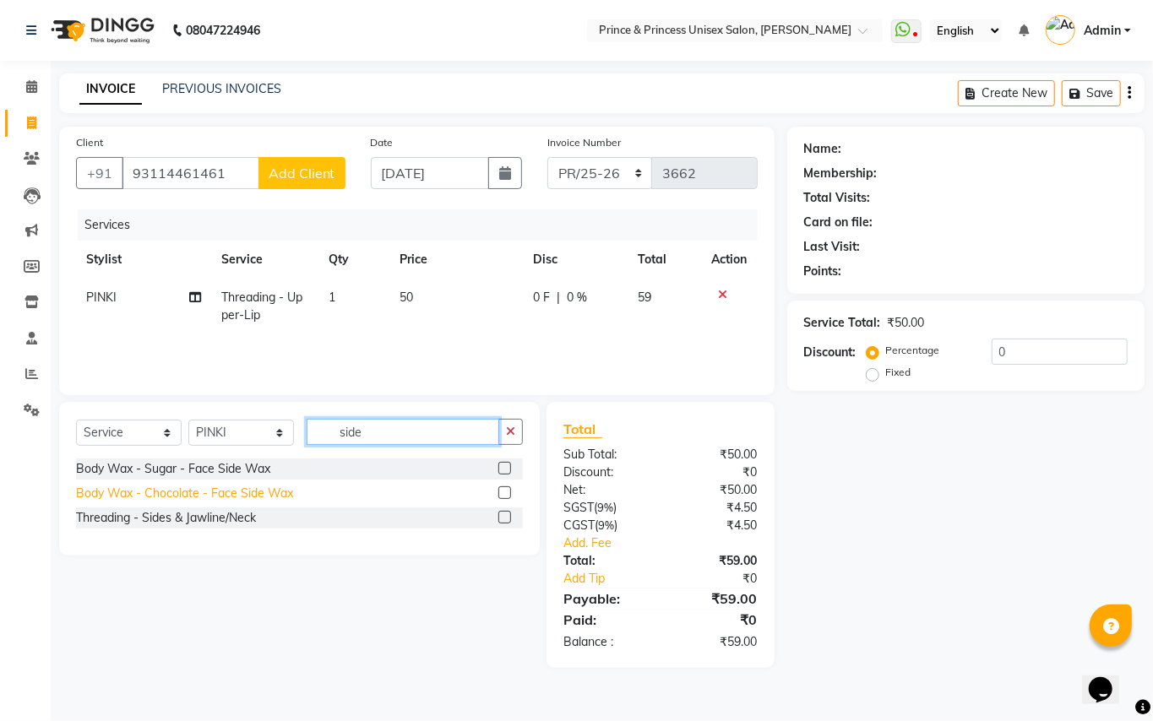
type input "side"
click at [242, 497] on div "Body Wax - Chocolate - Face Side Wax" at bounding box center [184, 494] width 217 height 18
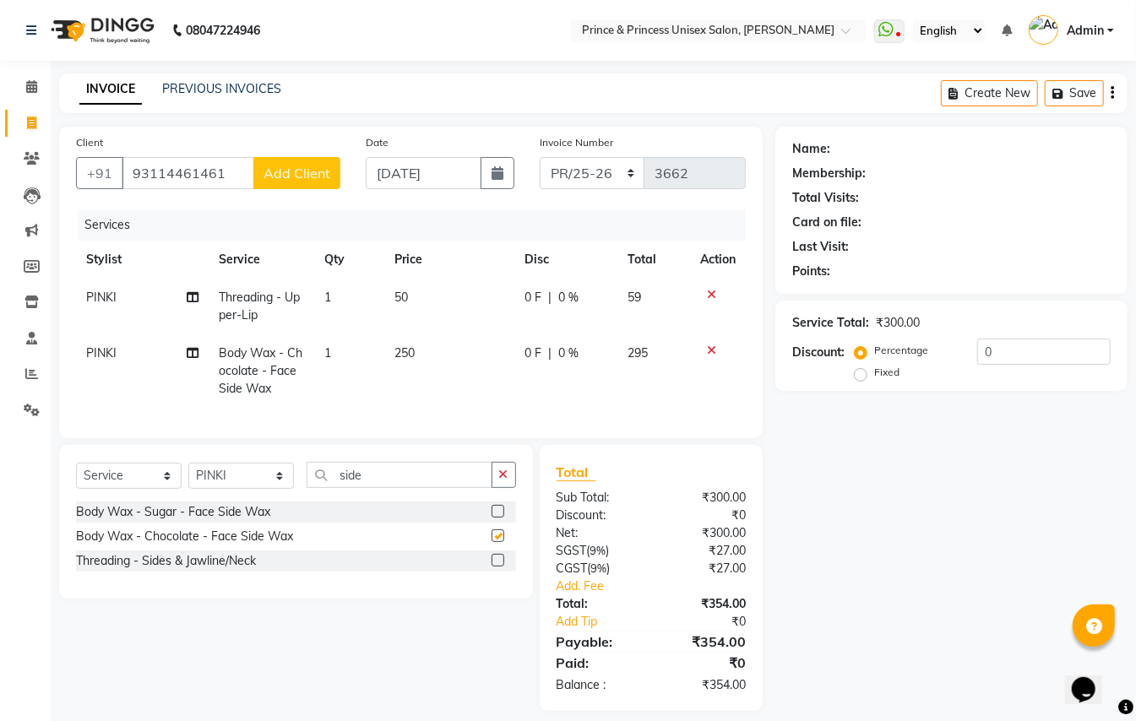
checkbox input "false"
click at [422, 349] on td "250" at bounding box center [449, 370] width 130 height 73
select select "17871"
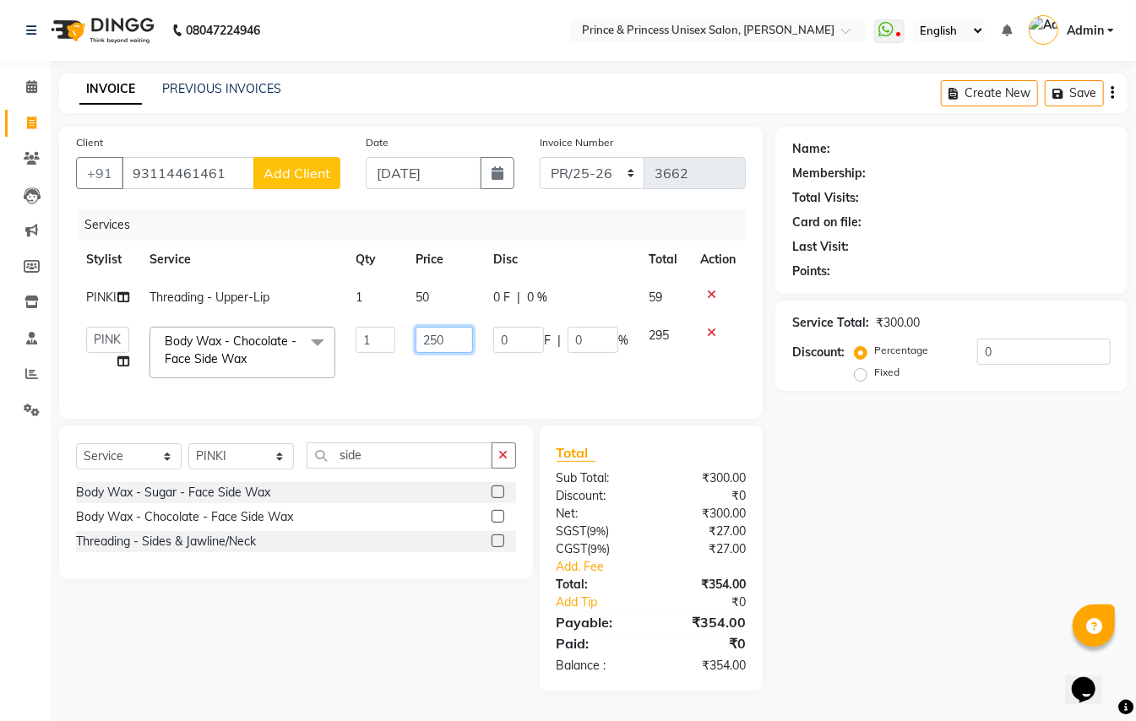
drag, startPoint x: 450, startPoint y: 334, endPoint x: 326, endPoint y: 197, distance: 185.4
click at [366, 279] on tbody "PINKI Threading - Upper-Lip 1 50 0 F | 0 % 59 ABHISHEK AJEET AJEET NEW ARUN ASL…" at bounding box center [411, 334] width 670 height 110
type input "400"
click at [400, 365] on tr "ABHISHEK AJEET AJEET NEW ARUN ASLAM CHANDAN GUDDU MAHESH MANI MEENAKSHI MONU PI…" at bounding box center [411, 353] width 670 height 72
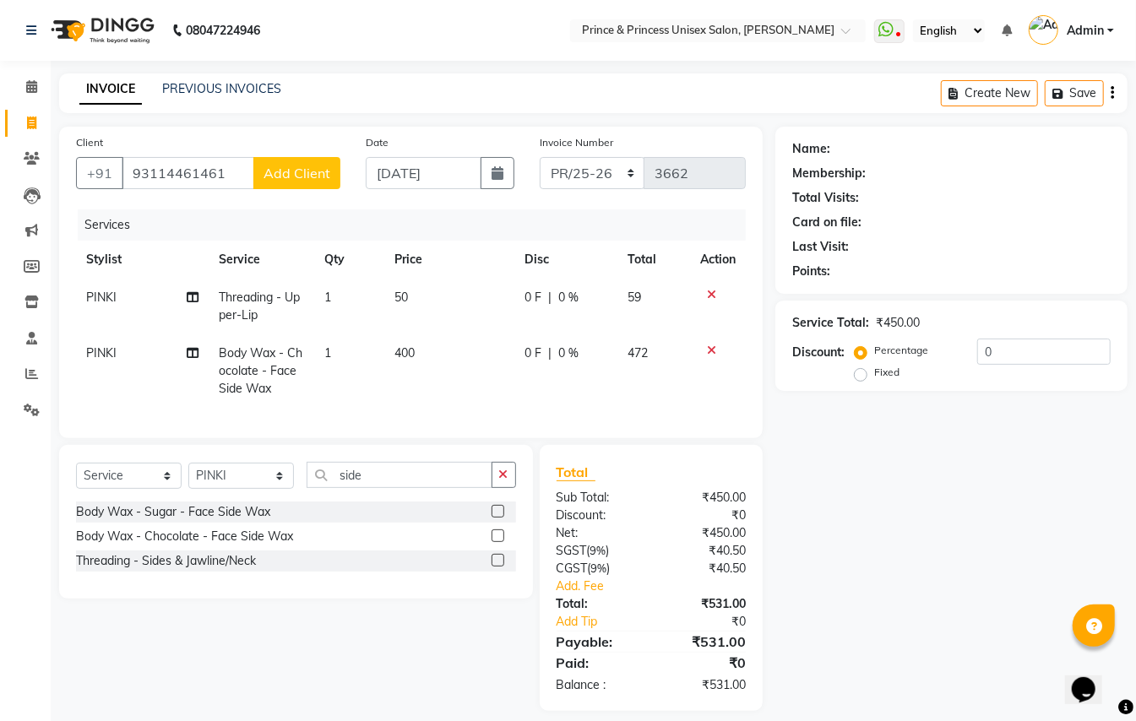
click at [709, 348] on icon at bounding box center [711, 351] width 9 height 12
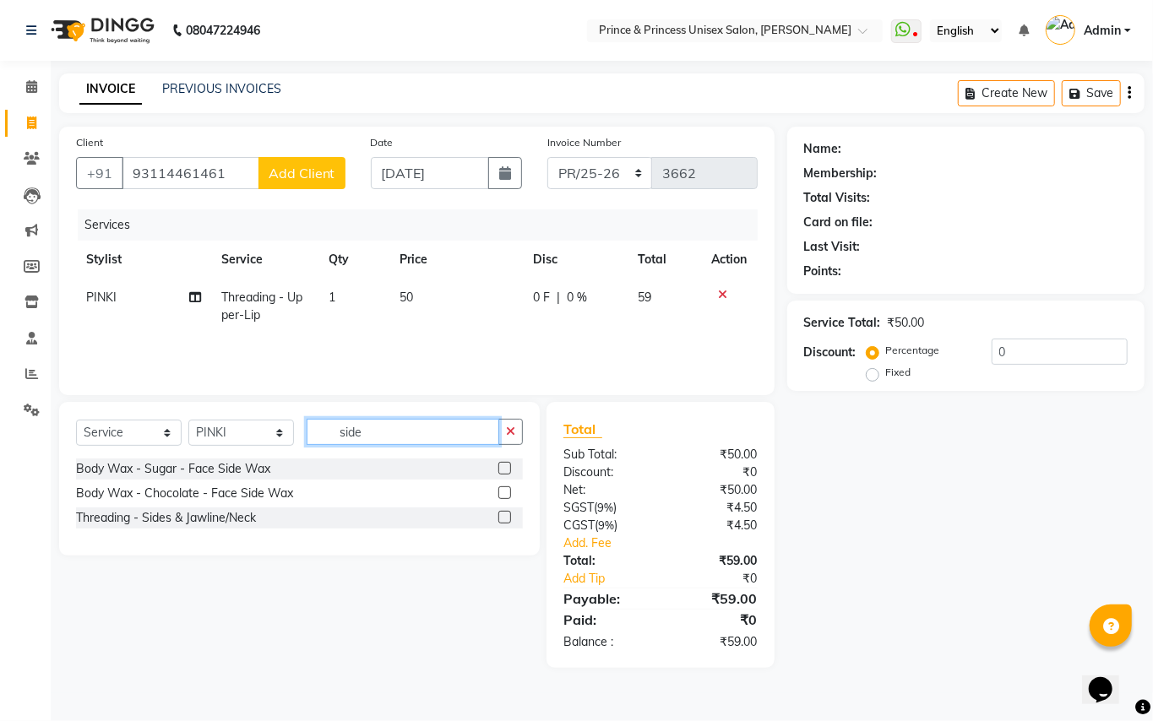
click at [258, 372] on div "Client +91 93114461461 Add Client Date 03-09-2025 Invoice Number PR/25-26 V/202…" at bounding box center [416, 397] width 741 height 541
type input "face ble"
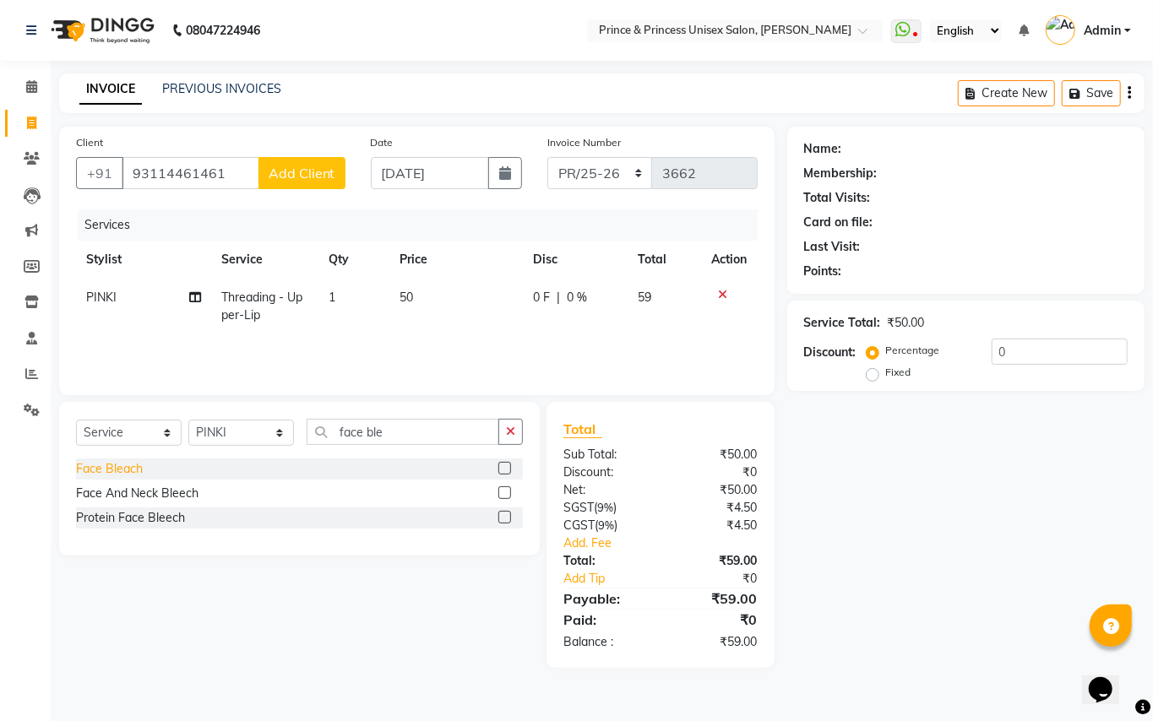
click at [90, 460] on div "Face Bleach" at bounding box center [109, 469] width 67 height 18
checkbox input "false"
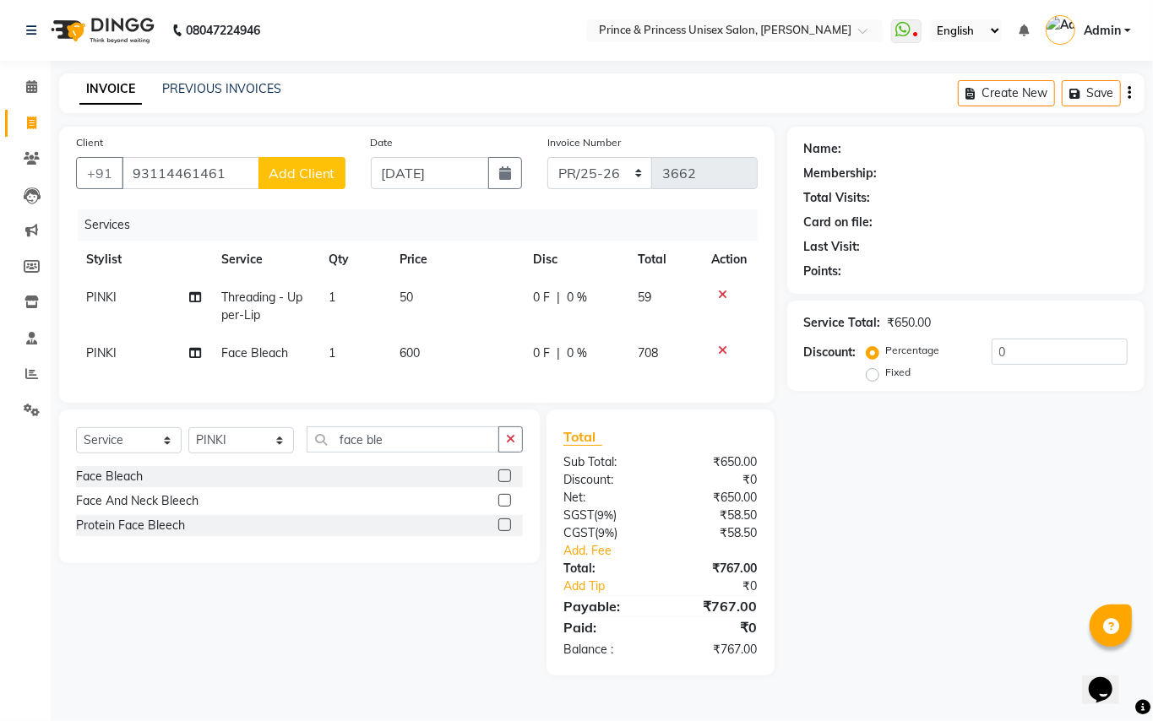
click at [416, 351] on span "600" at bounding box center [409, 352] width 20 height 15
select select "17871"
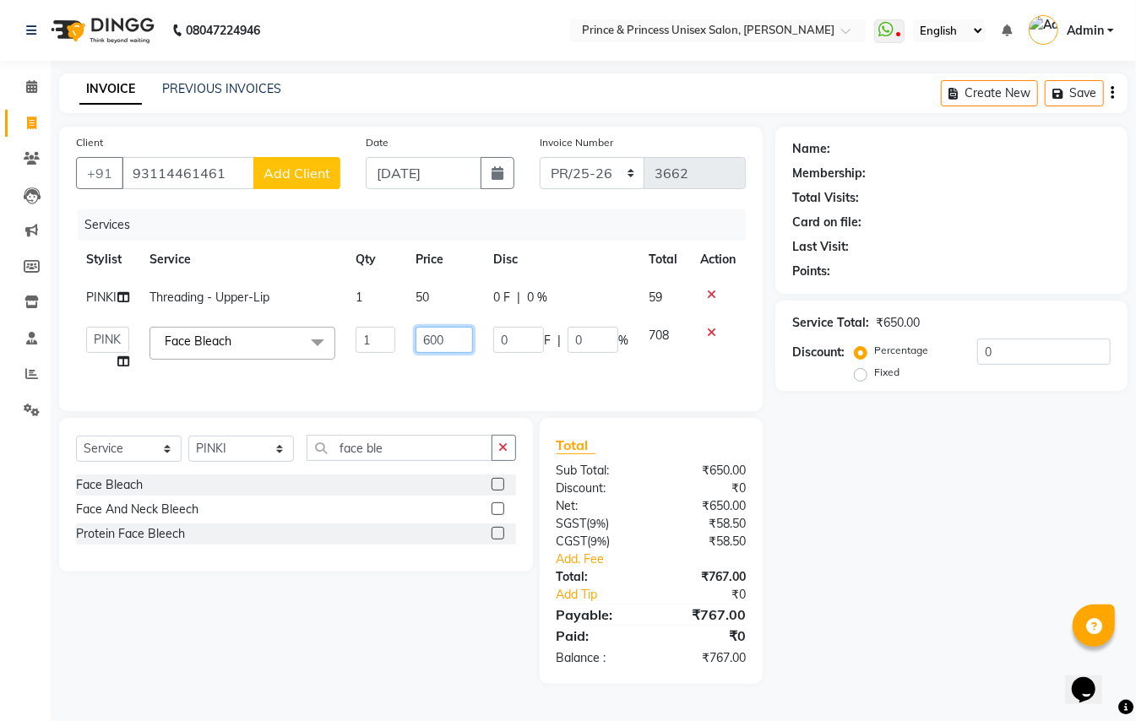
drag, startPoint x: 450, startPoint y: 335, endPoint x: 279, endPoint y: 331, distance: 171.5
click at [363, 318] on tr "ABHISHEK AJEET AJEET NEW ARUN ASLAM CHANDAN GUDDU MAHESH MANI MEENAKSHI MONU PI…" at bounding box center [411, 349] width 670 height 64
type input "400"
click at [433, 372] on td "400" at bounding box center [444, 349] width 78 height 64
select select "17871"
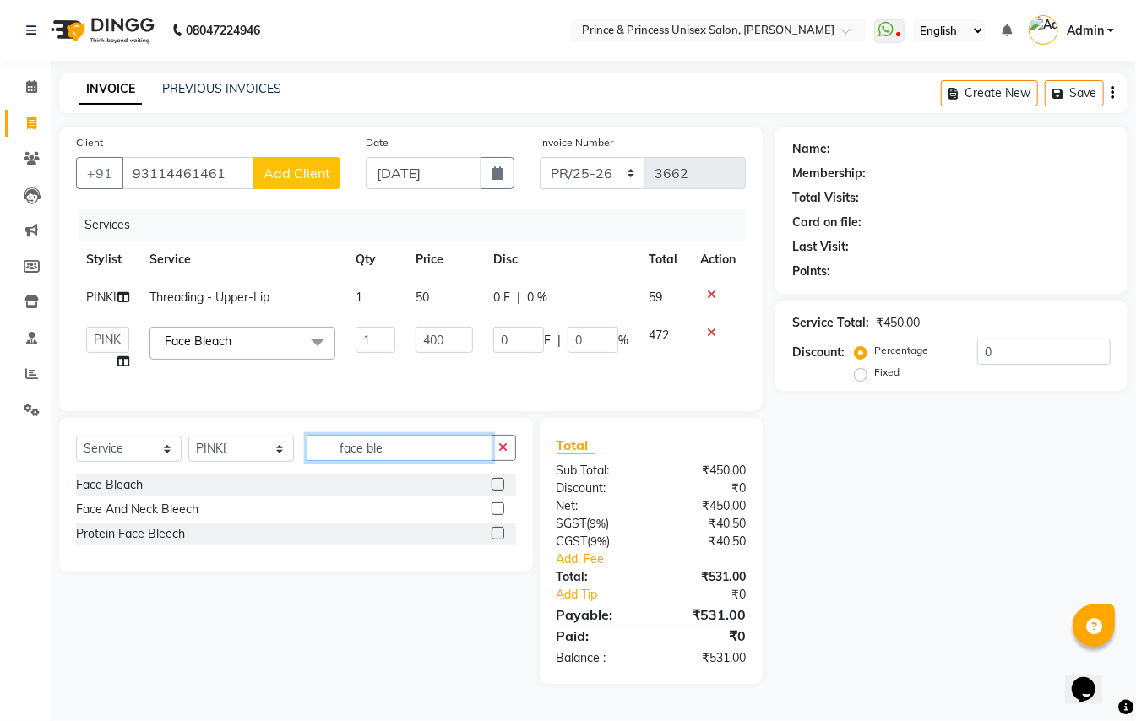
click at [329, 459] on input "face ble" at bounding box center [400, 448] width 186 height 26
type input "scrub"
click at [111, 494] on div "Face Scrub" at bounding box center [106, 485] width 61 height 18
checkbox input "false"
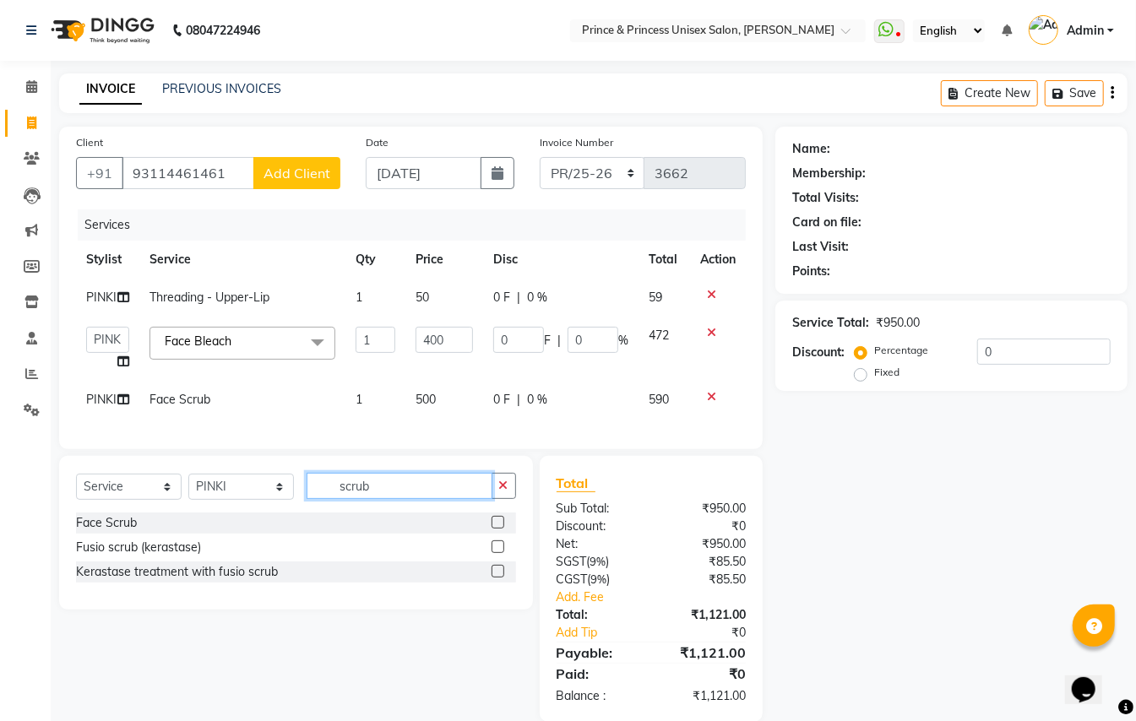
drag, startPoint x: 368, startPoint y: 498, endPoint x: 156, endPoint y: 85, distance: 464.2
click at [203, 396] on div "Client +91 93114461461 Add Client Date 03-09-2025 Invoice Number PR/25-26 V/202…" at bounding box center [410, 424] width 729 height 595
type input "nose"
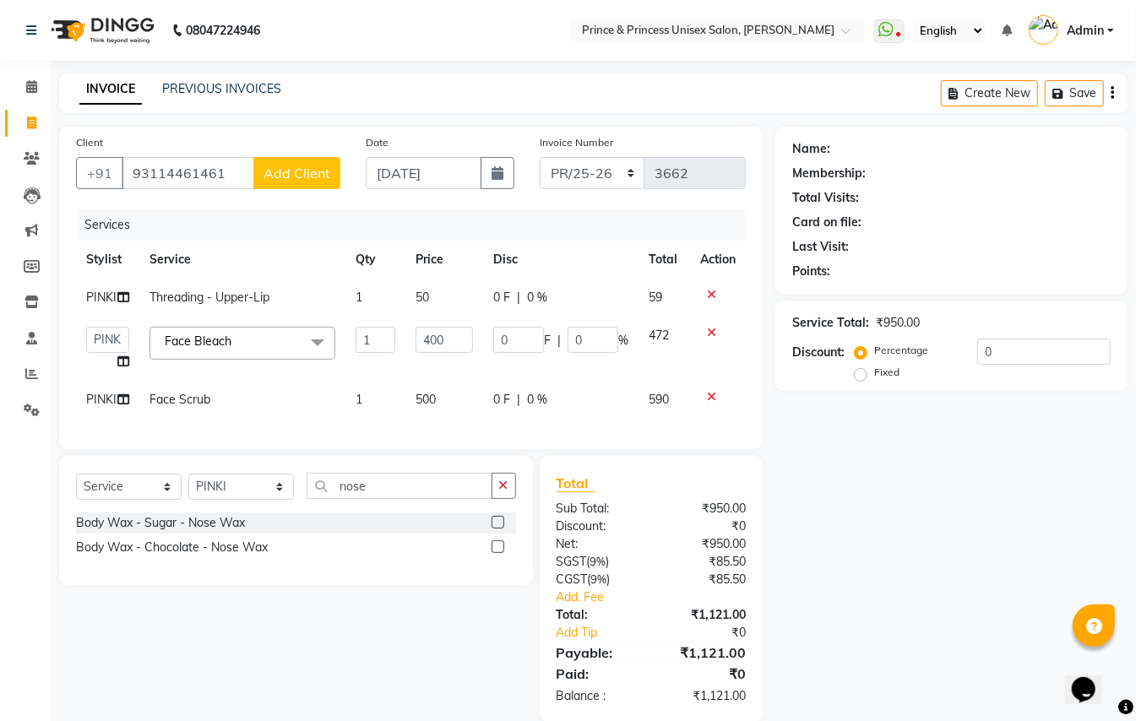
click at [429, 393] on span "500" at bounding box center [426, 399] width 20 height 15
select select "17871"
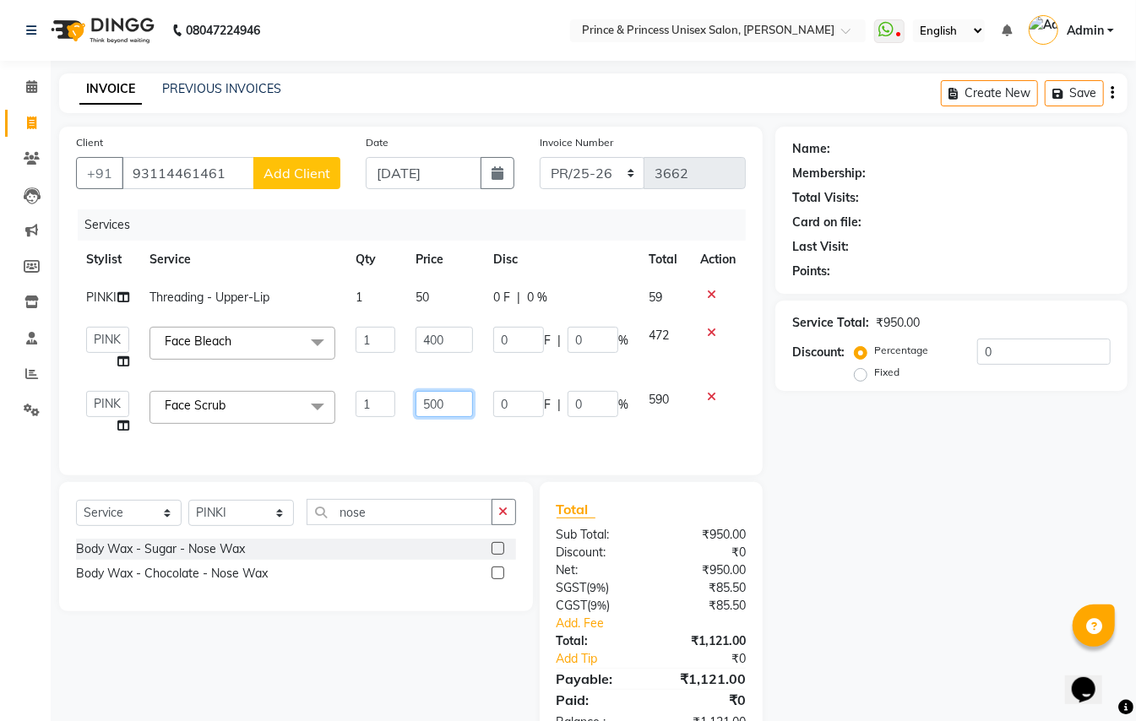
drag, startPoint x: 454, startPoint y: 400, endPoint x: 295, endPoint y: 333, distance: 173.3
click at [292, 339] on tbody "PINKI Threading - Upper-Lip 1 50 0 F | 0 % 59 ABHISHEK AJEET AJEET NEW ARUN ASL…" at bounding box center [411, 362] width 670 height 166
type input "300"
click at [453, 444] on div "Services Stylist Service Qty Price Disc Total Action PINKI Threading - Upper-Li…" at bounding box center [411, 333] width 670 height 249
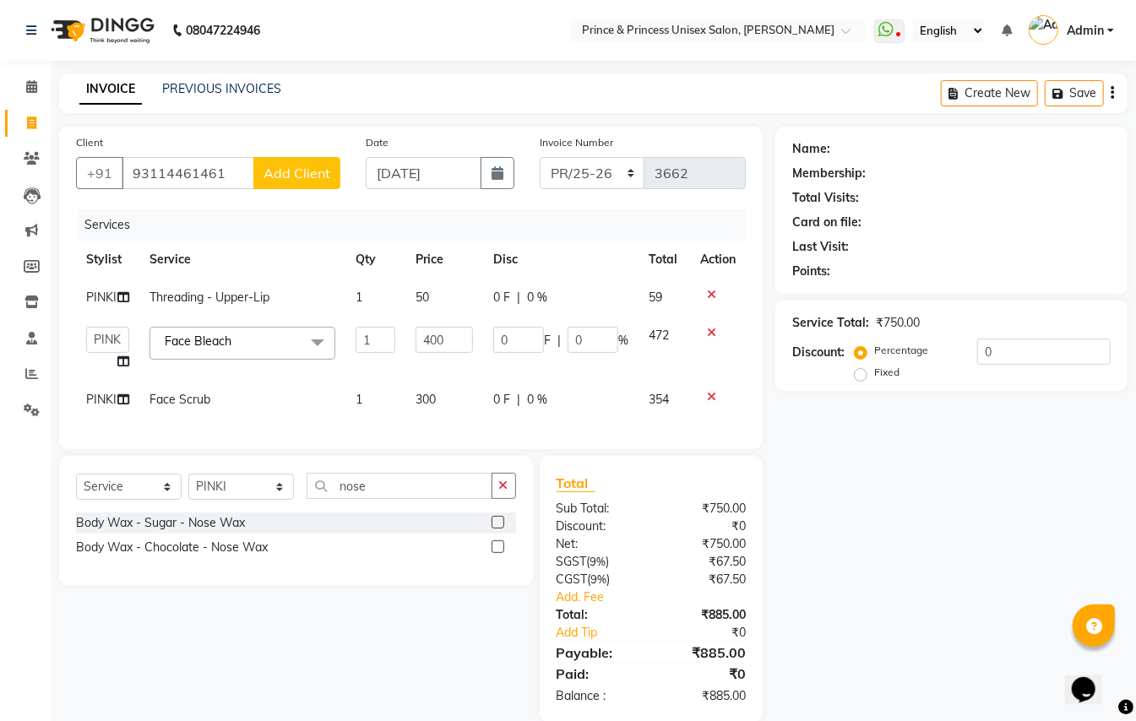
drag, startPoint x: 383, startPoint y: 480, endPoint x: 383, endPoint y: 490, distance: 10.1
click at [383, 485] on div "Select Service Product Membership Package Voucher Prepaid Gift Card Select Styl…" at bounding box center [296, 520] width 474 height 129
drag, startPoint x: 383, startPoint y: 490, endPoint x: 250, endPoint y: 420, distance: 150.7
click at [265, 448] on div "Client +91 93114461461 Add Client Date 03-09-2025 Invoice Number PR/25-26 V/202…" at bounding box center [410, 424] width 729 height 595
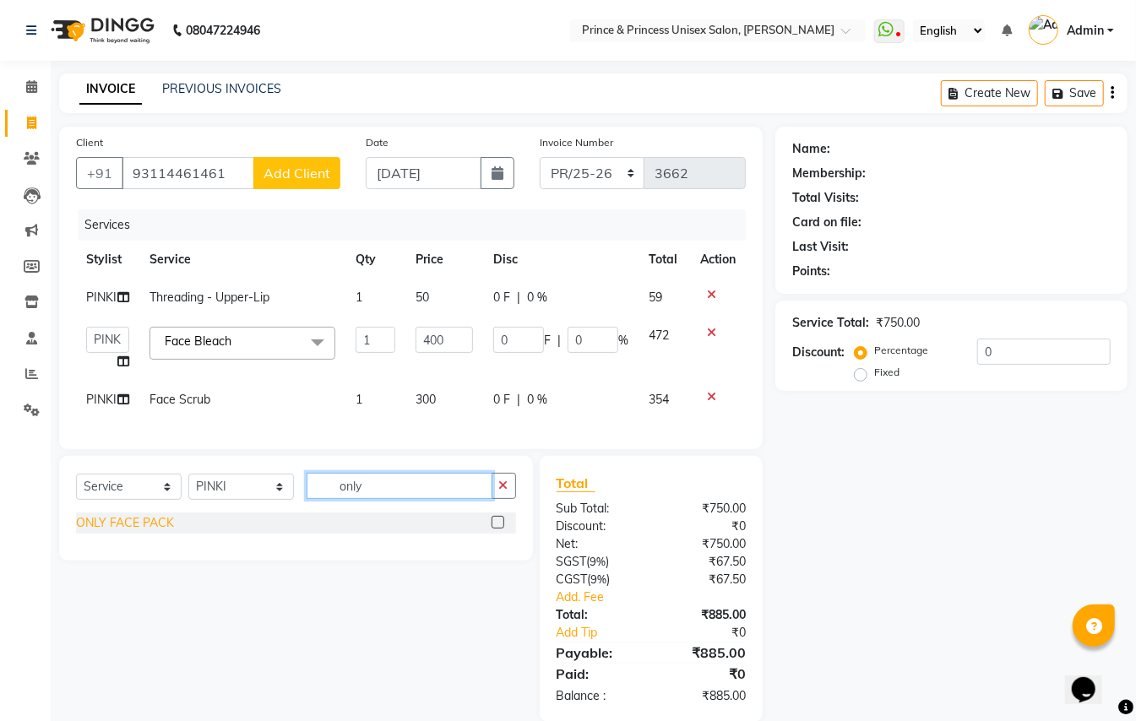
type input "only"
click at [118, 532] on div "ONLY FACE PACK" at bounding box center [125, 523] width 98 height 18
checkbox input "false"
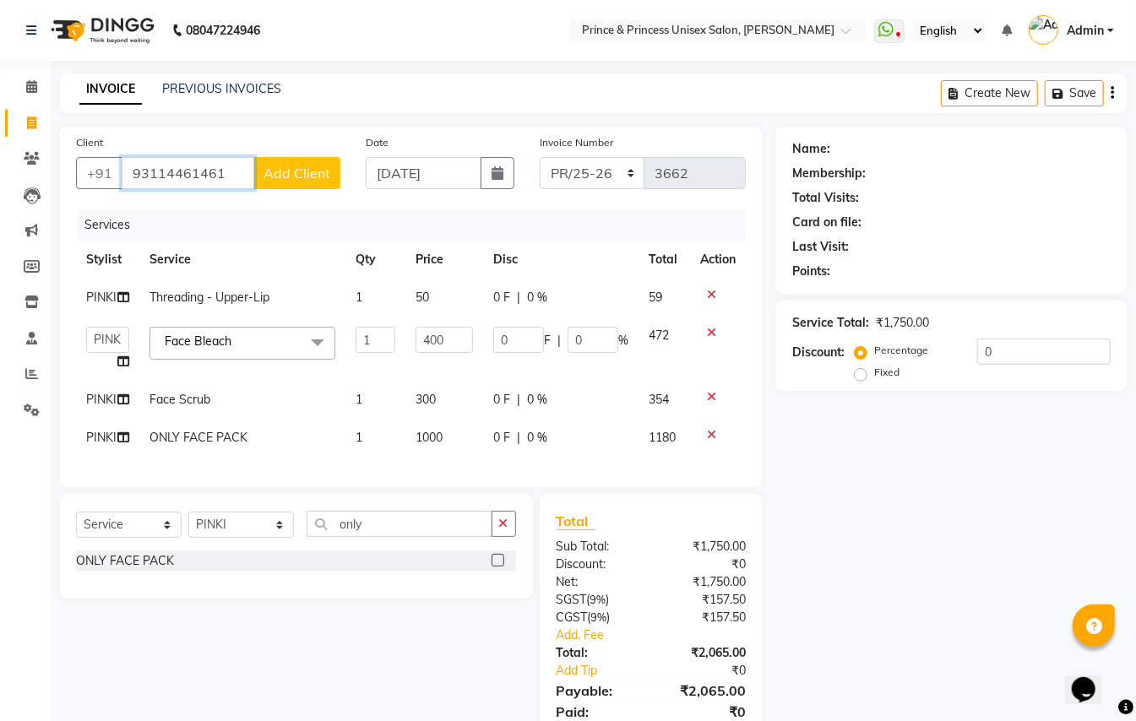
click at [237, 167] on input "93114461461" at bounding box center [188, 173] width 133 height 32
click at [143, 223] on button "DUMMY 9311446 161" at bounding box center [214, 211] width 184 height 27
type input "9311446161"
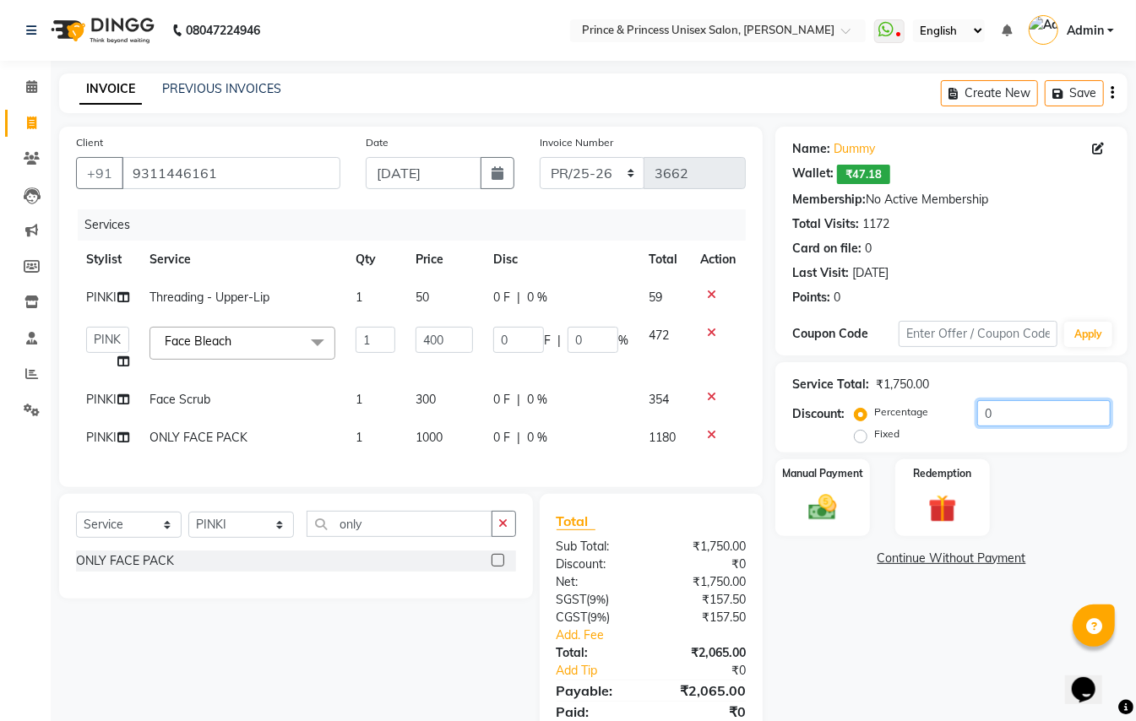
drag, startPoint x: 1008, startPoint y: 417, endPoint x: 890, endPoint y: 241, distance: 212.0
click at [916, 302] on div "Name: Dummy Wallet: ₹47.18 Membership: No Active Membership Total Visits: 1172 …" at bounding box center [957, 443] width 365 height 633
type input "1"
type input "4"
type input "1"
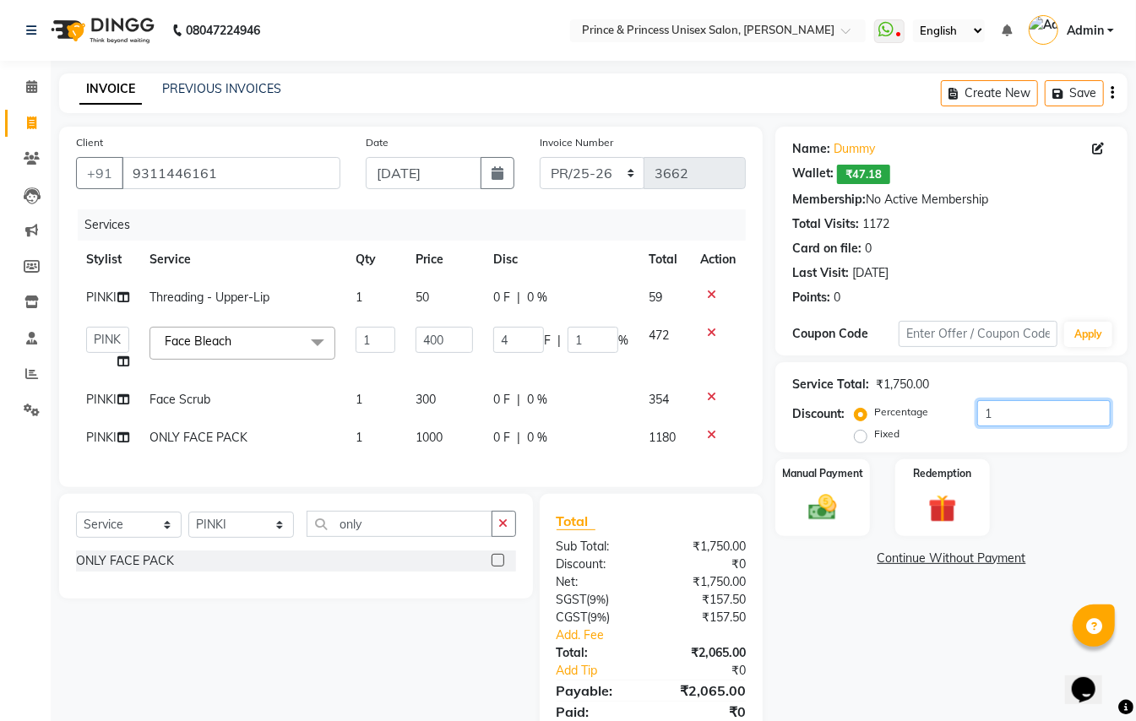
type input "15"
type input "60"
type input "15"
type input "15.2"
type input "60.8"
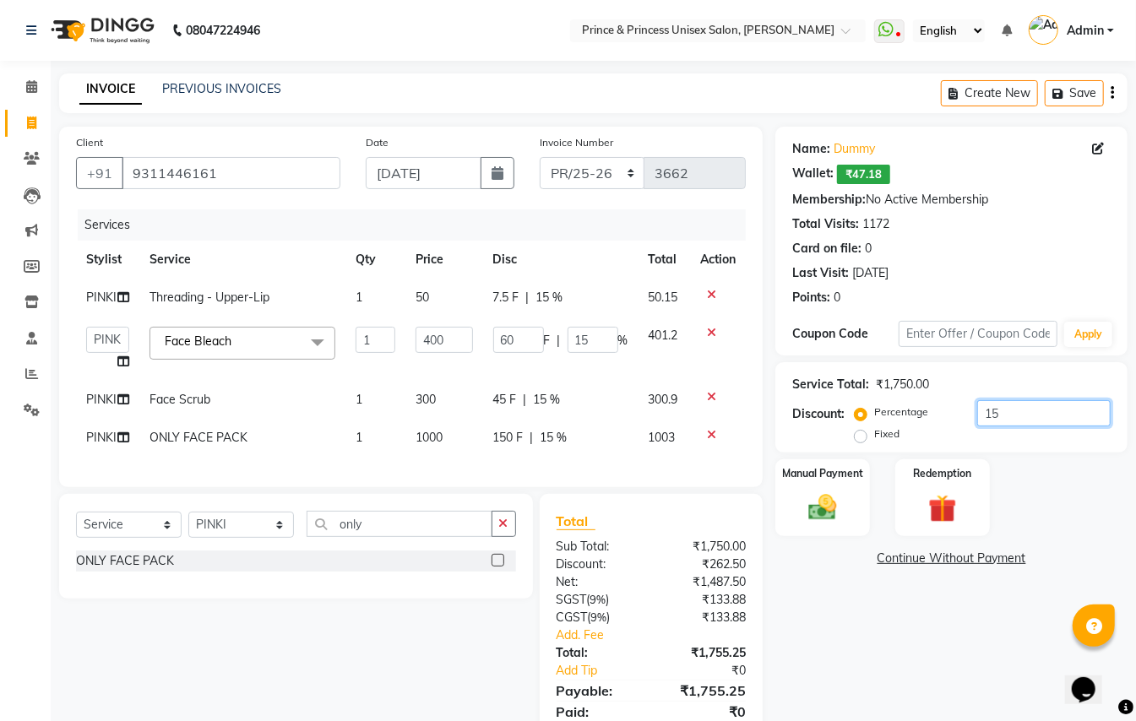
type input "15.2"
type input "15.25"
type input "61"
type input "15.25"
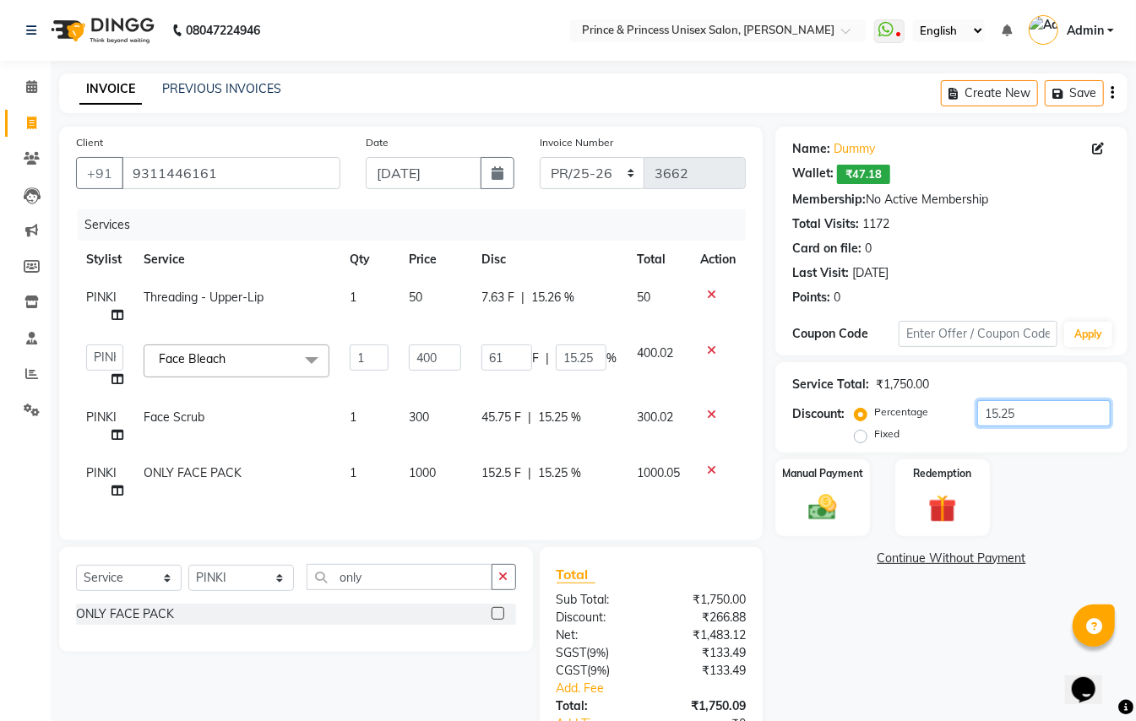
type input "15.25"
click at [934, 655] on div "Name: Dummy Wallet: ₹47.18 Membership: No Active Membership Total Visits: 1172 …" at bounding box center [957, 470] width 365 height 687
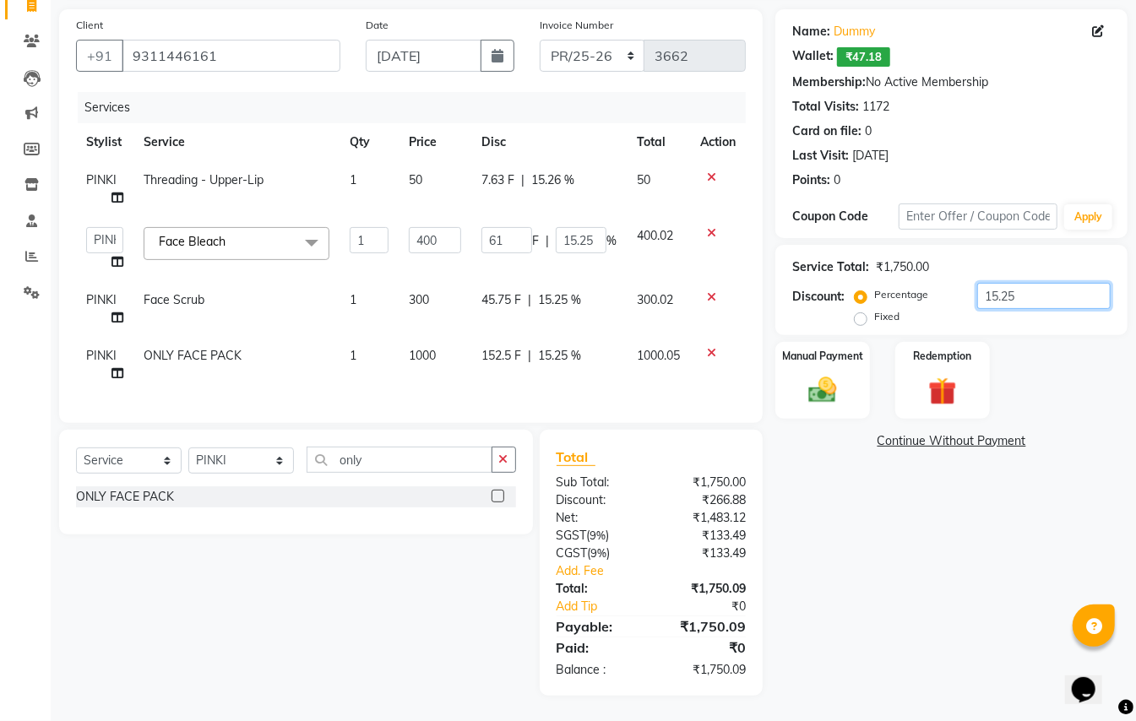
click at [1021, 283] on input "15.25" at bounding box center [1043, 296] width 133 height 26
click at [821, 373] on img at bounding box center [822, 390] width 47 height 34
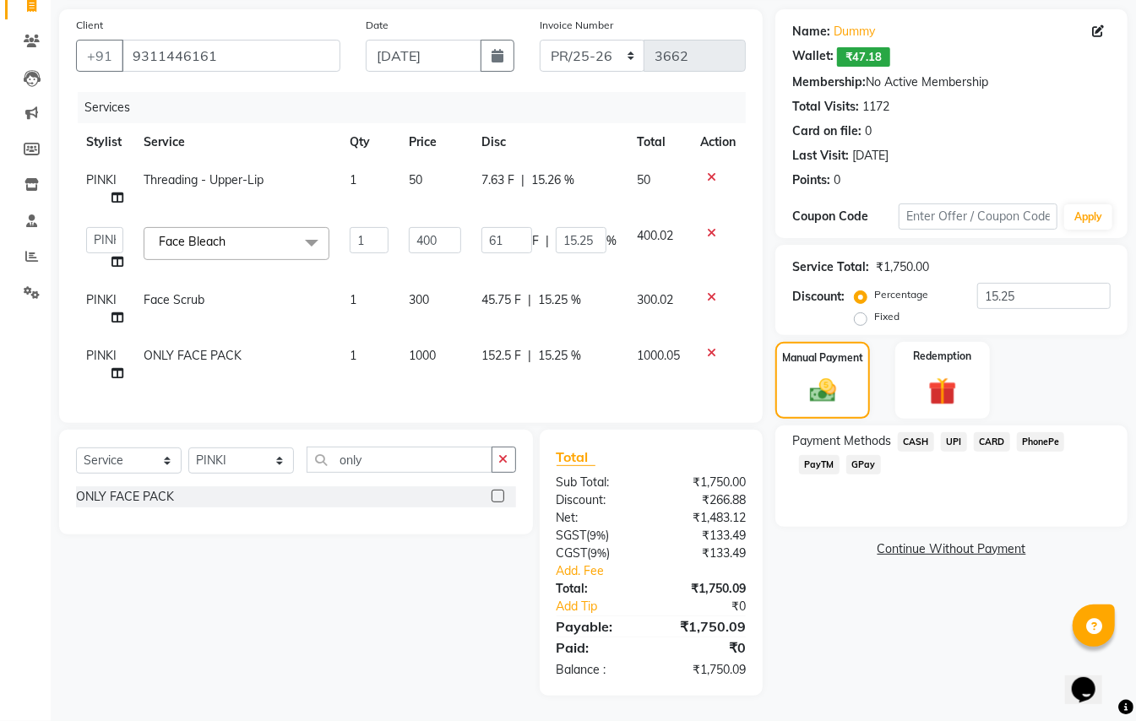
click at [907, 432] on span "CASH" at bounding box center [916, 441] width 36 height 19
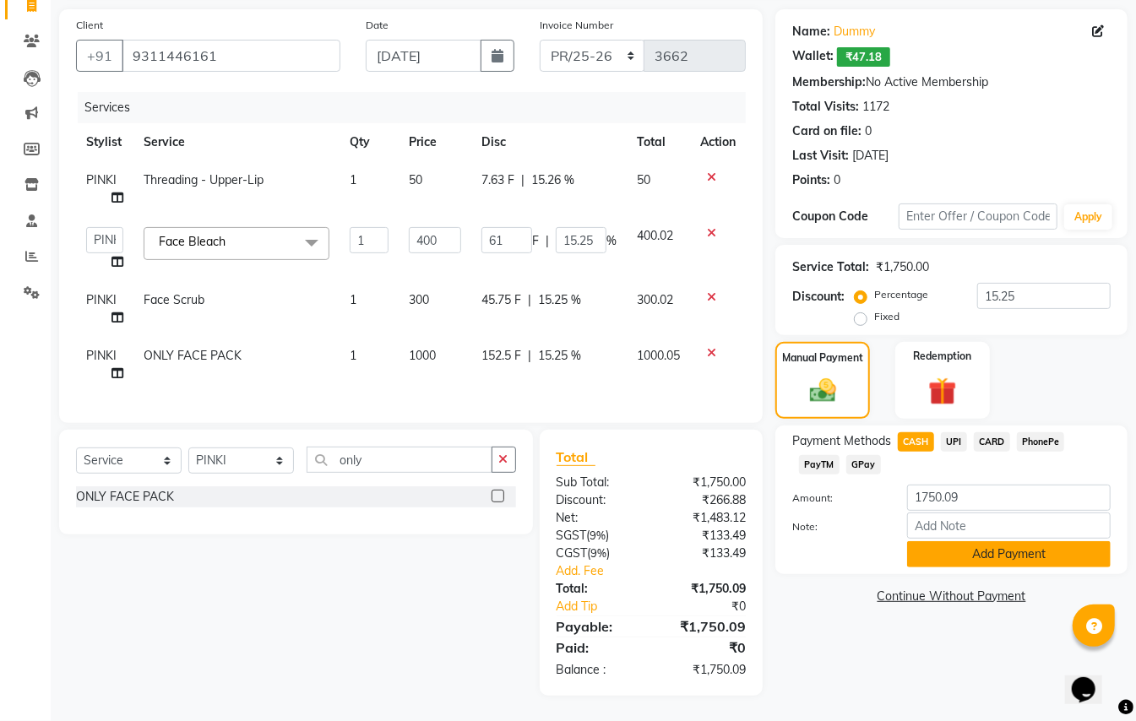
click at [959, 541] on button "Add Payment" at bounding box center [1009, 554] width 204 height 26
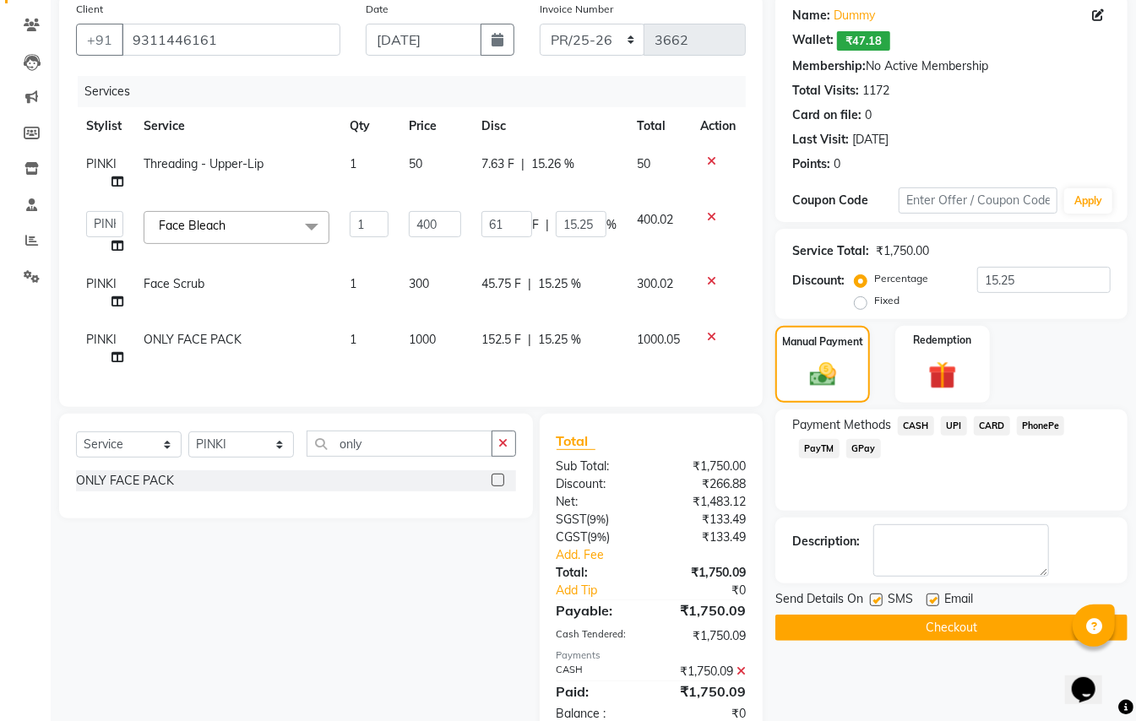
click at [983, 623] on button "Checkout" at bounding box center [951, 628] width 352 height 26
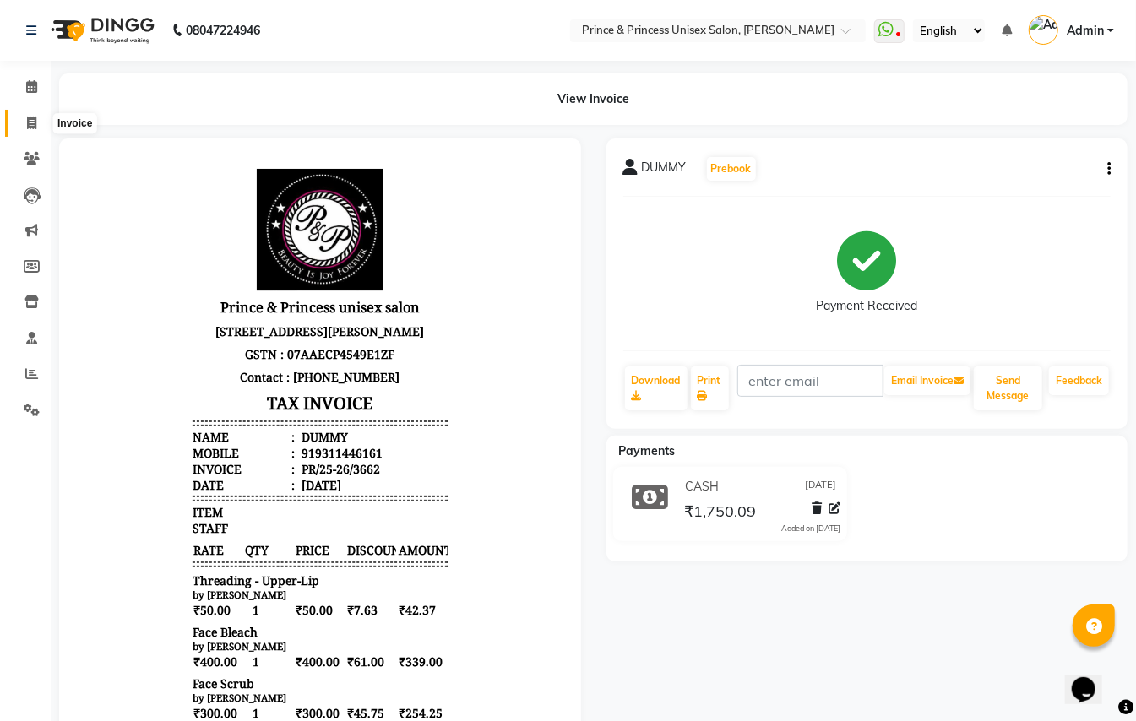
click at [31, 122] on icon at bounding box center [31, 123] width 9 height 13
select select "service"
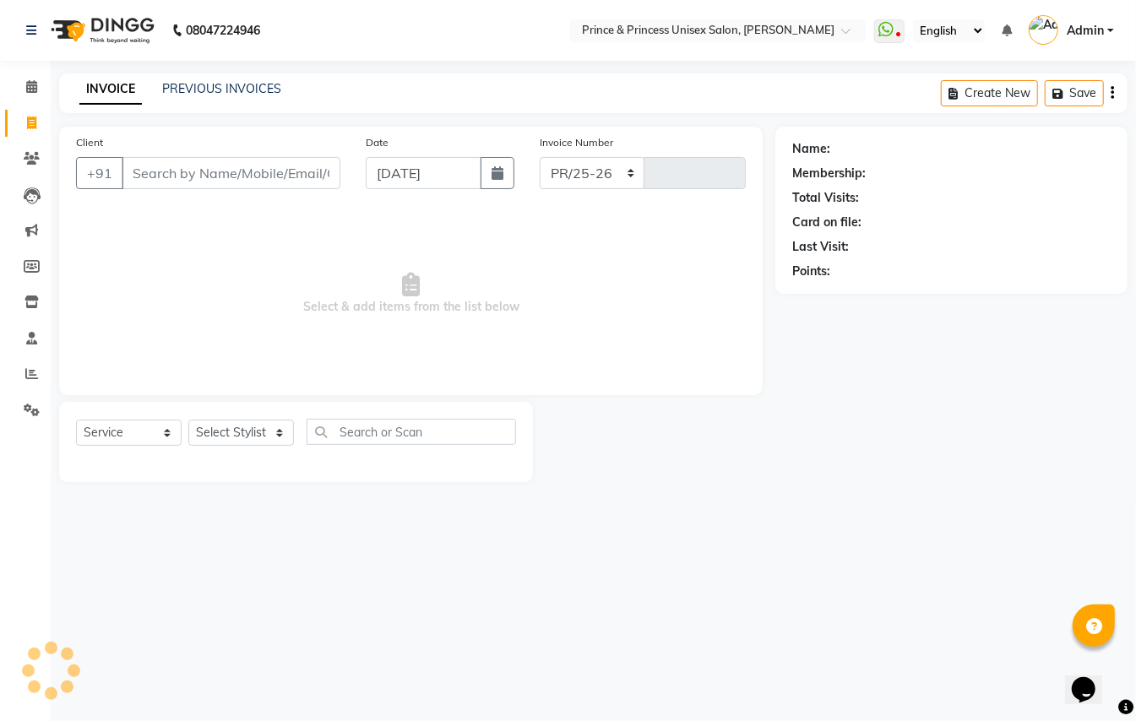
select select "3760"
type input "3663"
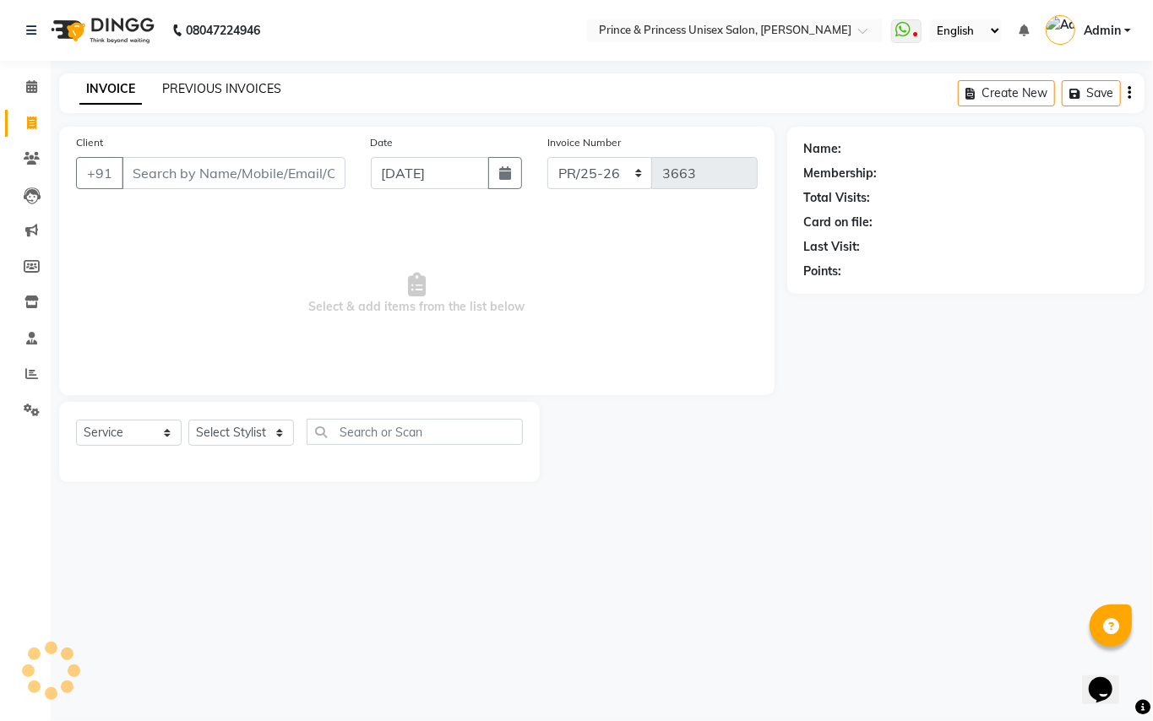
click at [247, 92] on link "PREVIOUS INVOICES" at bounding box center [221, 88] width 119 height 15
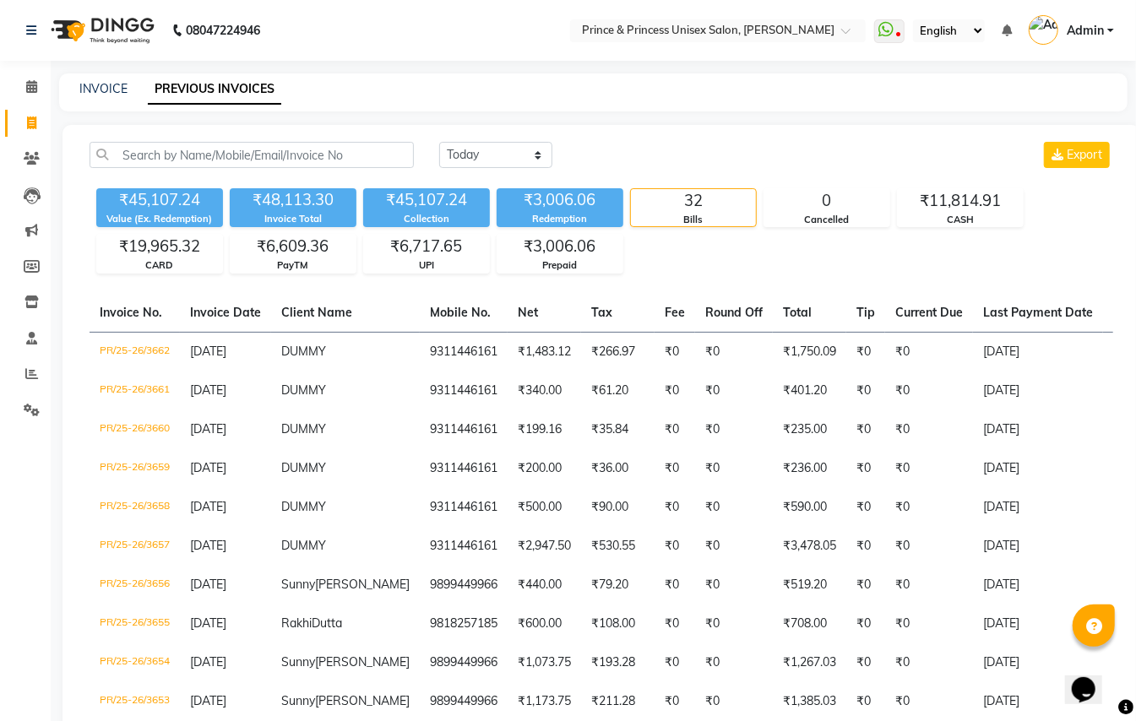
click at [29, 125] on icon at bounding box center [31, 123] width 9 height 13
select select "service"
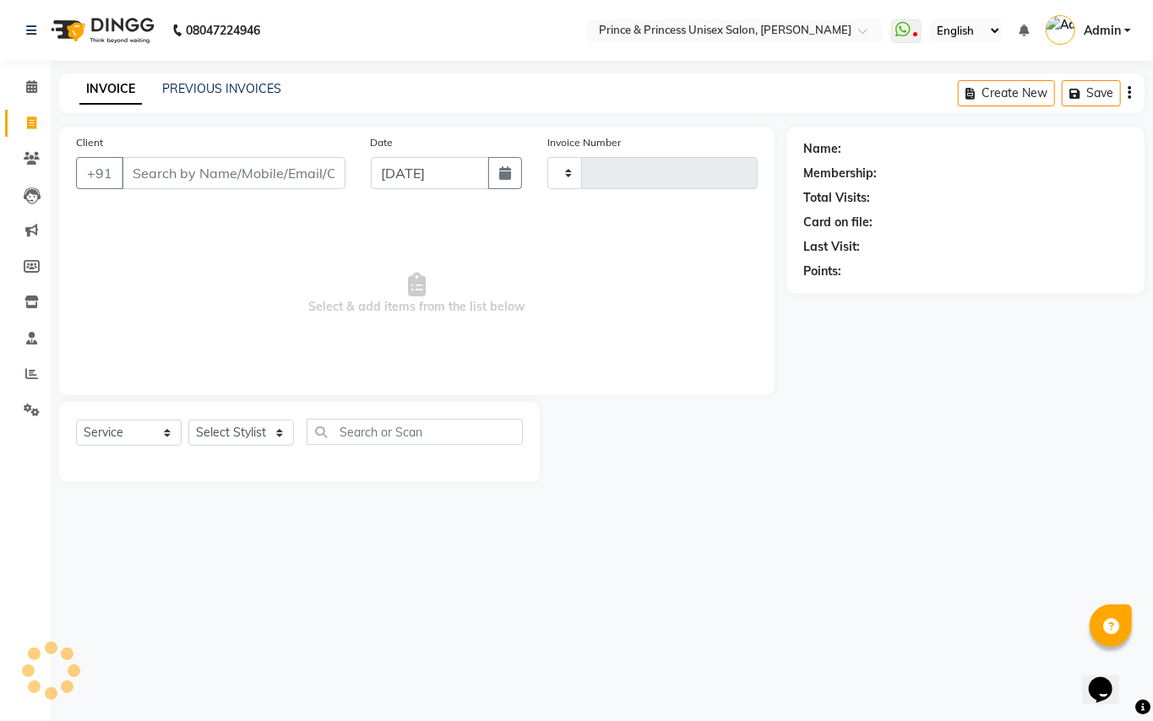
type input "3663"
select select "3760"
click at [292, 181] on input "Client" at bounding box center [234, 173] width 224 height 32
click at [291, 176] on input "Client" at bounding box center [234, 173] width 224 height 32
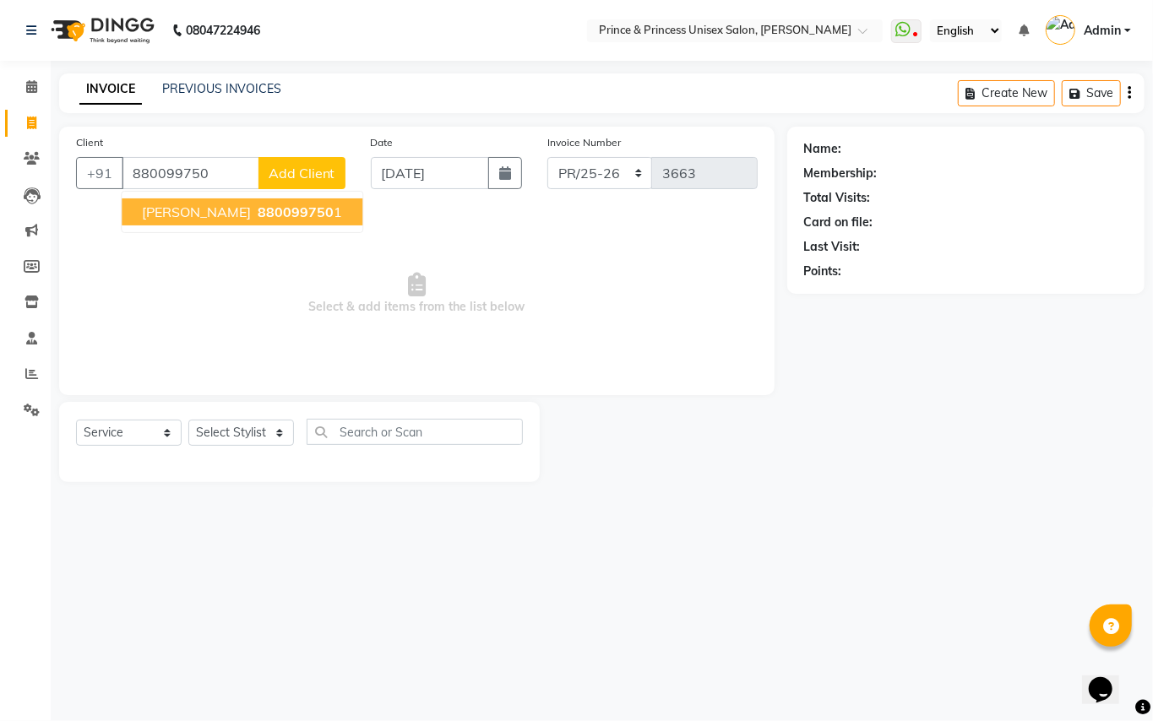
click at [251, 211] on span "SUNANDA BHATTACHARYA" at bounding box center [196, 212] width 109 height 17
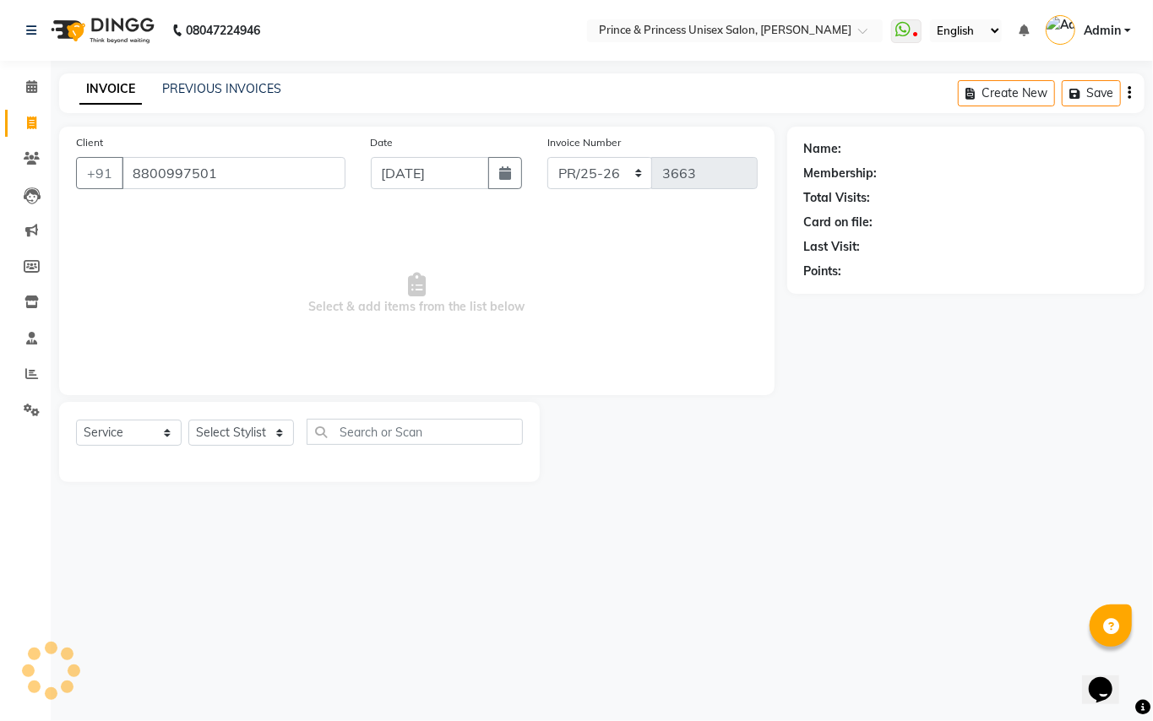
type input "8800997501"
click at [231, 426] on select "Select Stylist ABHISHEK AJEET AJEET NEW ARUN ASLAM CHANDAN GUDDU MAHESH MANI ME…" at bounding box center [241, 433] width 106 height 26
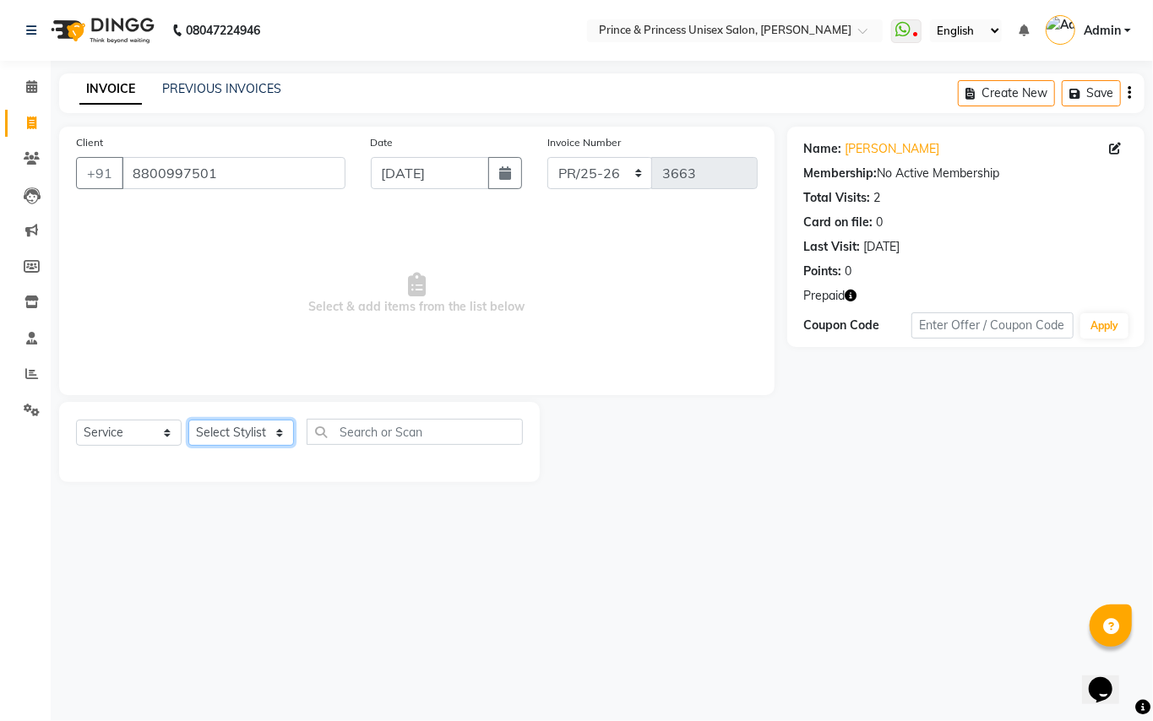
select select "67112"
click at [215, 432] on select "Select Stylist ABHISHEK AJEET AJEET NEW ARUN ASLAM CHANDAN GUDDU MAHESH MANI ME…" at bounding box center [241, 433] width 106 height 26
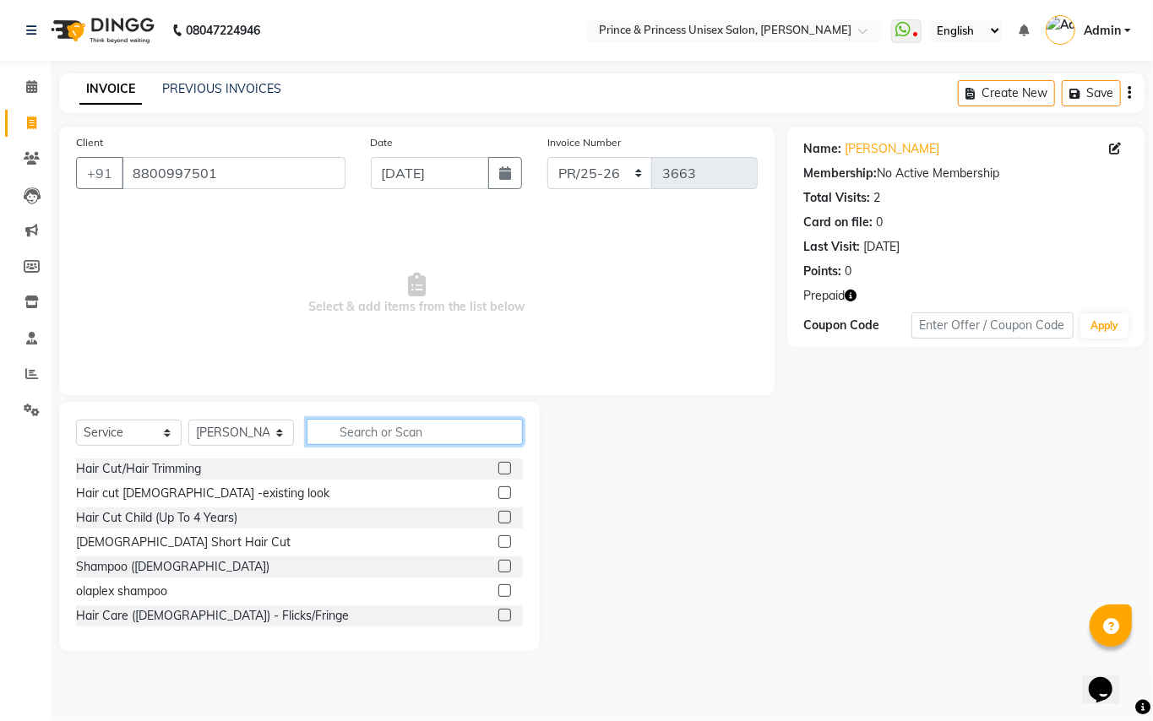
drag, startPoint x: 392, startPoint y: 426, endPoint x: 400, endPoint y: 409, distance: 18.9
click at [393, 422] on input "text" at bounding box center [415, 432] width 216 height 26
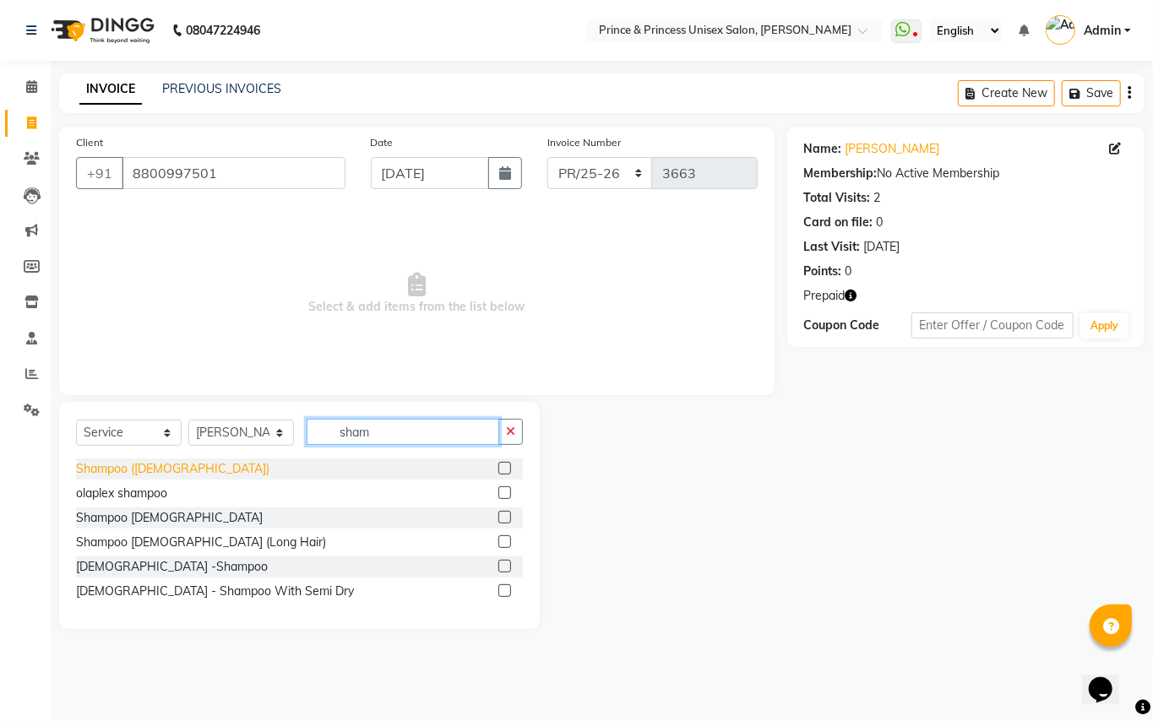
type input "sham"
click at [115, 468] on div "Shampoo ([DEMOGRAPHIC_DATA])" at bounding box center [172, 469] width 193 height 18
checkbox input "false"
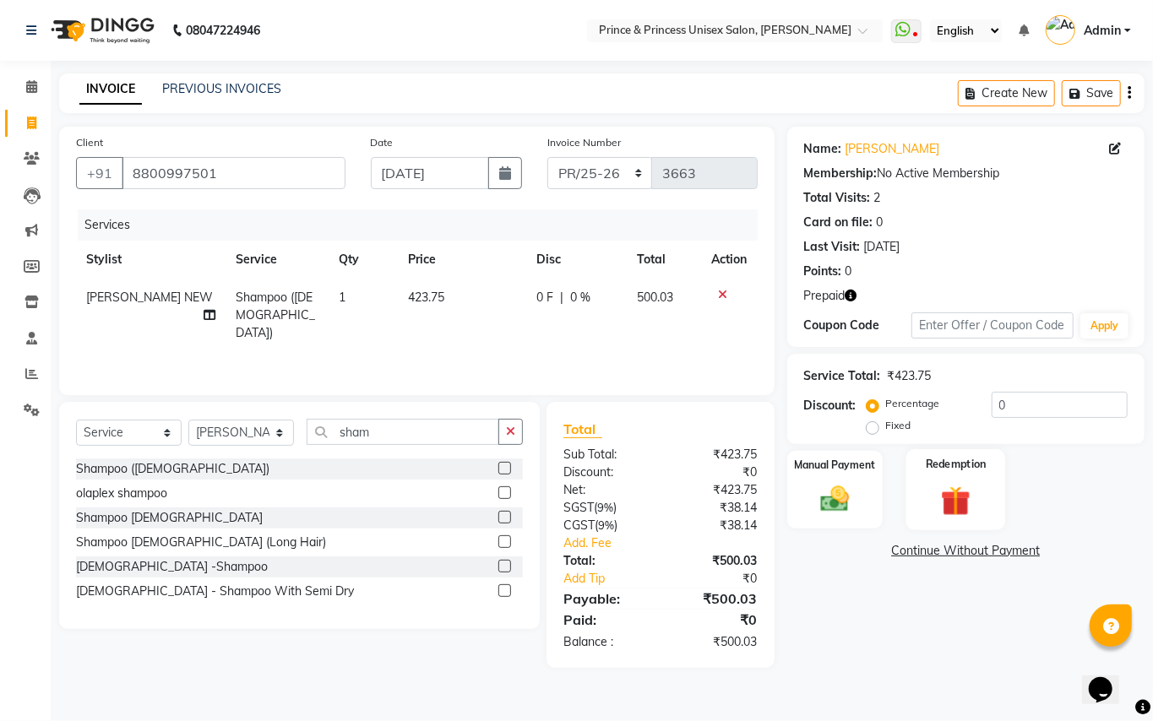
drag, startPoint x: 954, startPoint y: 497, endPoint x: 960, endPoint y: 505, distance: 10.3
click at [954, 497] on img at bounding box center [956, 500] width 48 height 37
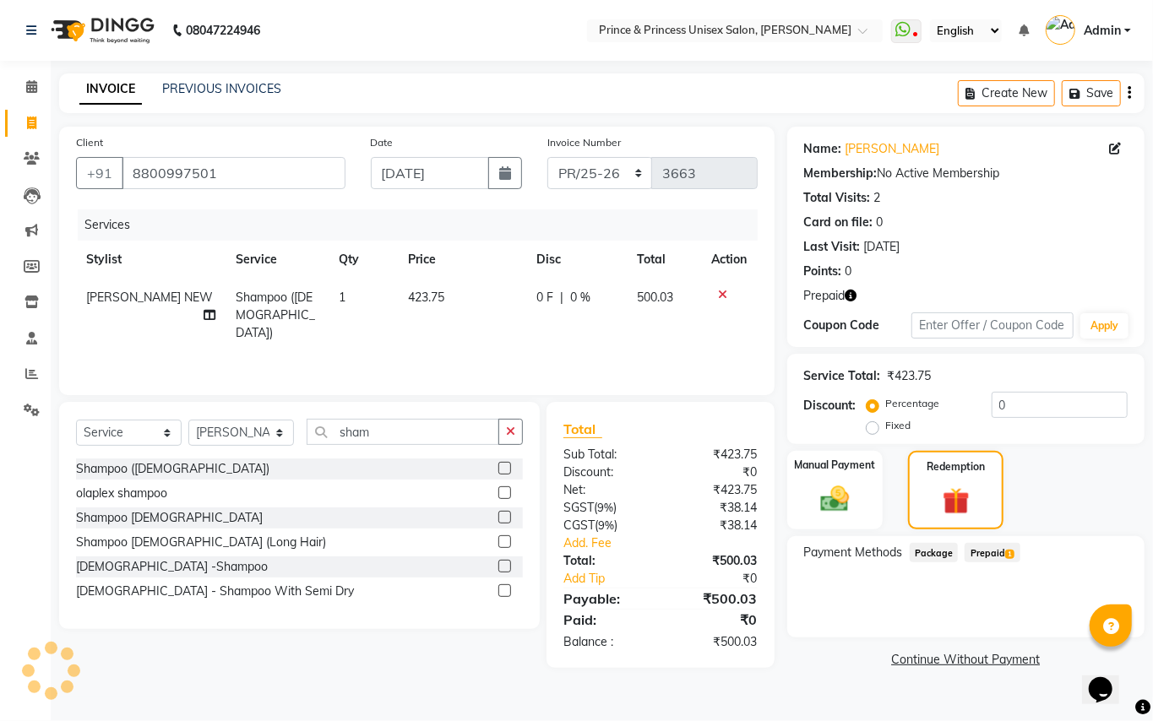
click at [991, 554] on span "Prepaid 1" at bounding box center [992, 552] width 55 height 19
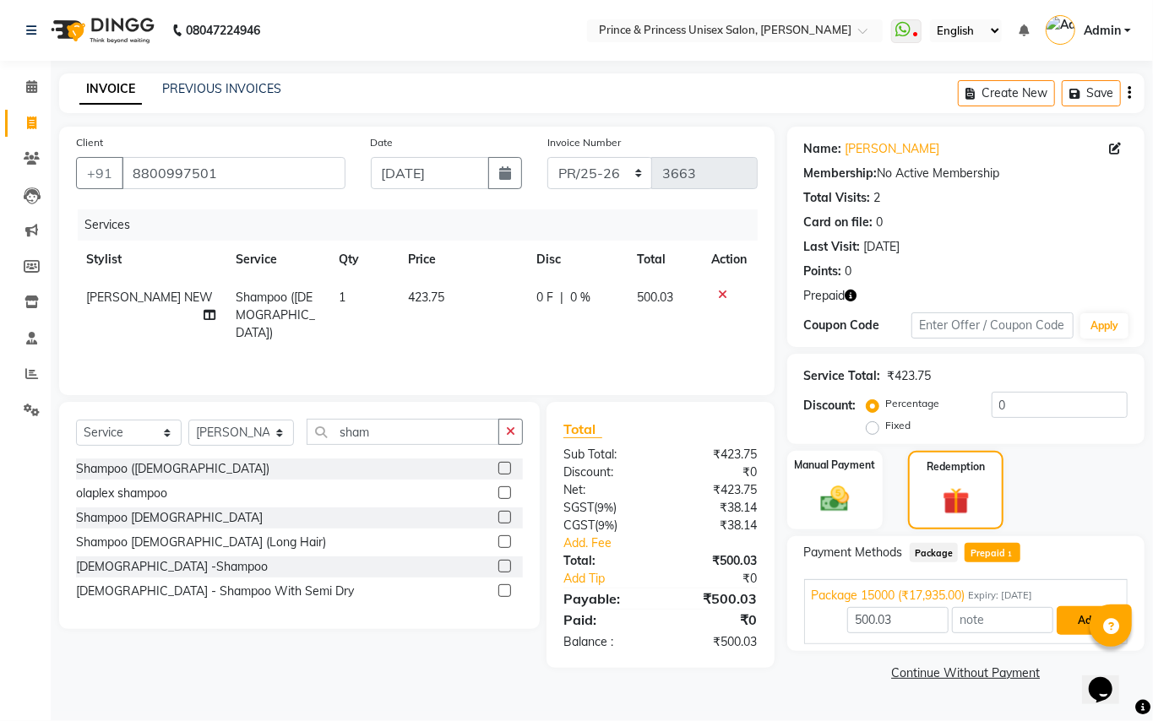
click at [1071, 619] on button "Add" at bounding box center [1088, 620] width 62 height 29
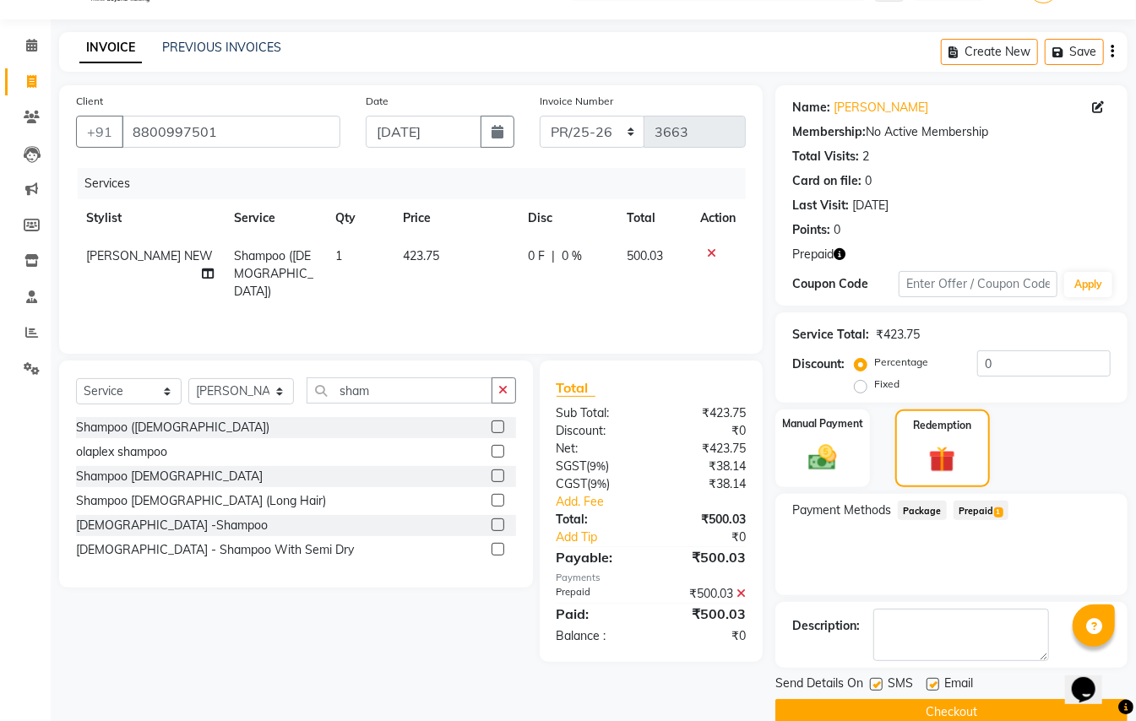
scroll to position [72, 0]
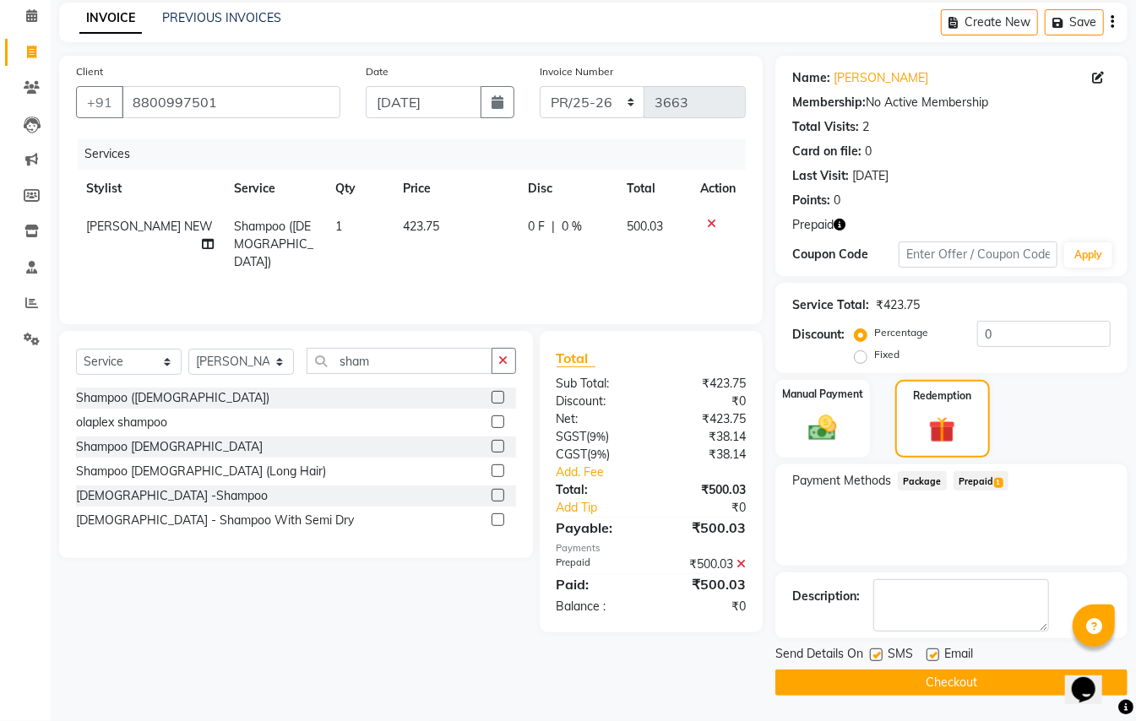
click at [1014, 698] on main "INVOICE PREVIOUS INVOICES Create New Save Client +91 8800997501 Date 03-09-2025…" at bounding box center [593, 362] width 1085 height 719
click at [1013, 686] on button "Checkout" at bounding box center [951, 683] width 352 height 26
